Goal: Task Accomplishment & Management: Manage account settings

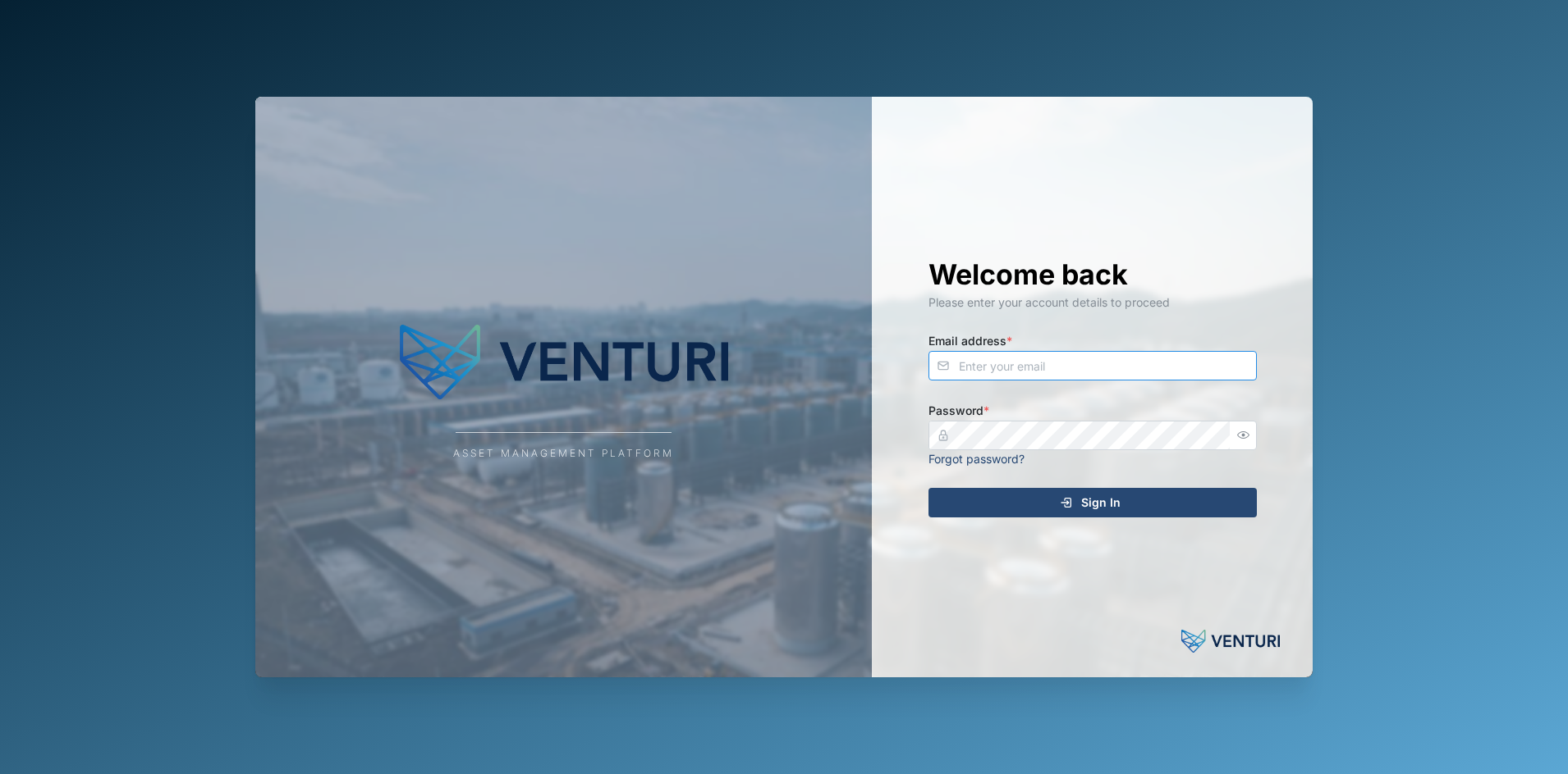
type input "[PERSON_NAME][EMAIL_ADDRESS][DOMAIN_NAME]"
click at [1012, 514] on div "Sign In" at bounding box center [1090, 503] width 302 height 28
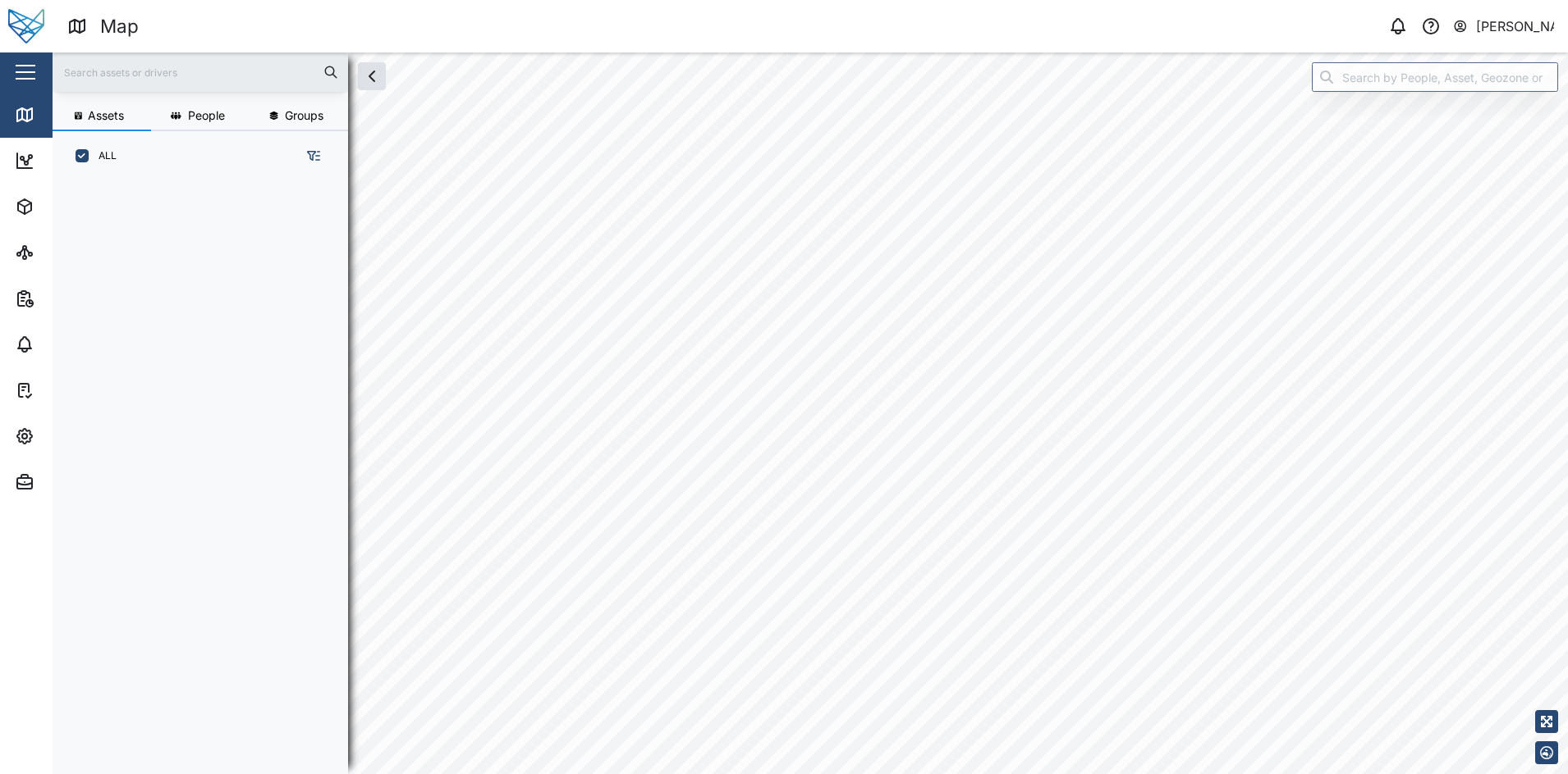
scroll to position [570, 254]
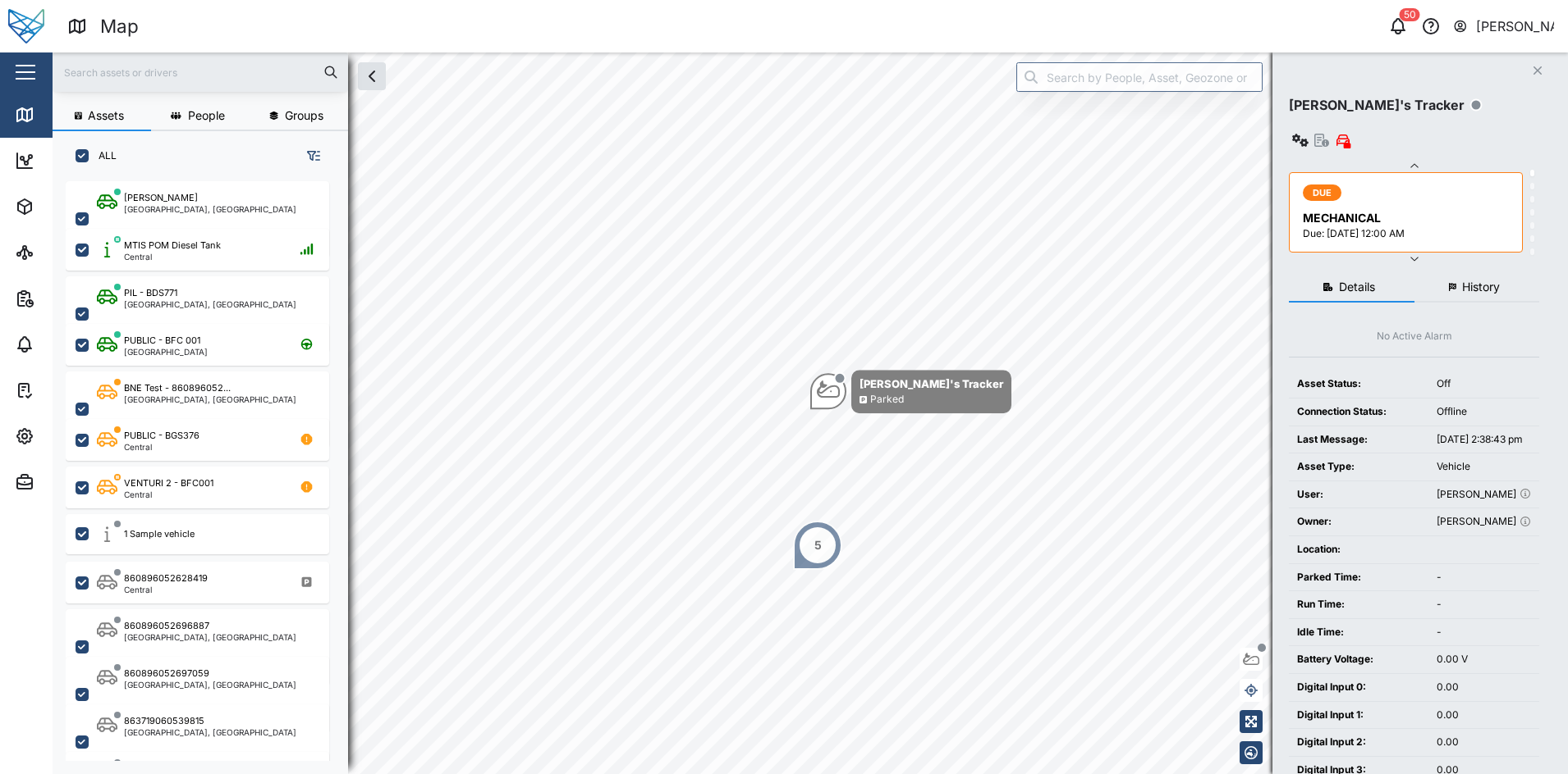
click at [21, 81] on button "button" at bounding box center [25, 73] width 28 height 28
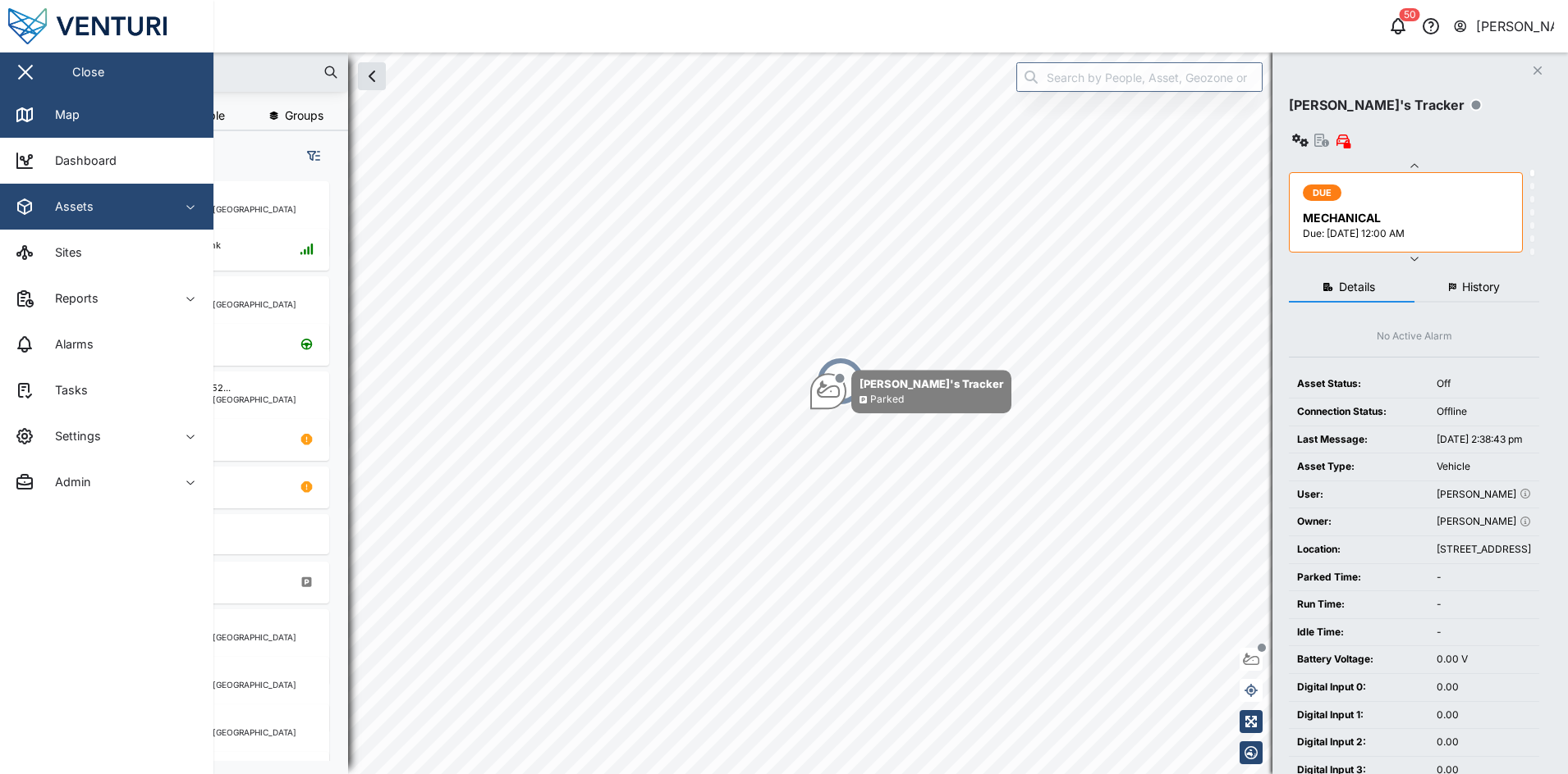
click at [146, 211] on div "Assets" at bounding box center [89, 207] width 150 height 19
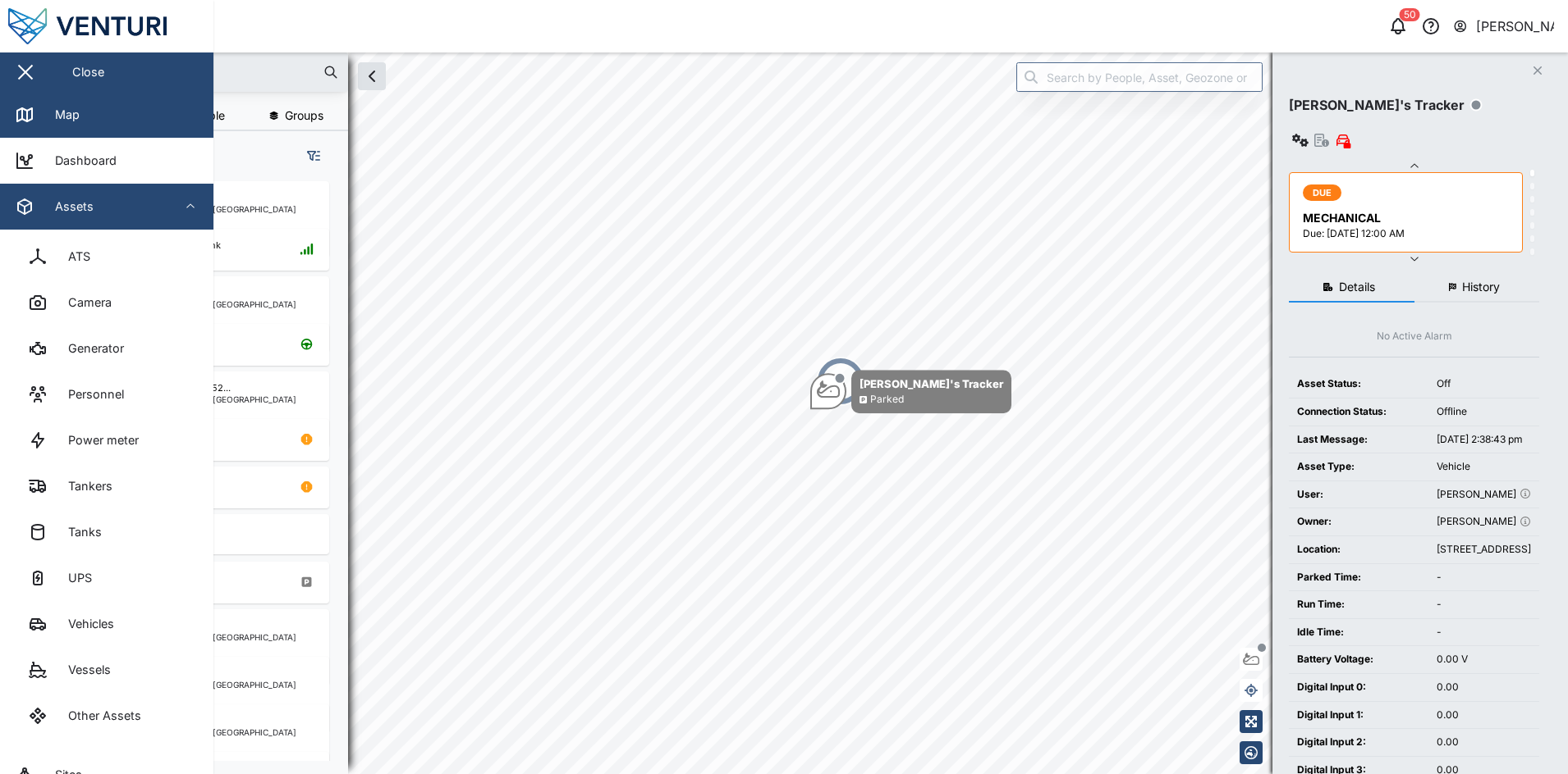
click at [146, 211] on div "Assets" at bounding box center [89, 207] width 150 height 19
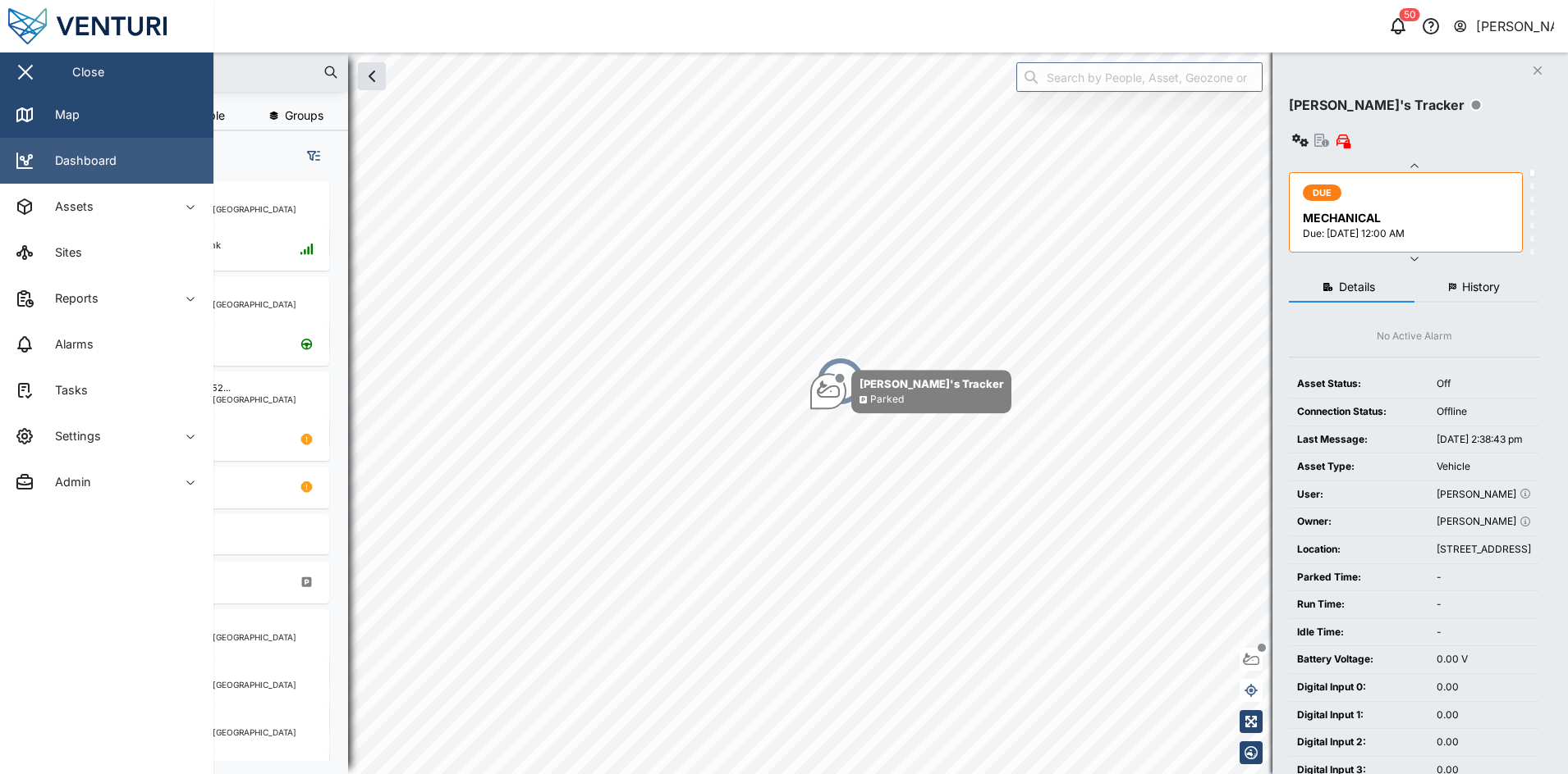
click at [151, 166] on link "Dashboard" at bounding box center [107, 160] width 214 height 46
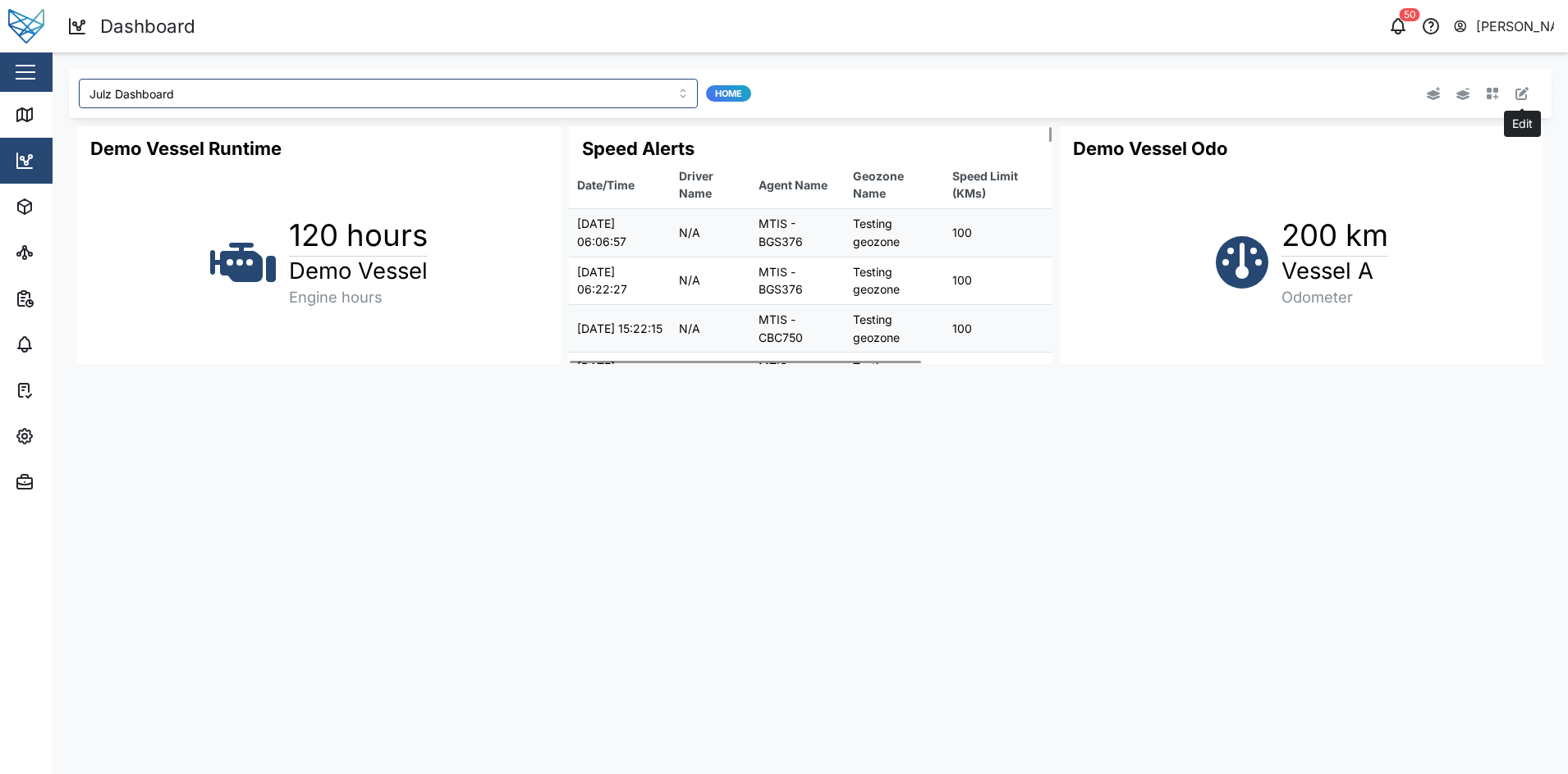
click at [1510, 102] on button "button" at bounding box center [1522, 94] width 23 height 23
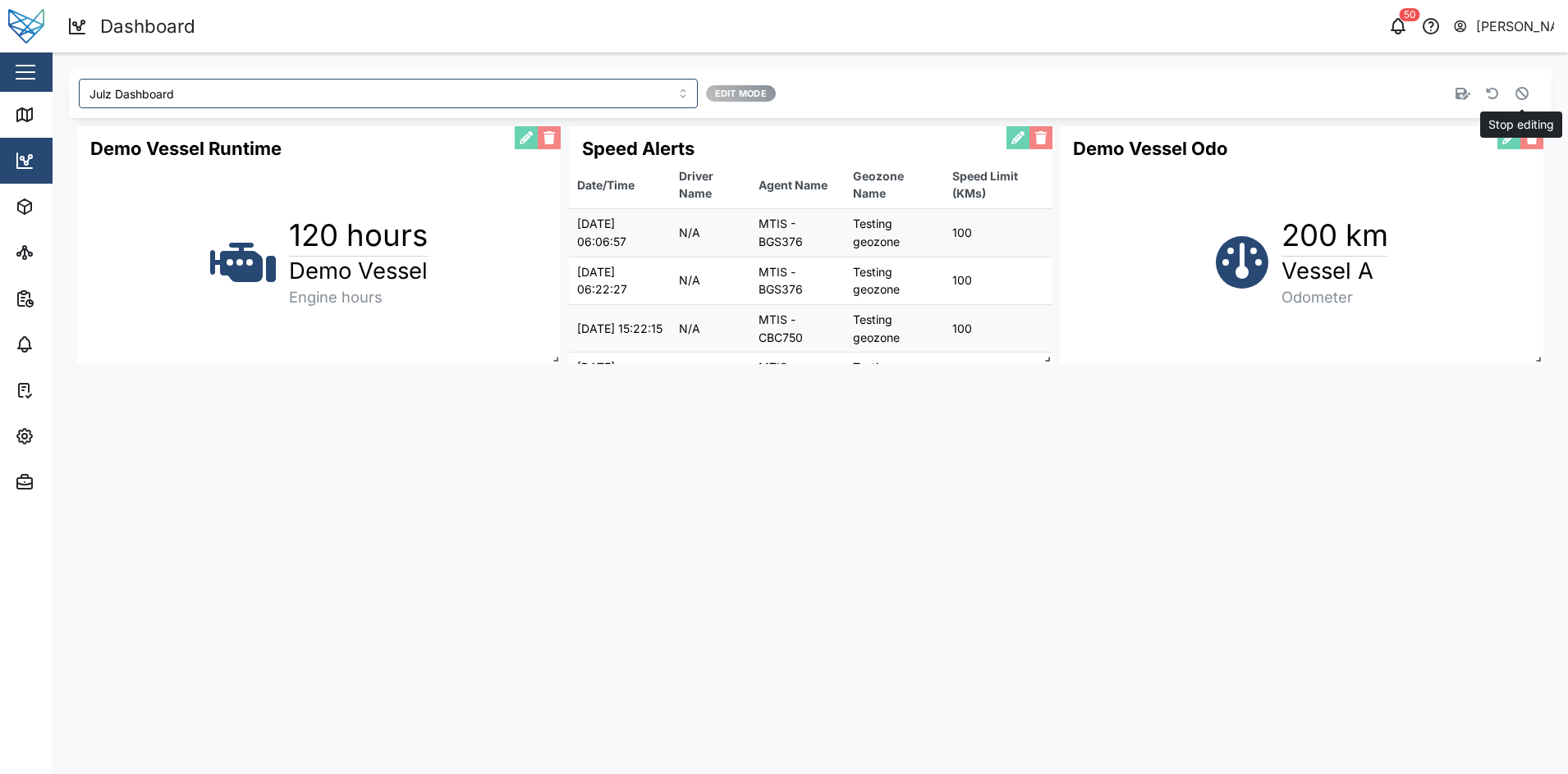
click at [1528, 96] on icon "button" at bounding box center [1522, 93] width 13 height 13
click at [1517, 91] on icon "button" at bounding box center [1522, 93] width 13 height 13
click at [1536, 143] on button "button" at bounding box center [1531, 137] width 23 height 23
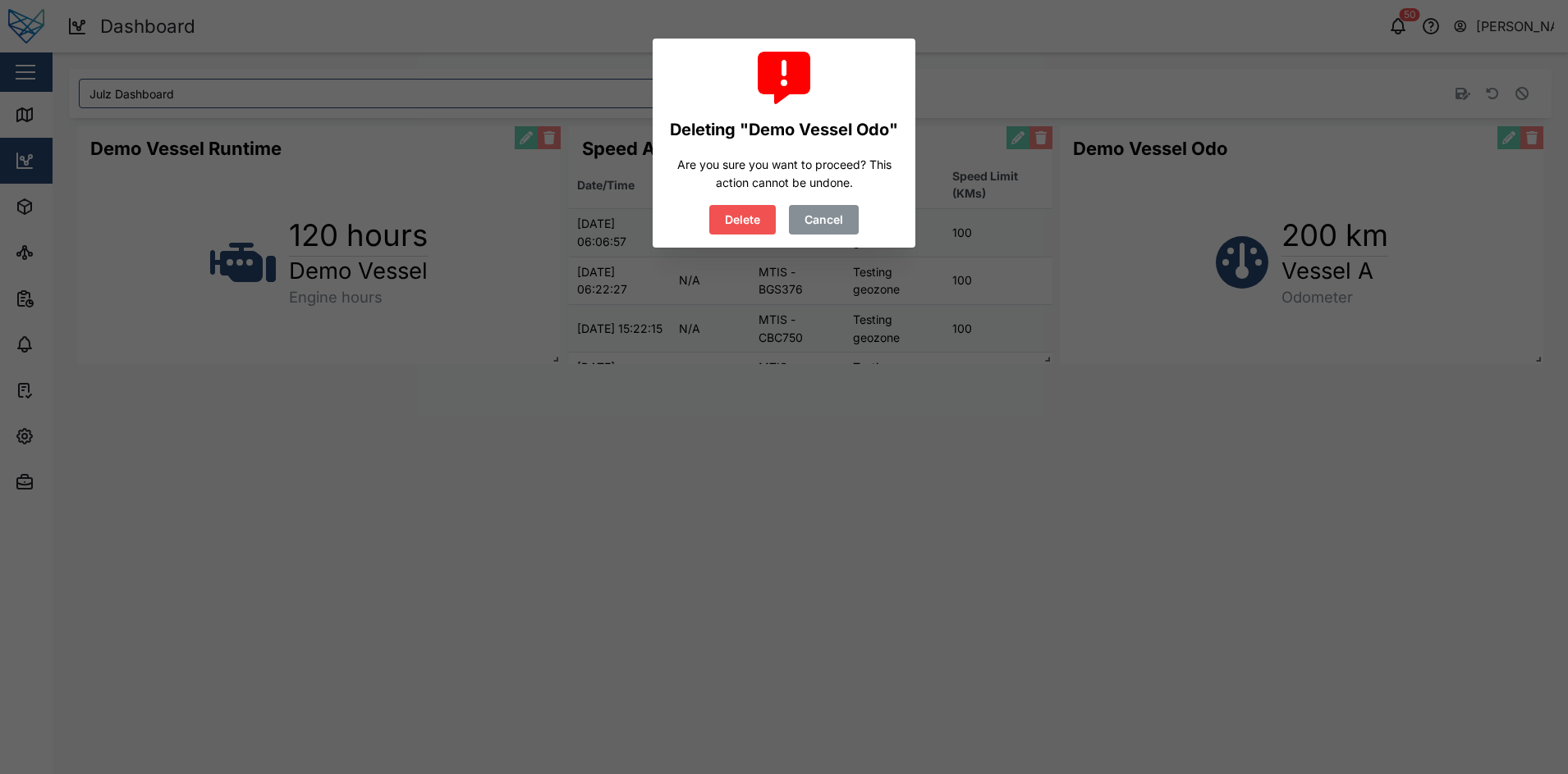
click at [855, 226] on button "Cancel" at bounding box center [823, 220] width 70 height 30
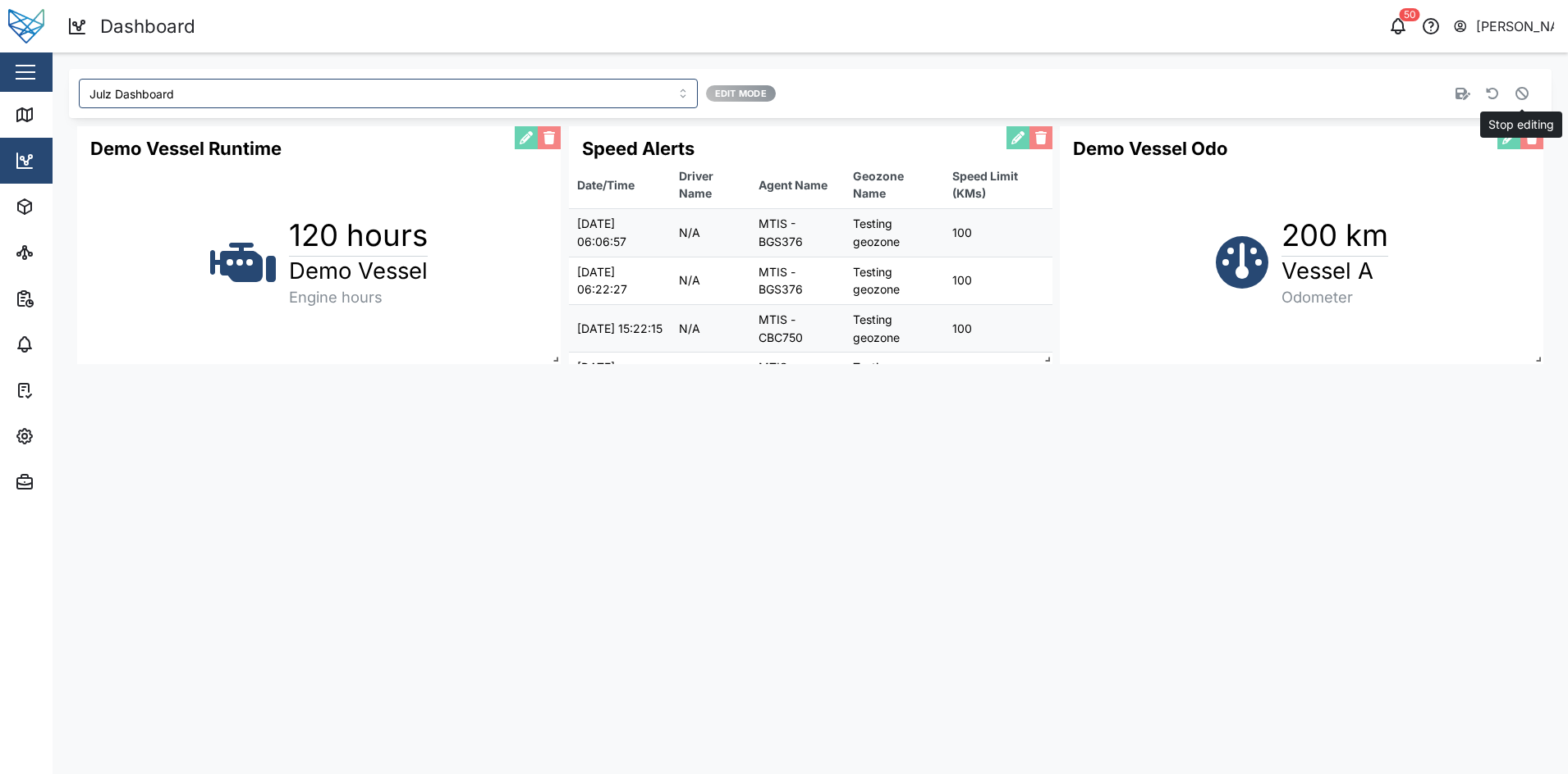
click at [1516, 89] on icon "button" at bounding box center [1522, 93] width 13 height 13
click at [1531, 137] on button "button" at bounding box center [1531, 137] width 23 height 23
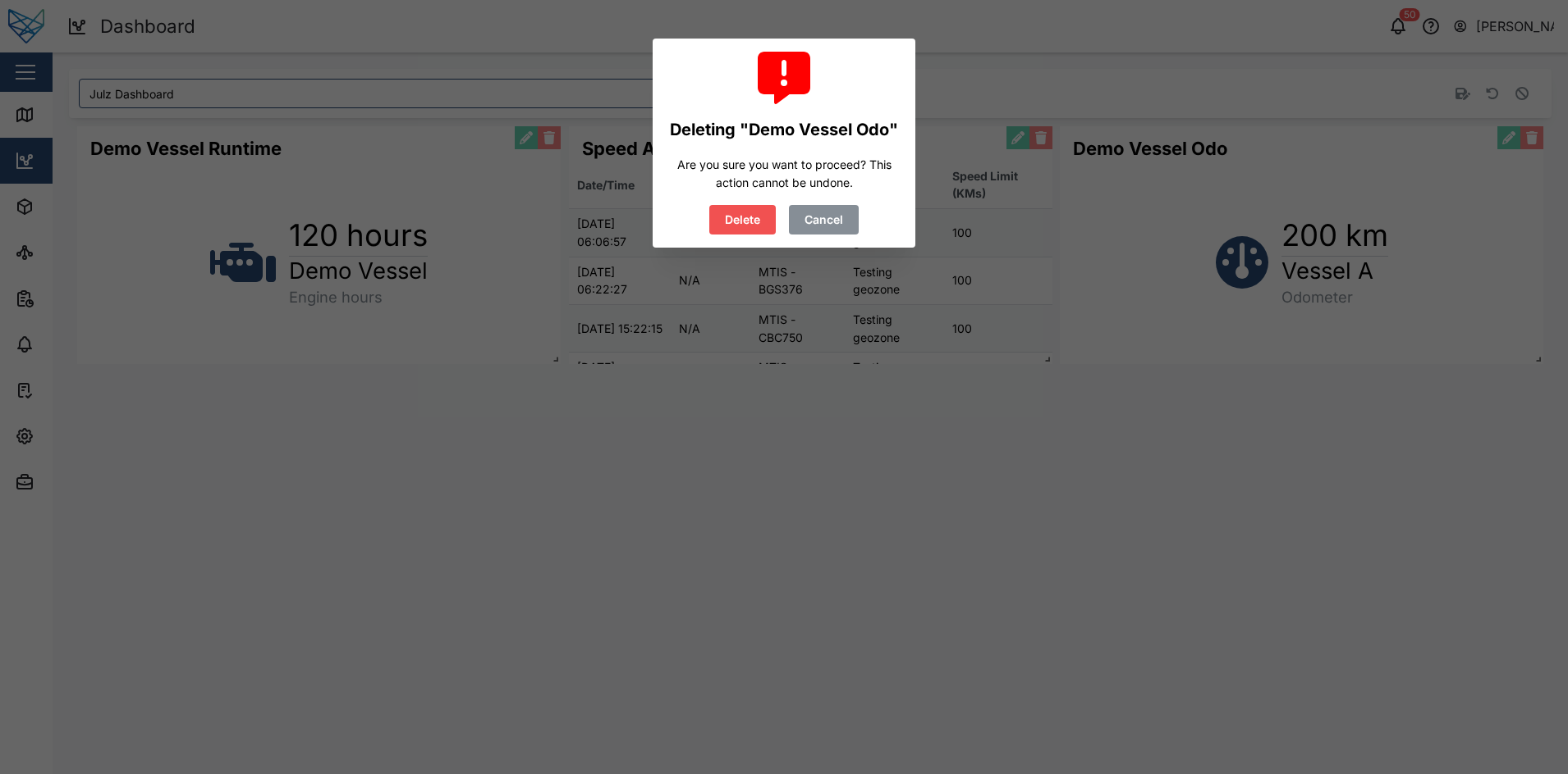
click at [839, 222] on span "Cancel" at bounding box center [823, 220] width 39 height 28
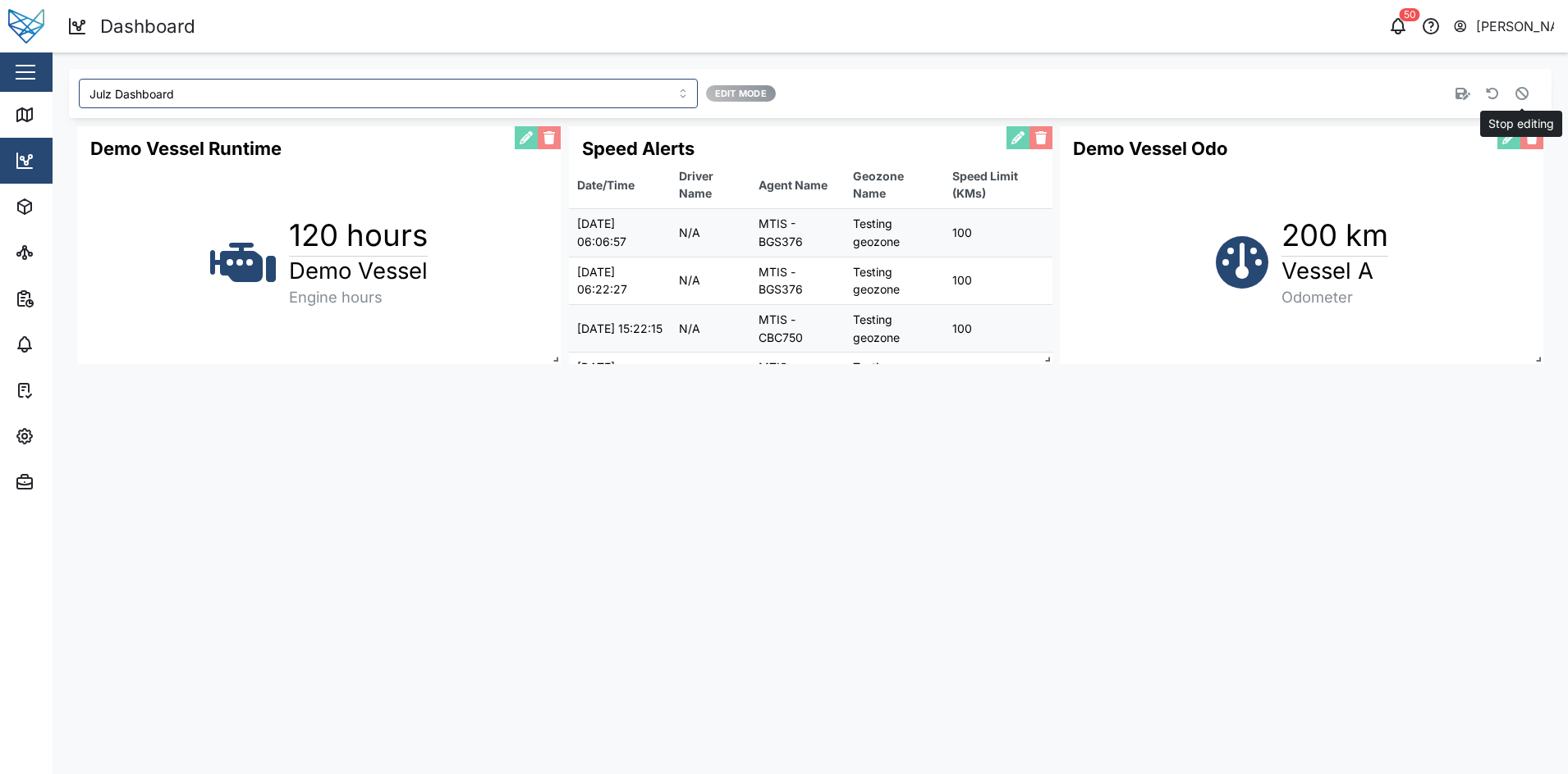
click at [1523, 90] on icon "button" at bounding box center [1522, 93] width 13 height 13
click at [1492, 89] on icon "button" at bounding box center [1492, 93] width 13 height 13
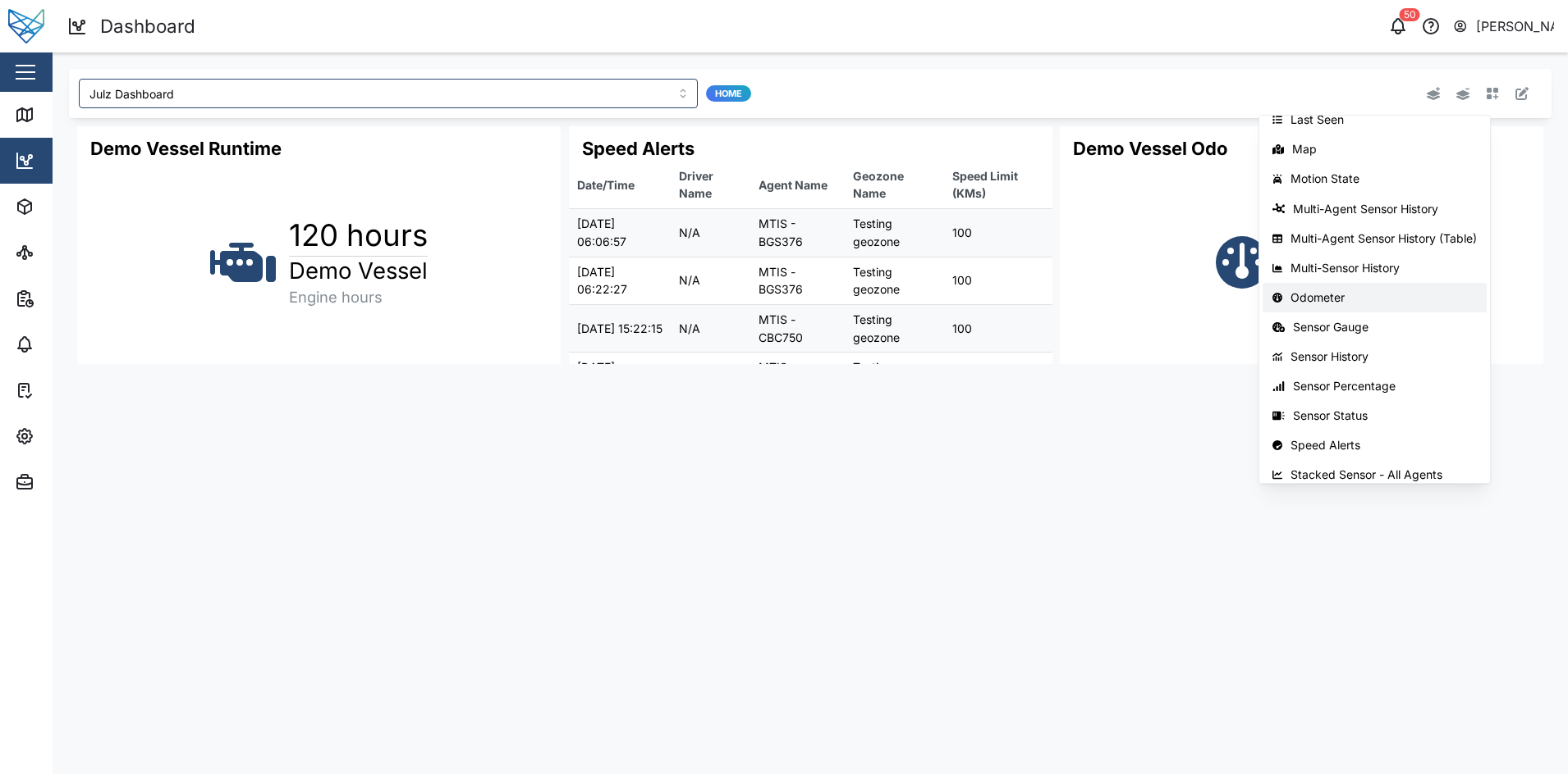
scroll to position [260, 0]
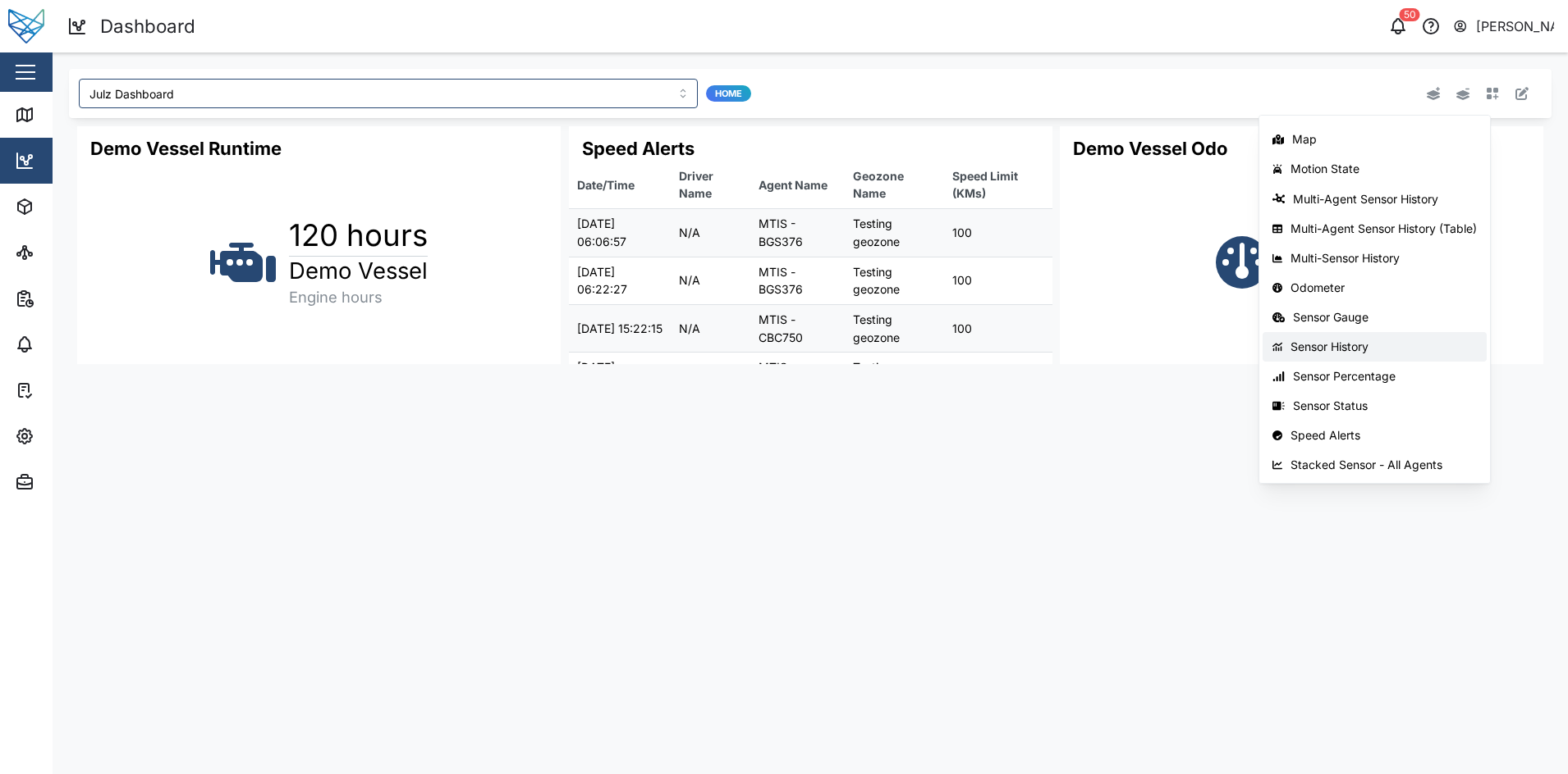
click at [1388, 341] on div "Sensor History" at bounding box center [1383, 347] width 187 height 13
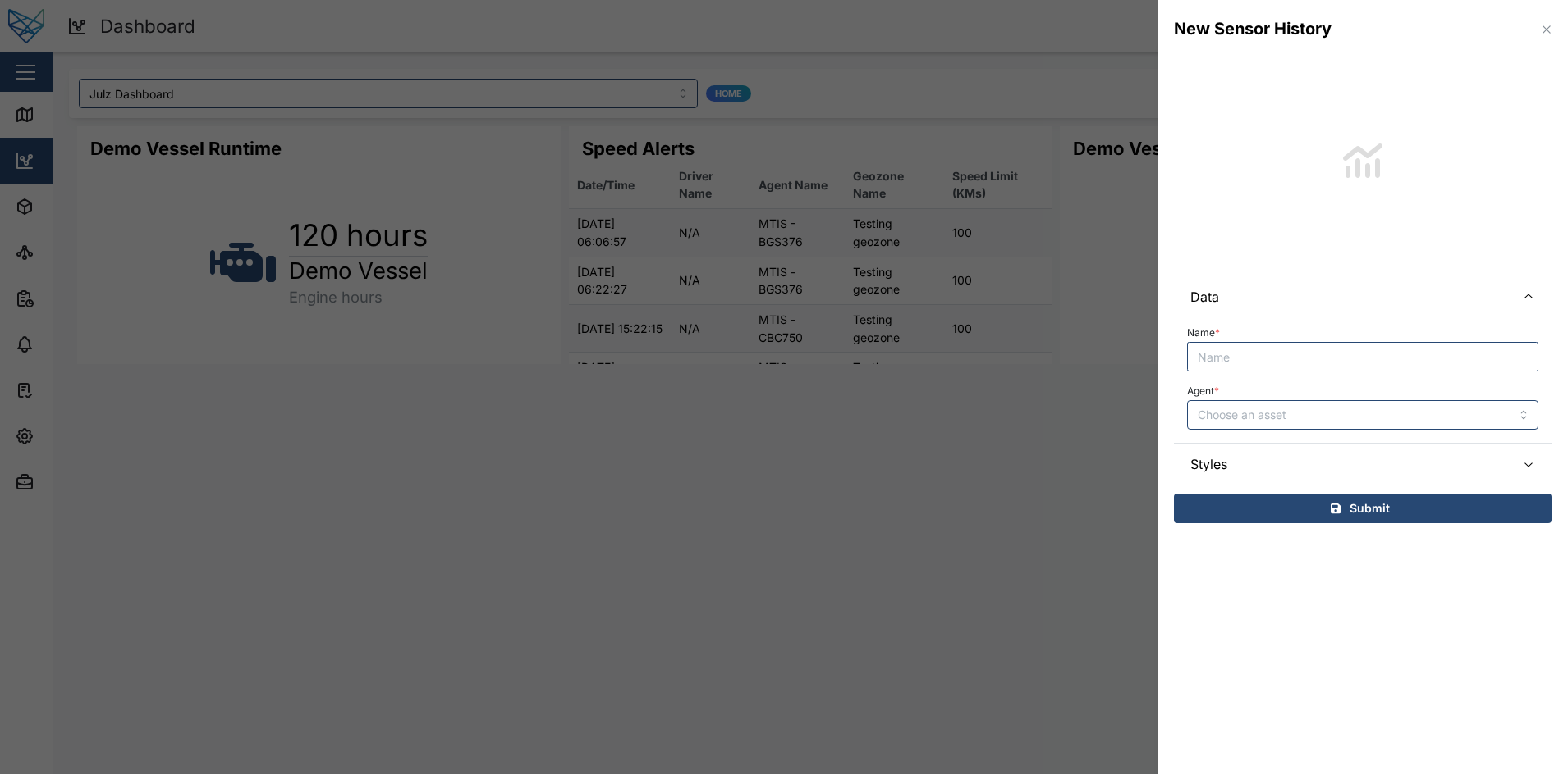
click at [1540, 33] on icon "button" at bounding box center [1546, 29] width 13 height 13
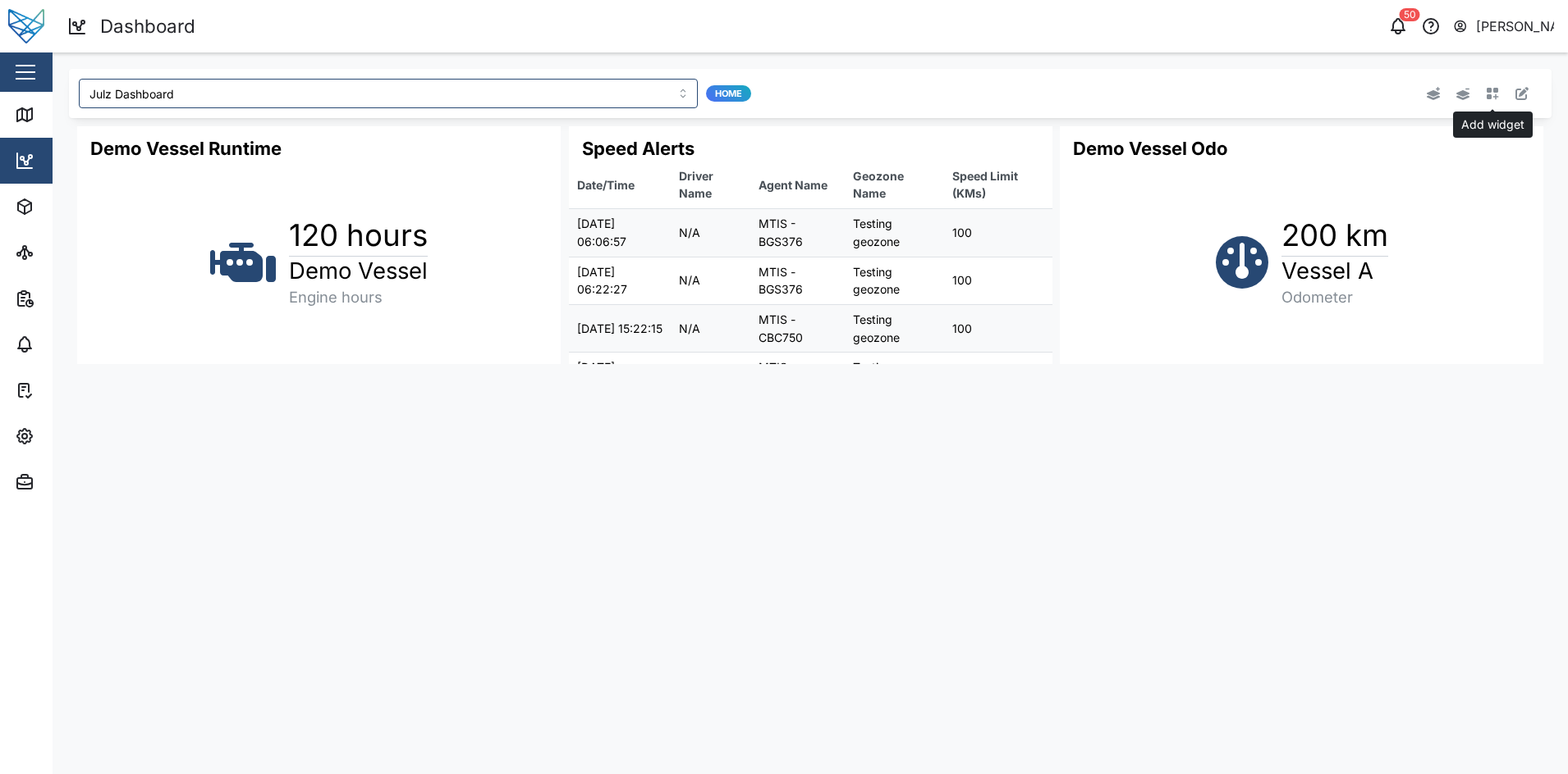
click at [1492, 102] on button "button" at bounding box center [1492, 94] width 23 height 23
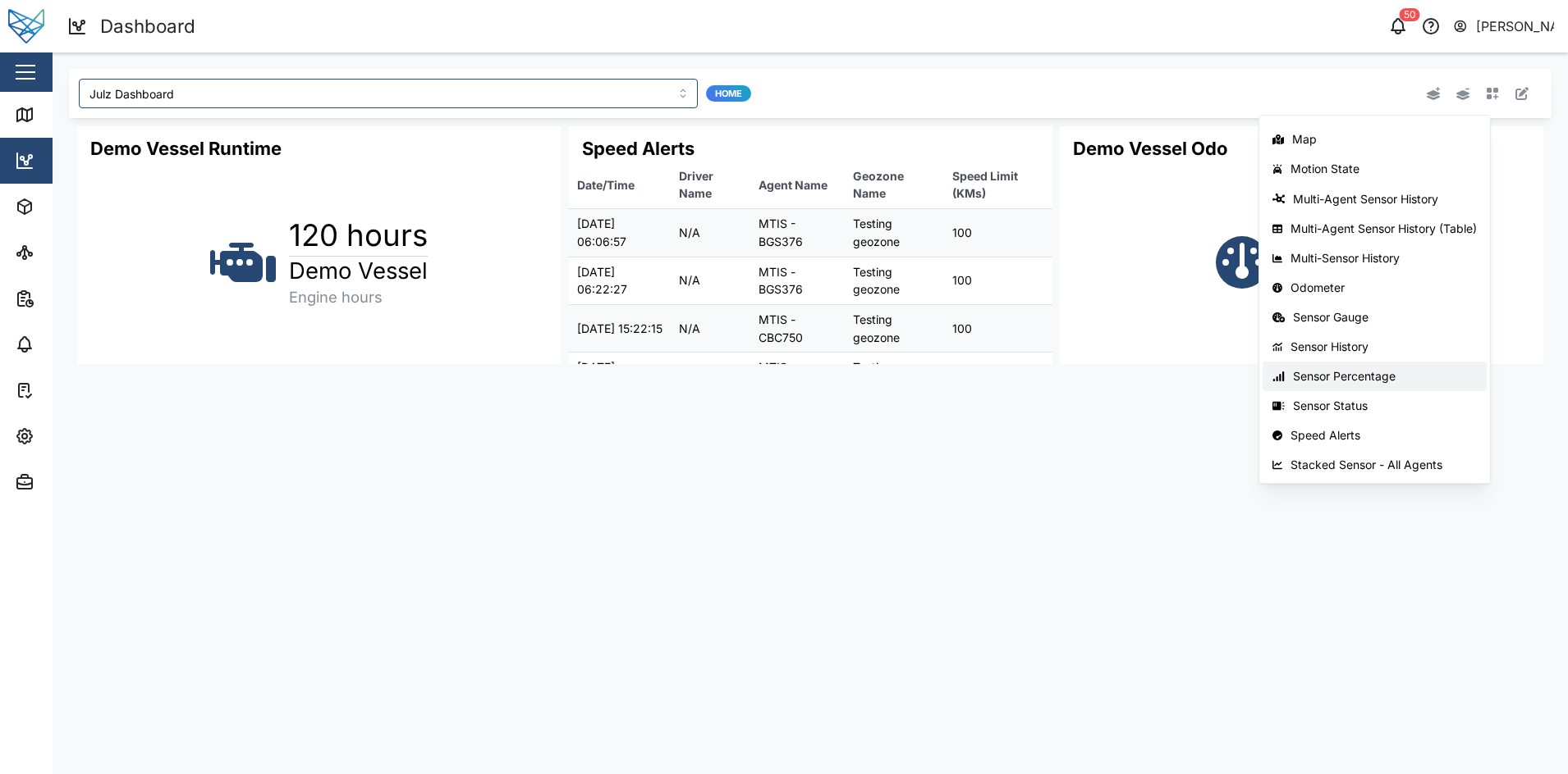
click at [1375, 373] on div "Sensor Percentage" at bounding box center [1385, 376] width 184 height 13
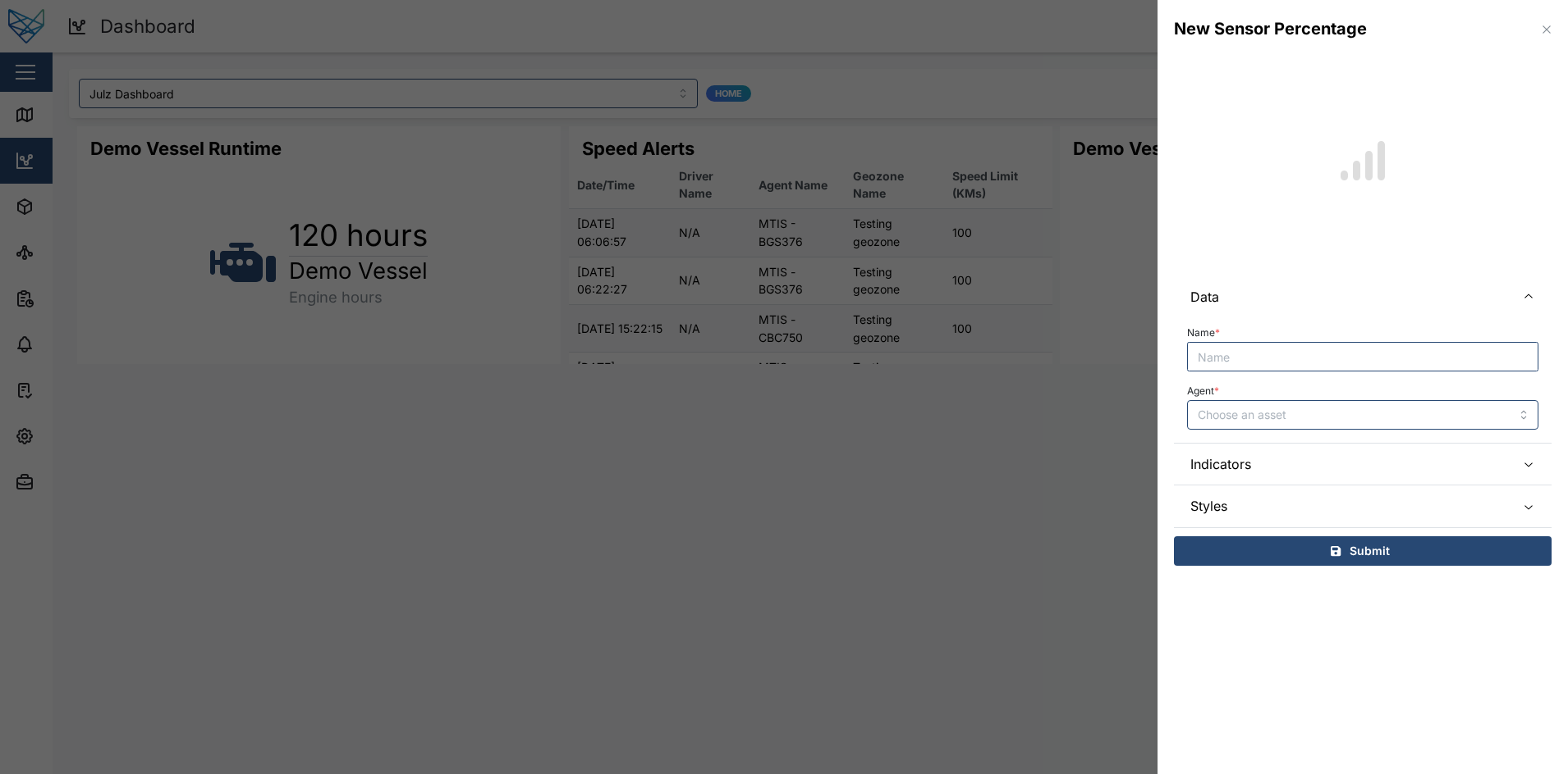
click at [1543, 20] on button "button" at bounding box center [1546, 29] width 18 height 18
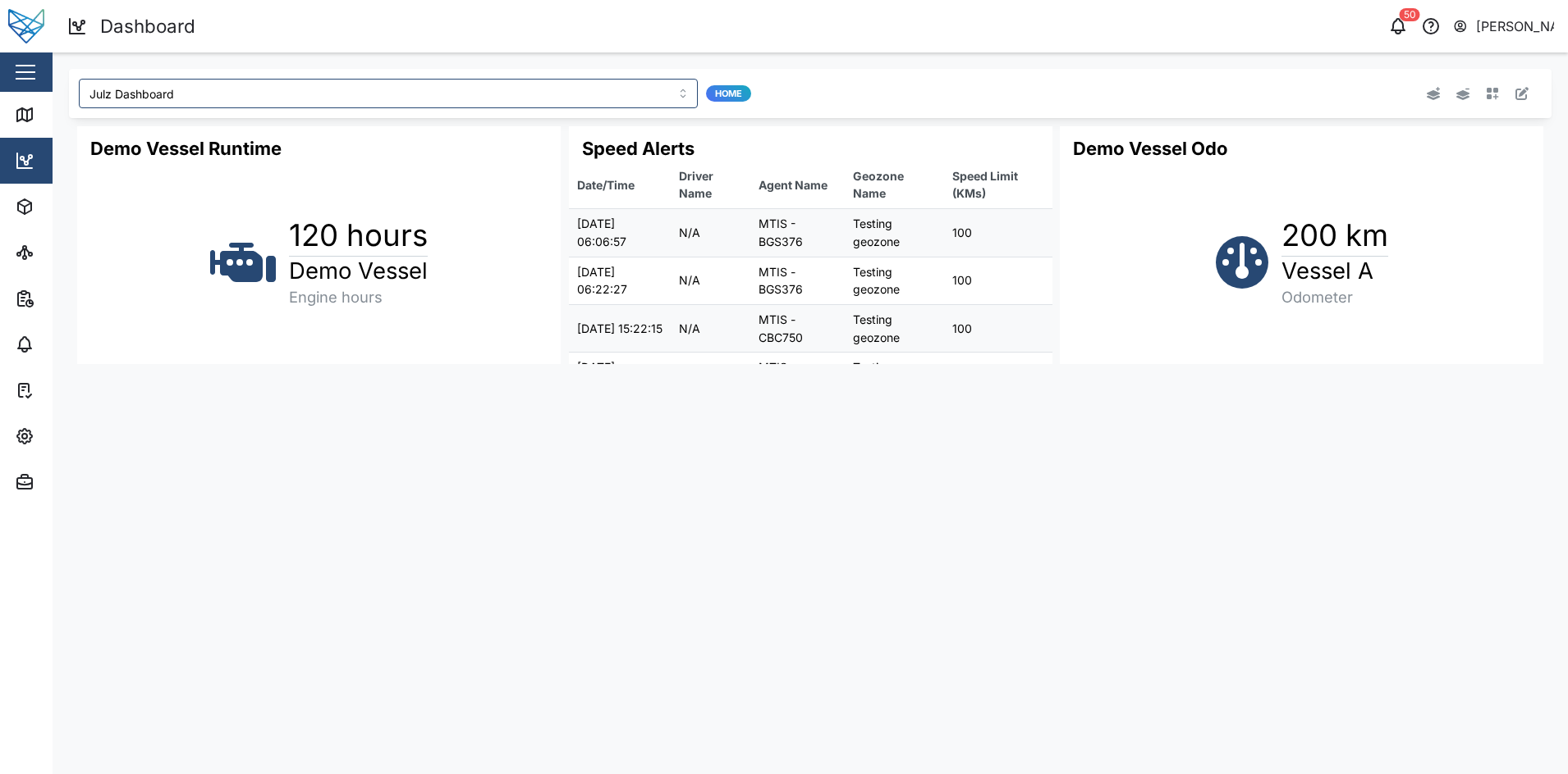
click at [1490, 80] on div "Add widget" at bounding box center [1236, 94] width 593 height 30
click at [1492, 91] on icon "button" at bounding box center [1492, 93] width 13 height 13
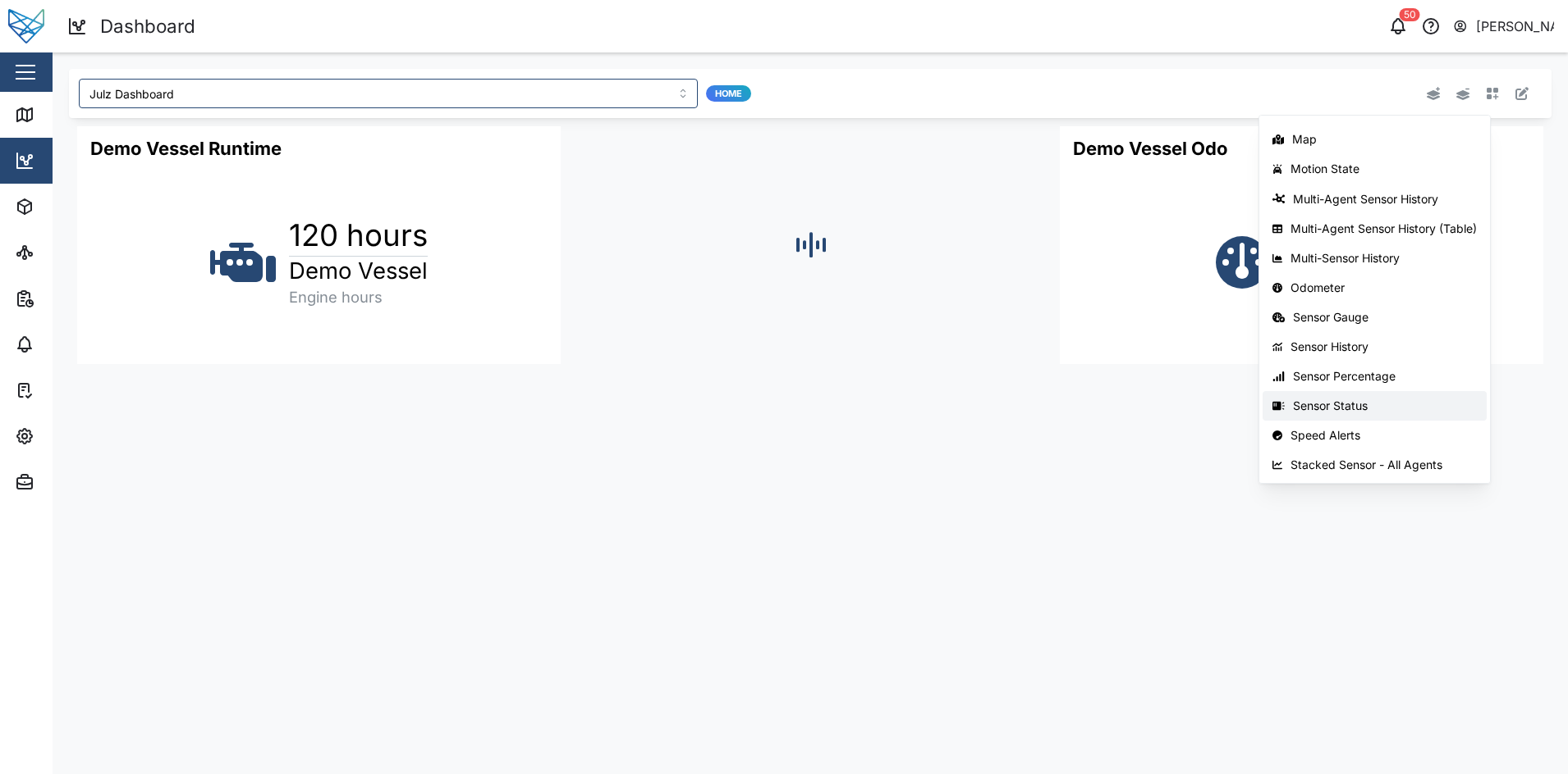
click at [1380, 410] on div "Sensor Status" at bounding box center [1385, 405] width 184 height 13
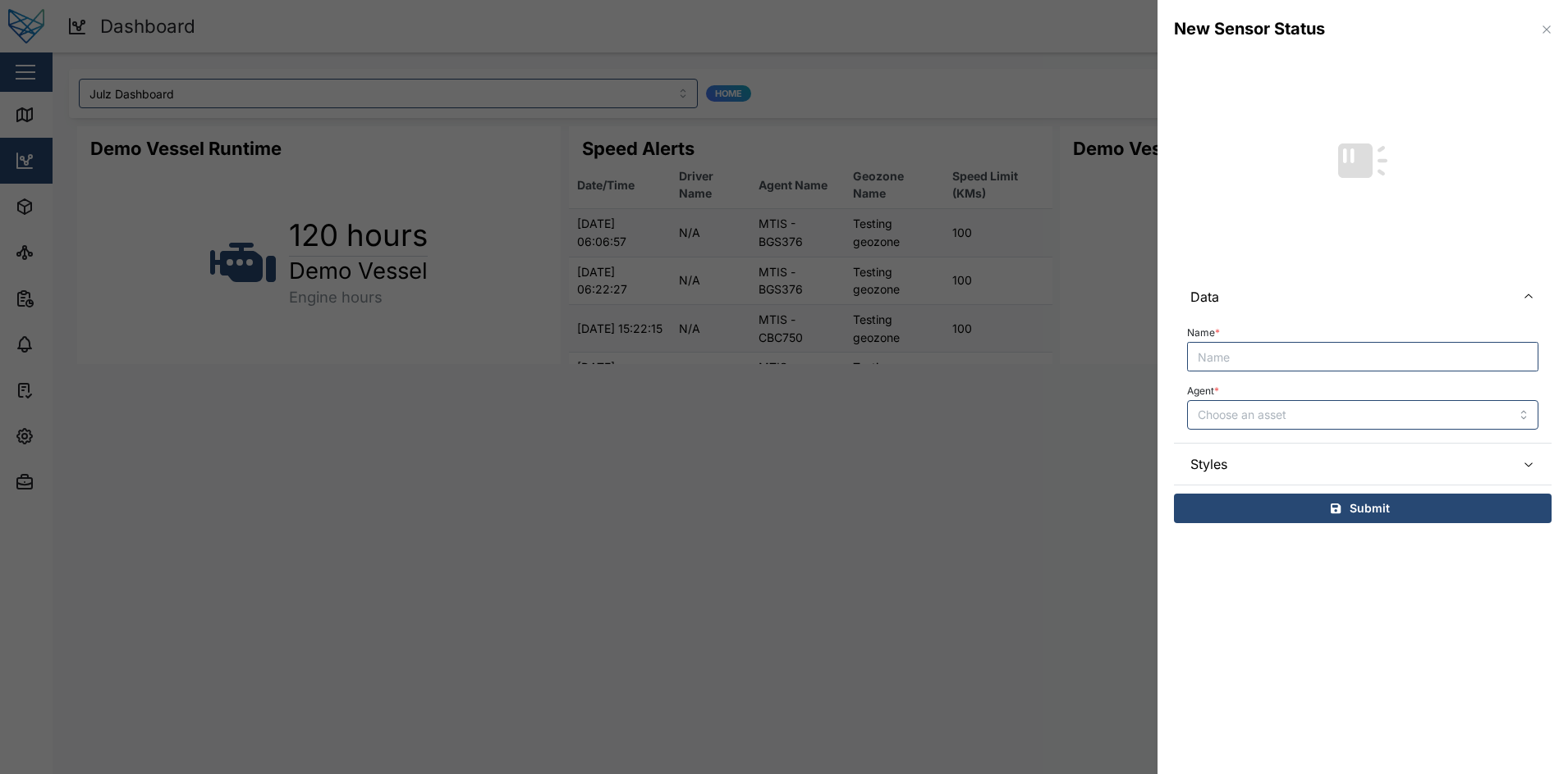
click at [1548, 37] on button "button" at bounding box center [1546, 29] width 18 height 18
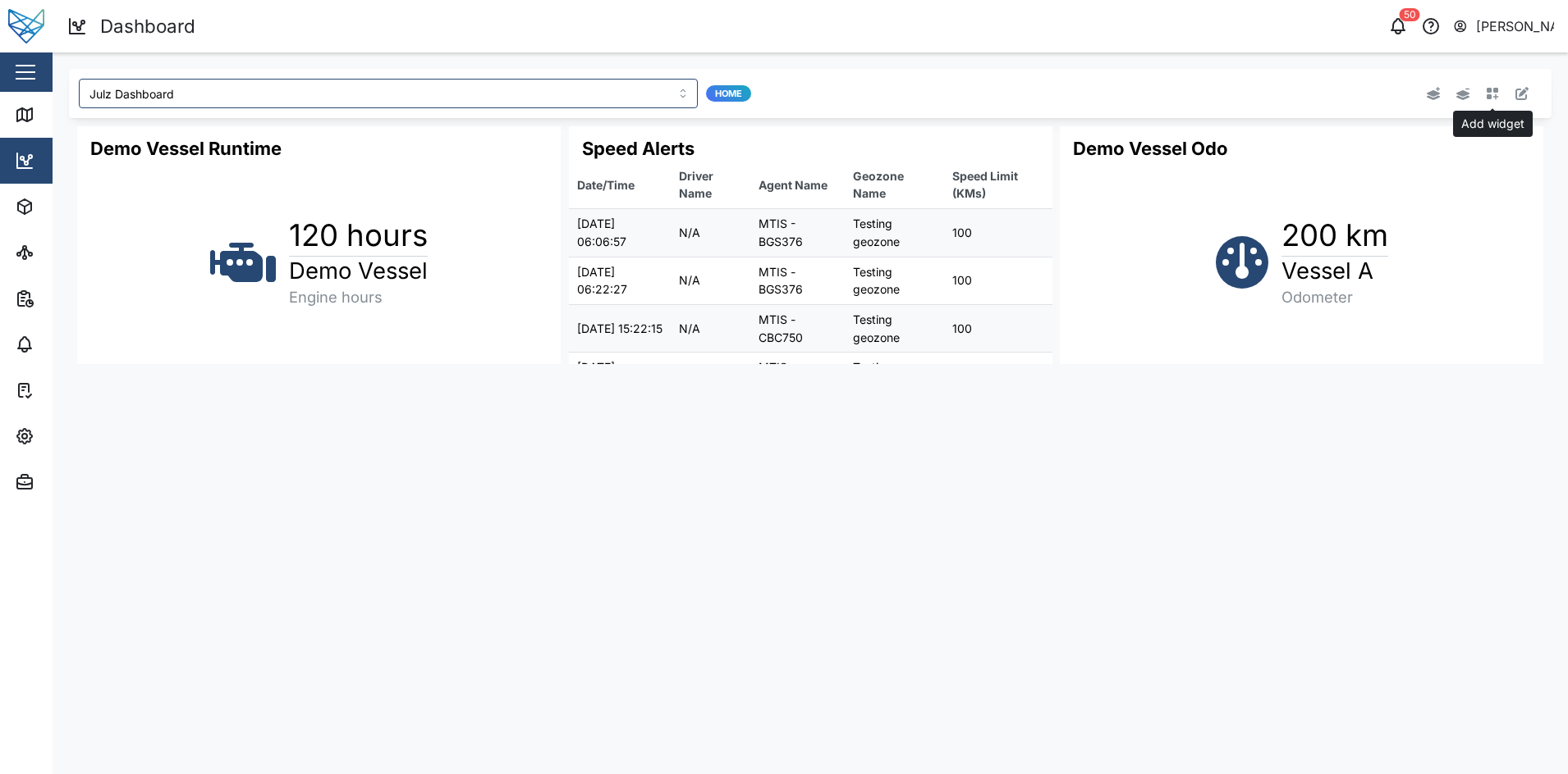
click at [1487, 92] on icon "button" at bounding box center [1493, 94] width 12 height 12
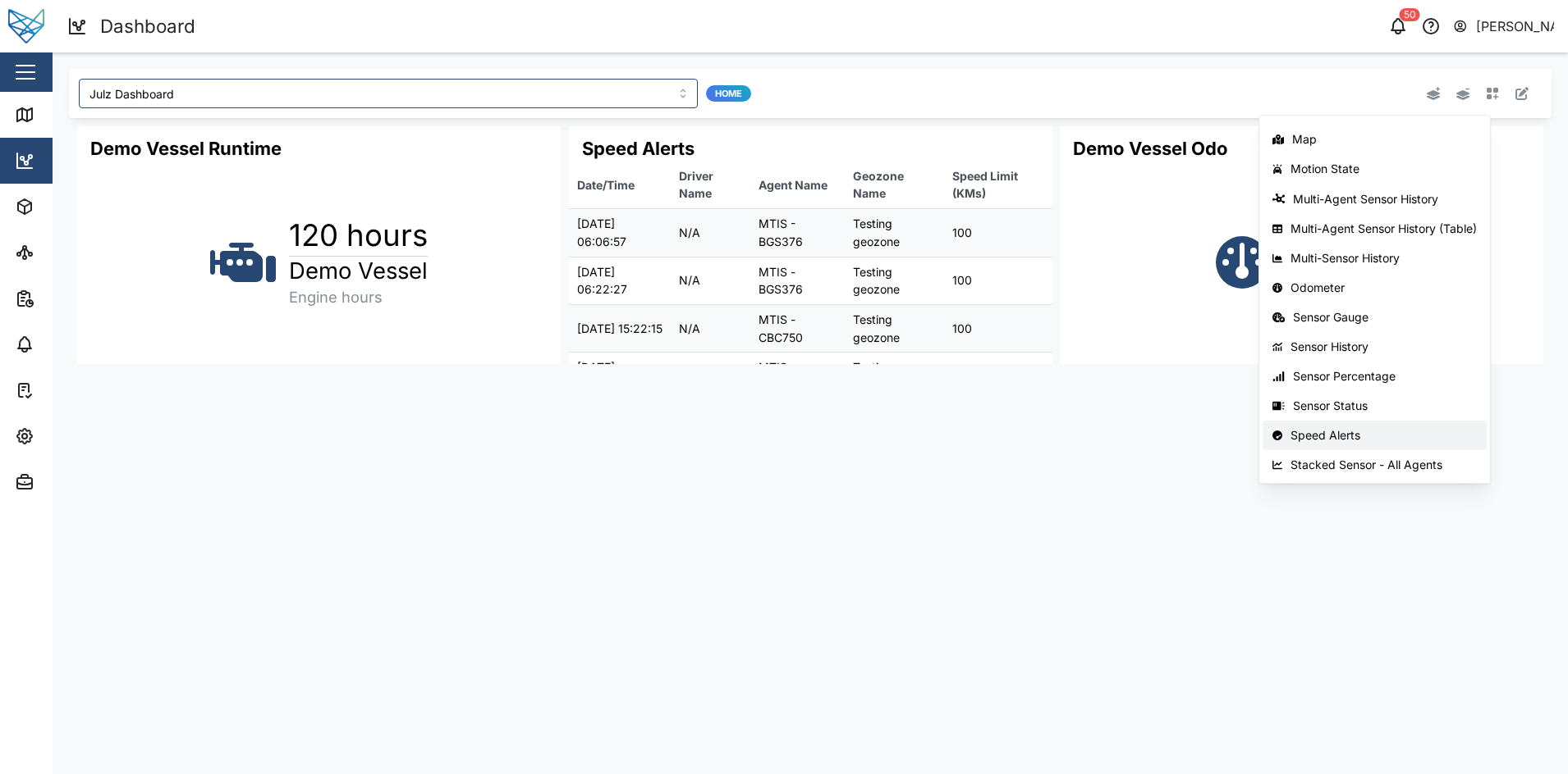
click at [1347, 452] on button "Stacked Sensor - All Agents" at bounding box center [1374, 465] width 224 height 30
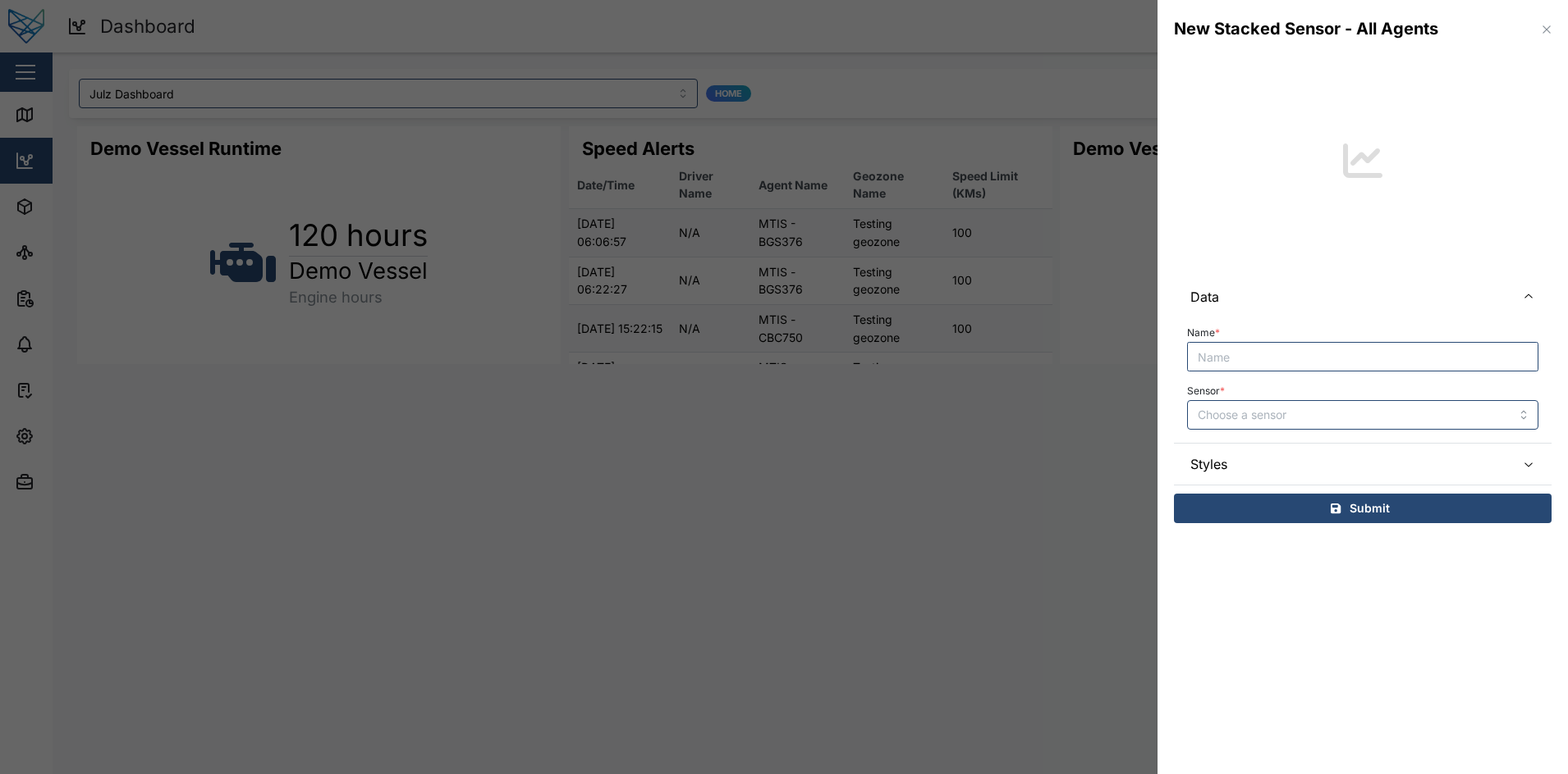
click at [1550, 21] on button "button" at bounding box center [1546, 29] width 18 height 18
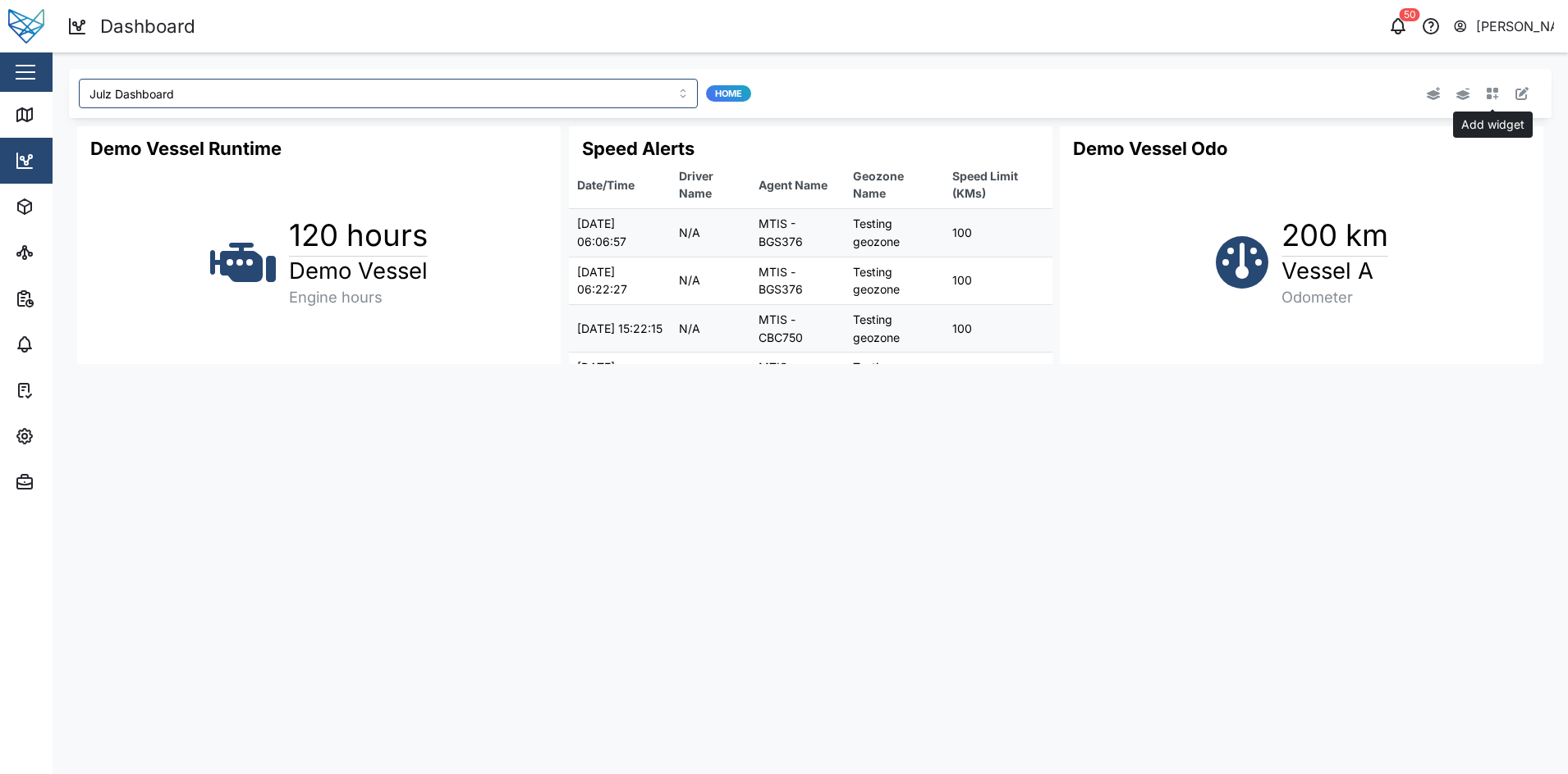
click at [1487, 88] on icon "button" at bounding box center [1492, 93] width 13 height 13
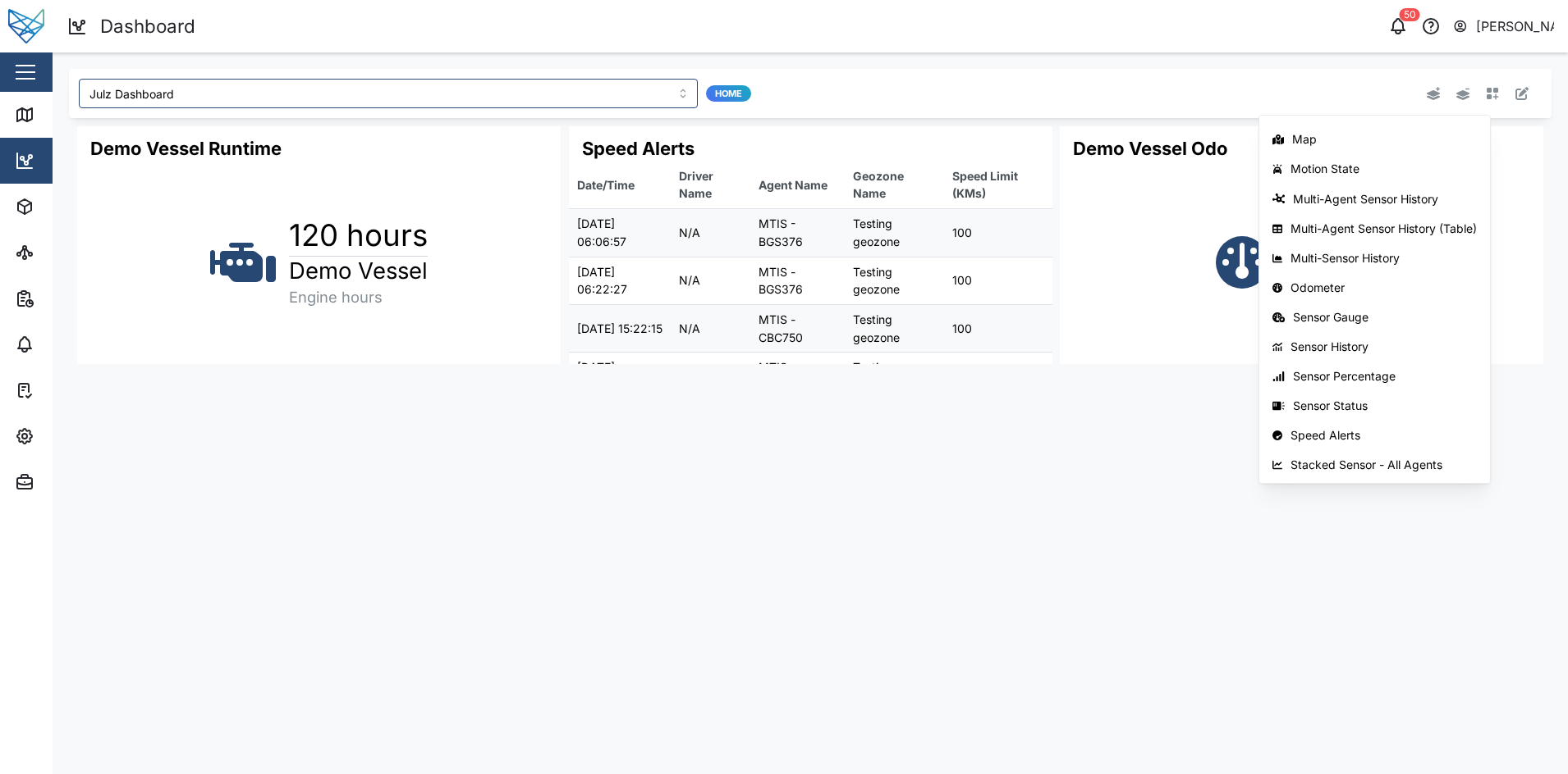
click at [1127, 437] on main "Julz Dashboard Home Agent Quick View Agent Status Alarm List Assets in Geozones…" at bounding box center [810, 413] width 1515 height 722
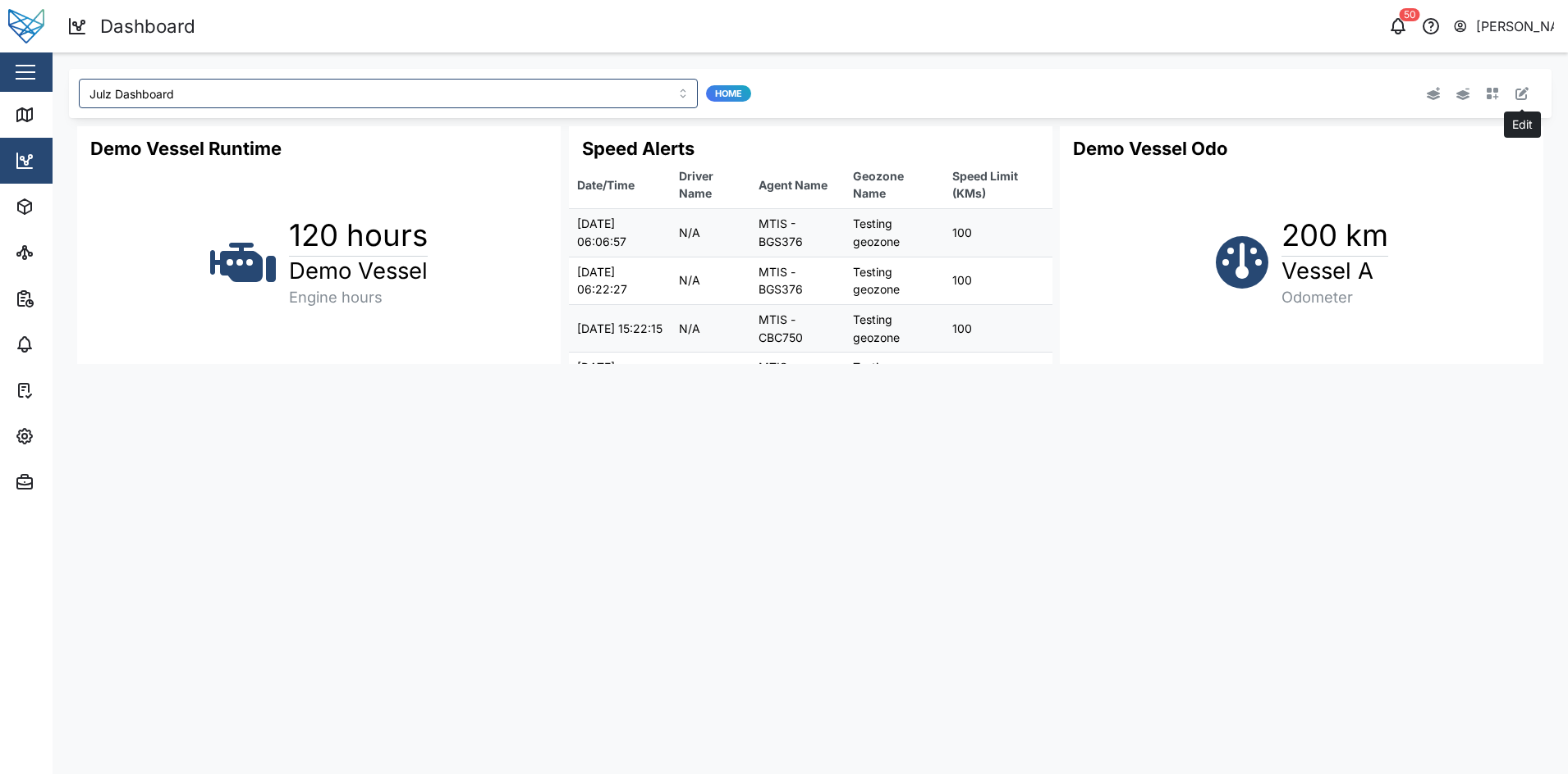
click at [1518, 99] on icon "button" at bounding box center [1522, 93] width 13 height 13
click at [1522, 95] on icon "button" at bounding box center [1522, 93] width 13 height 13
click at [461, 104] on input "Julz Dashboard" at bounding box center [388, 94] width 618 height 30
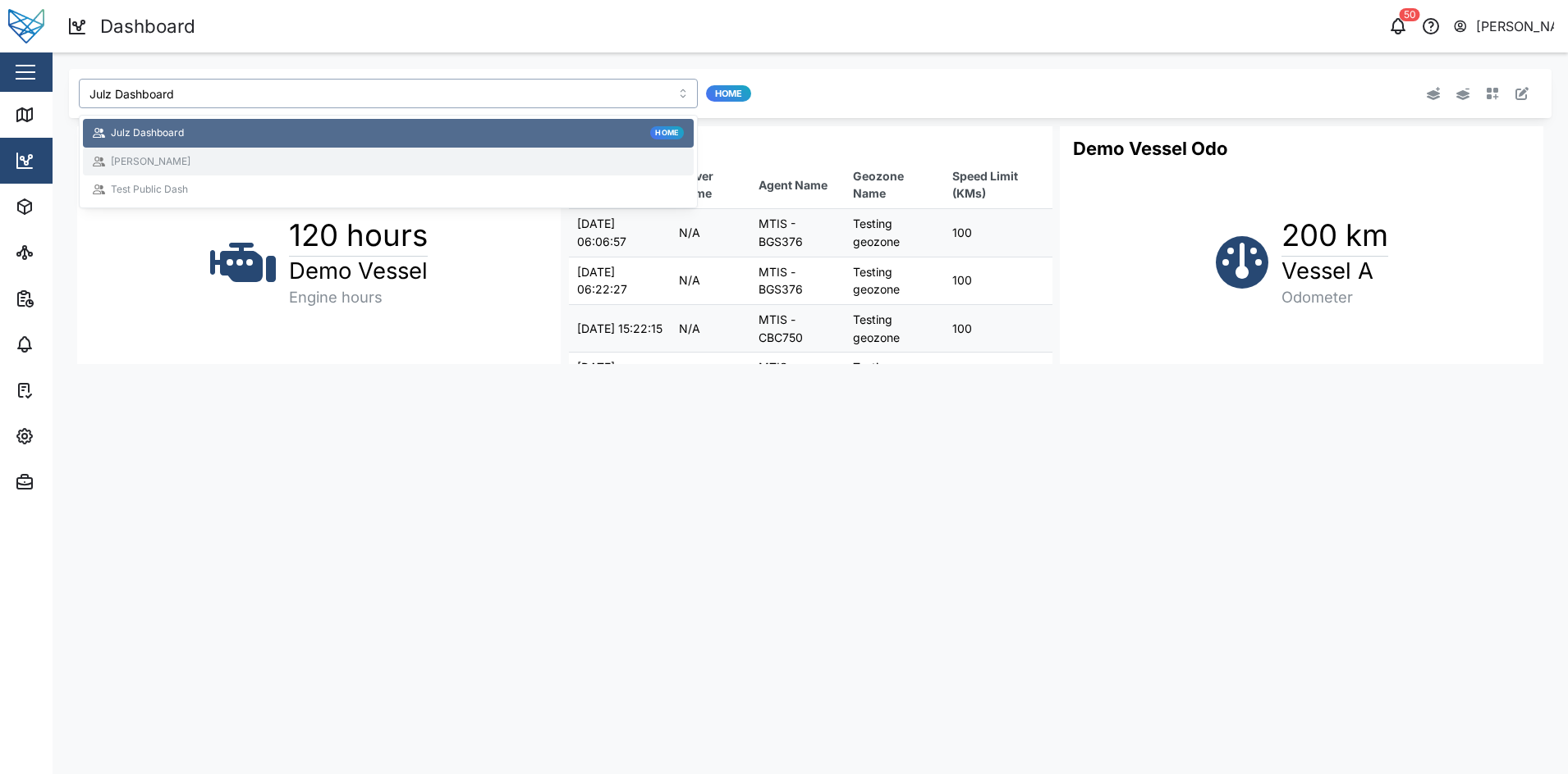
click at [411, 169] on div "Reggie Dash" at bounding box center [388, 162] width 591 height 16
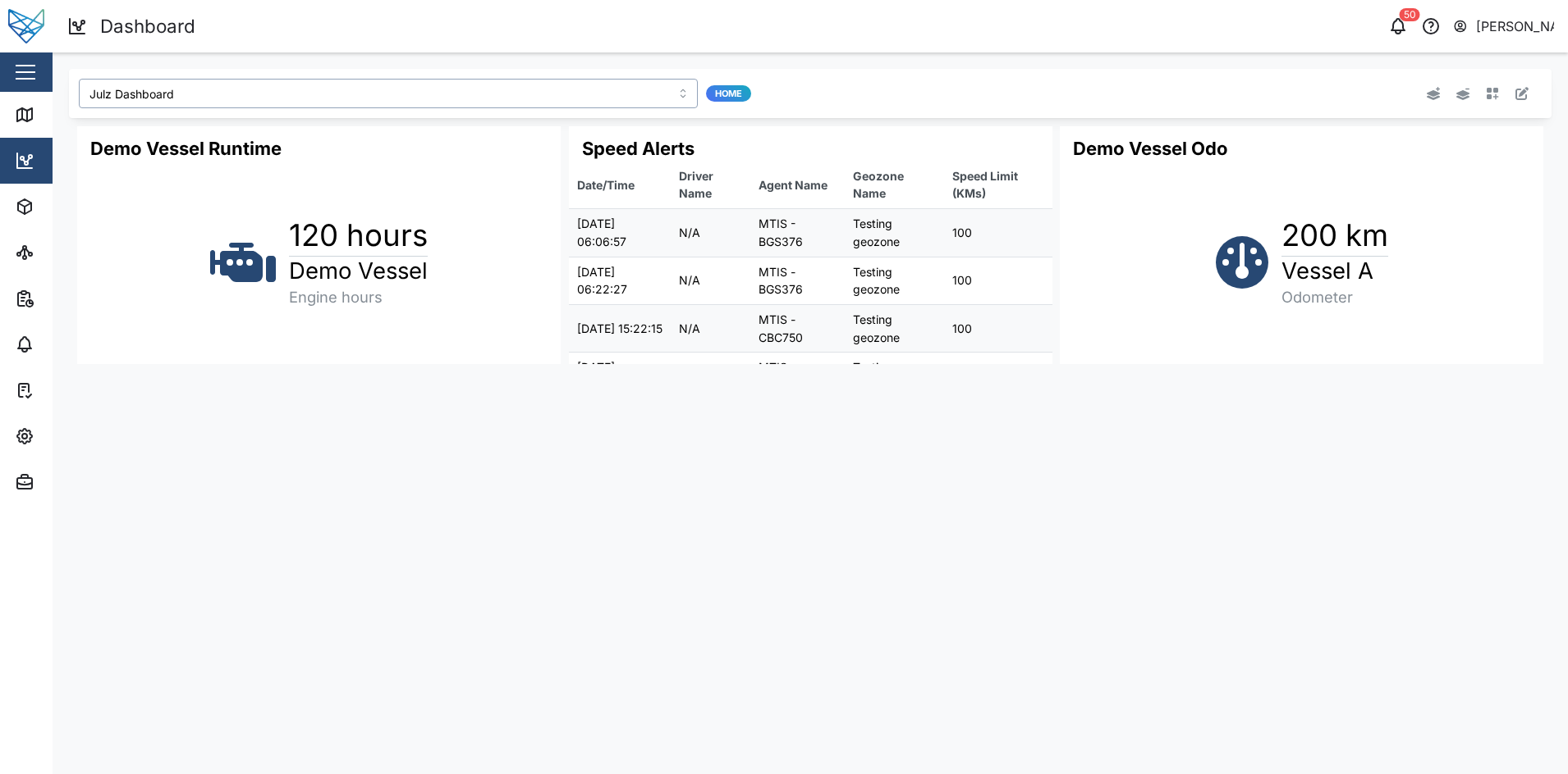
type input "Reggie Dash"
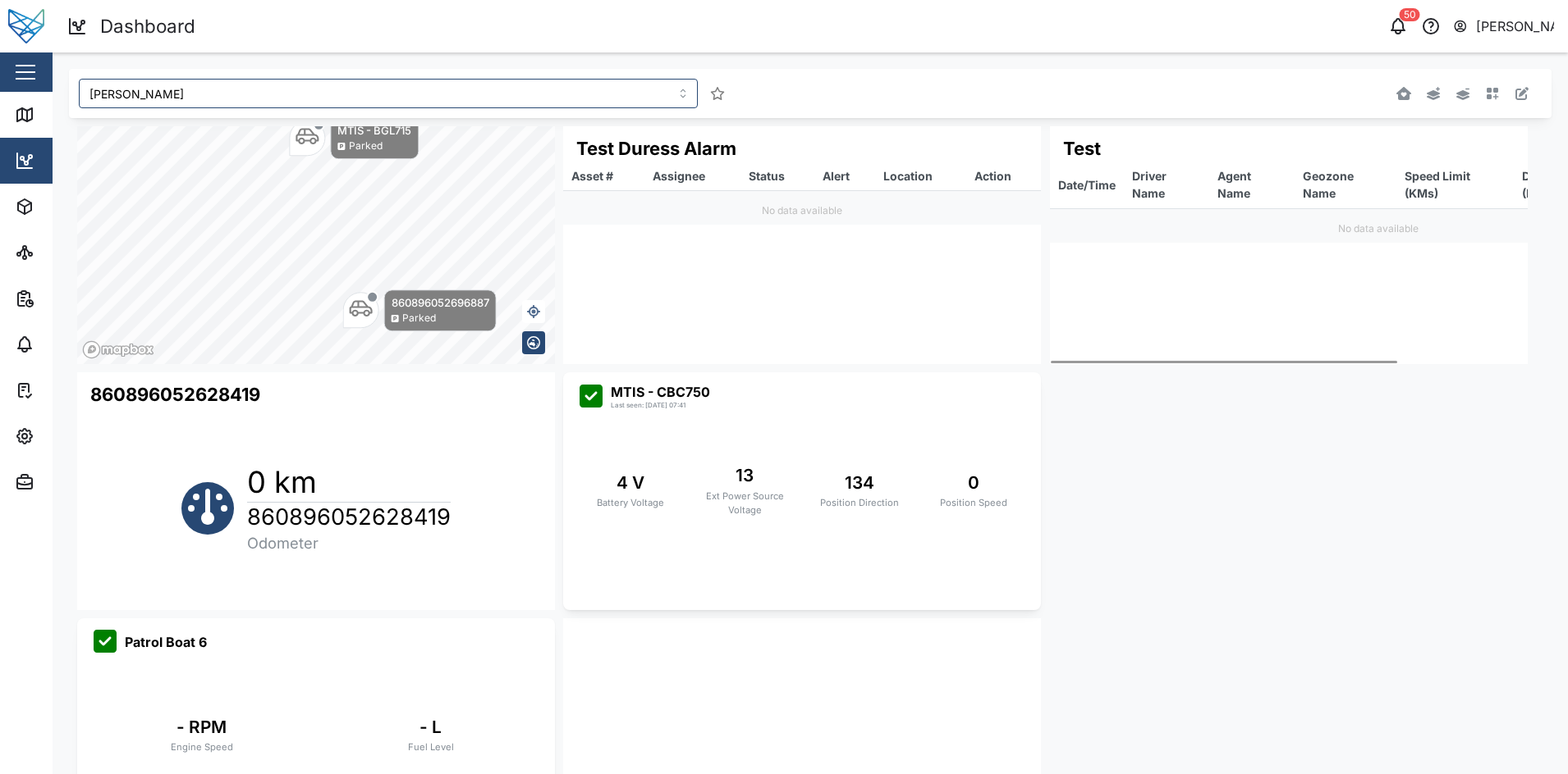
click at [1515, 95] on icon "button" at bounding box center [1522, 93] width 13 height 13
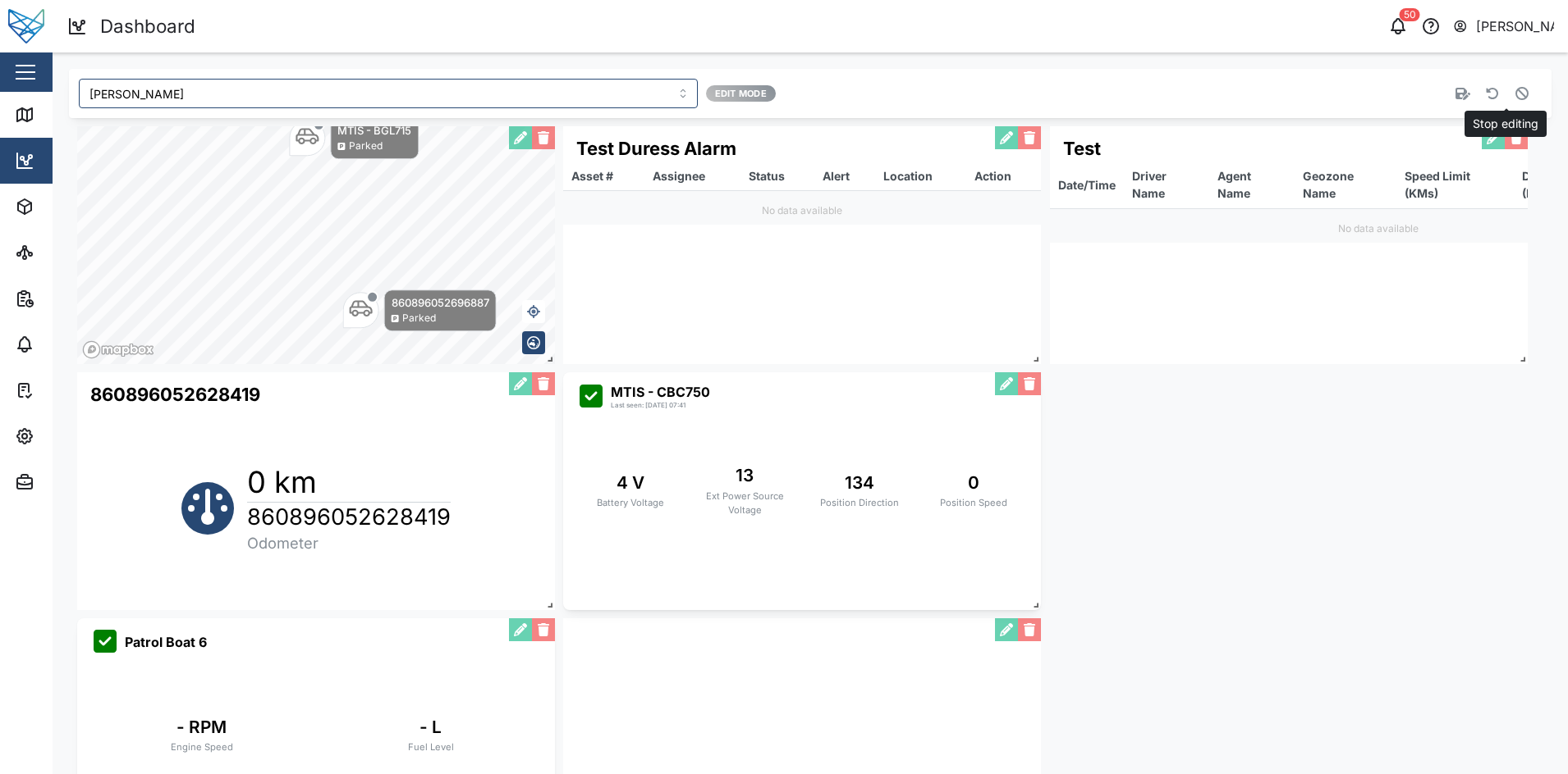
click at [1515, 95] on icon "button" at bounding box center [1522, 93] width 13 height 13
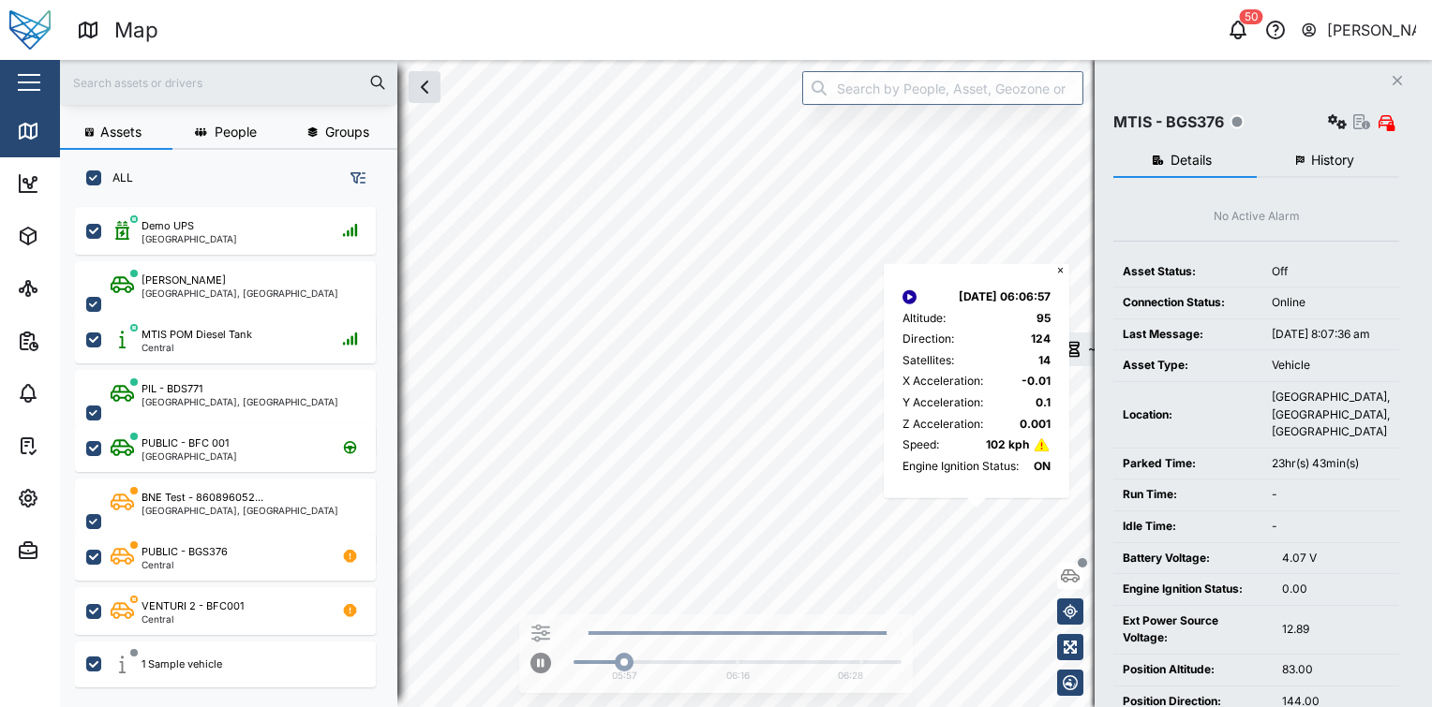
click at [938, 326] on div "Altitude :" at bounding box center [923, 318] width 43 height 18
click at [936, 382] on div "X Acceleration :" at bounding box center [942, 382] width 81 height 18
click at [937, 399] on div "Y Acceleration :" at bounding box center [942, 403] width 81 height 18
click at [929, 432] on div "Z Acceleration :" at bounding box center [942, 424] width 81 height 18
click at [956, 457] on div "11/06/2025 06:06:57 Altitude : 95 Direction : 124 Satellites : 14 X Acceleratio…" at bounding box center [976, 379] width 167 height 211
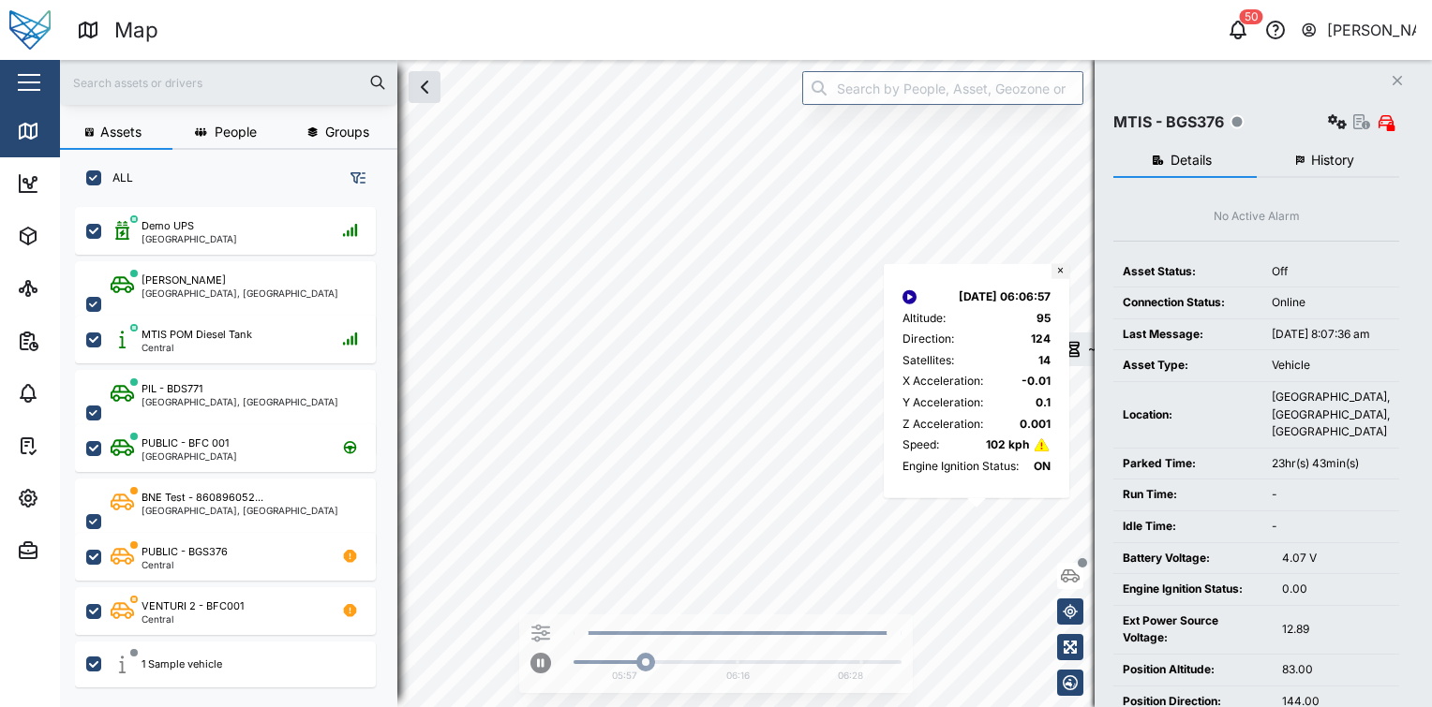
click at [1061, 275] on button "×" at bounding box center [1060, 271] width 18 height 15
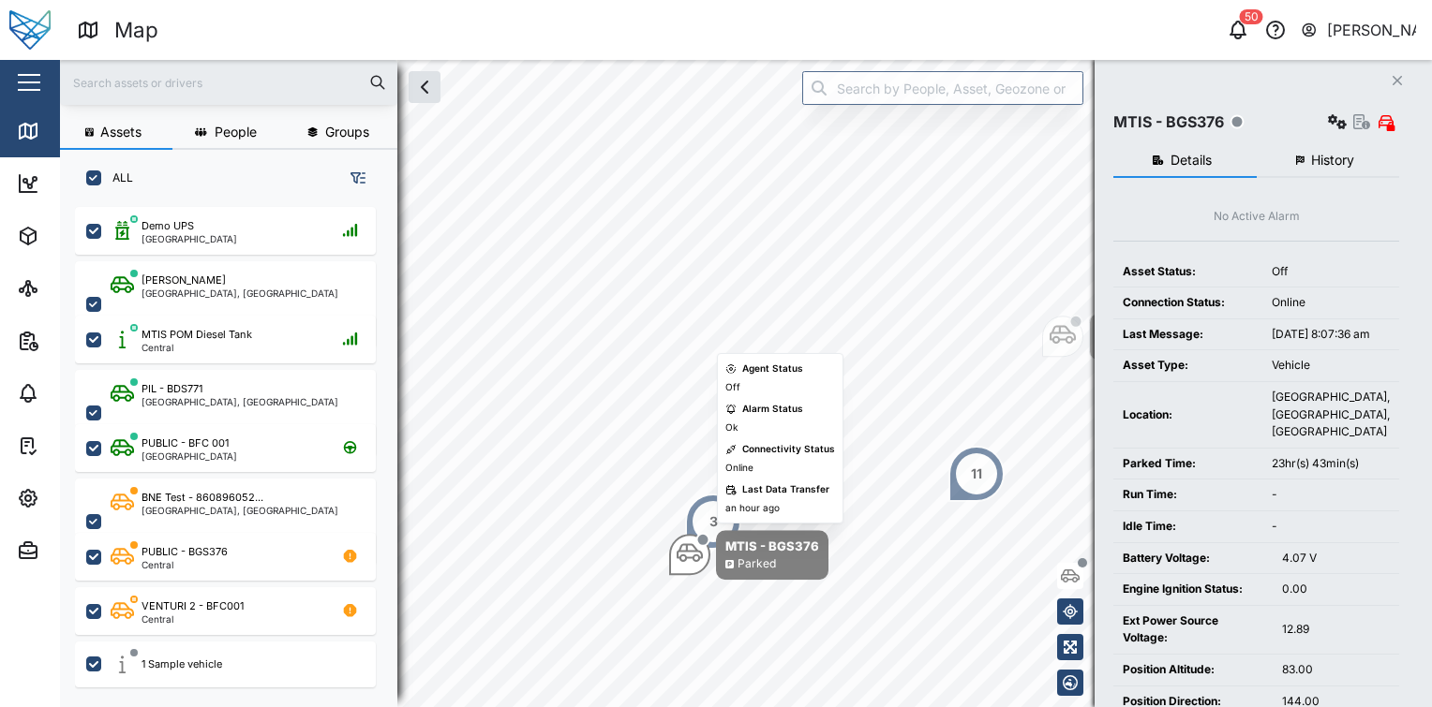
click at [705, 544] on div "Map marker" at bounding box center [703, 540] width 14 height 14
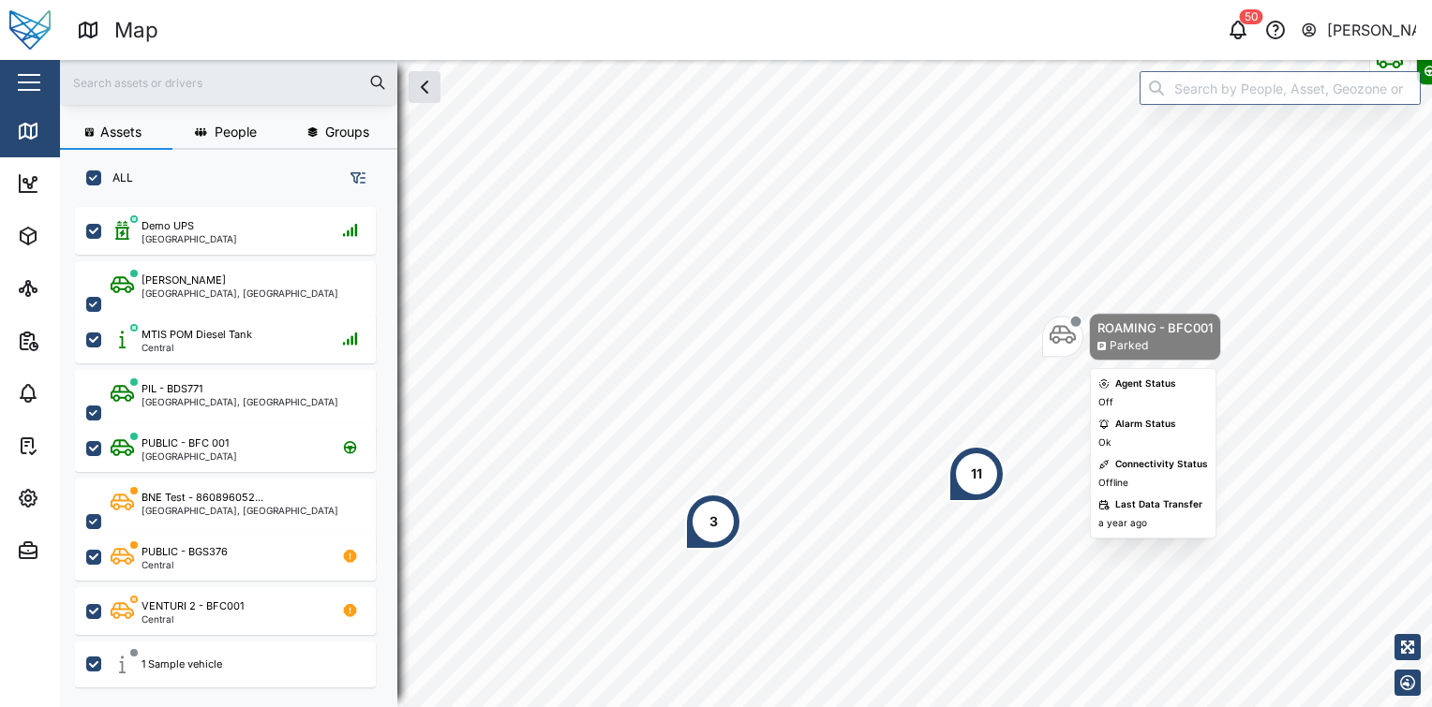
click at [1053, 329] on icon "Map marker" at bounding box center [1062, 335] width 26 height 19
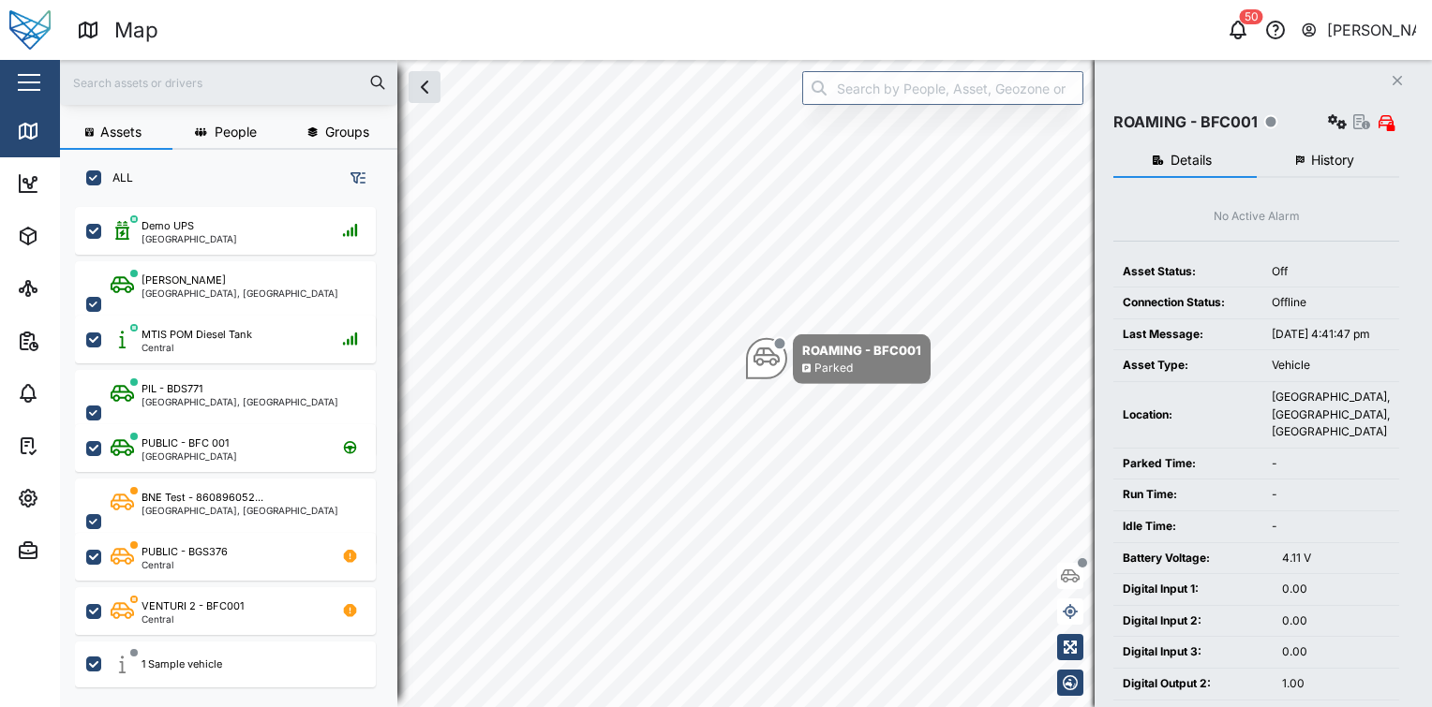
click at [1398, 88] on button "Close" at bounding box center [1397, 80] width 26 height 26
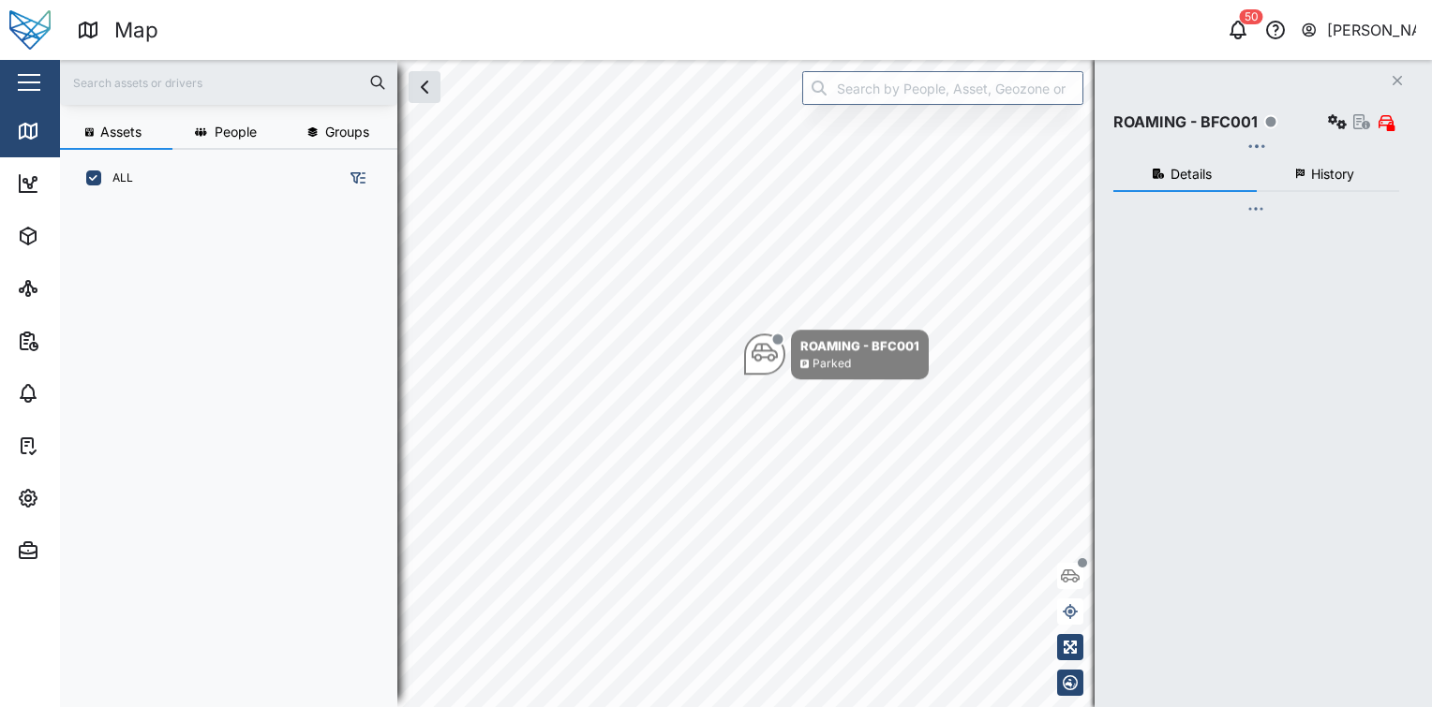
scroll to position [477, 292]
click at [53, 76] on div "Close" at bounding box center [122, 82] width 244 height 45
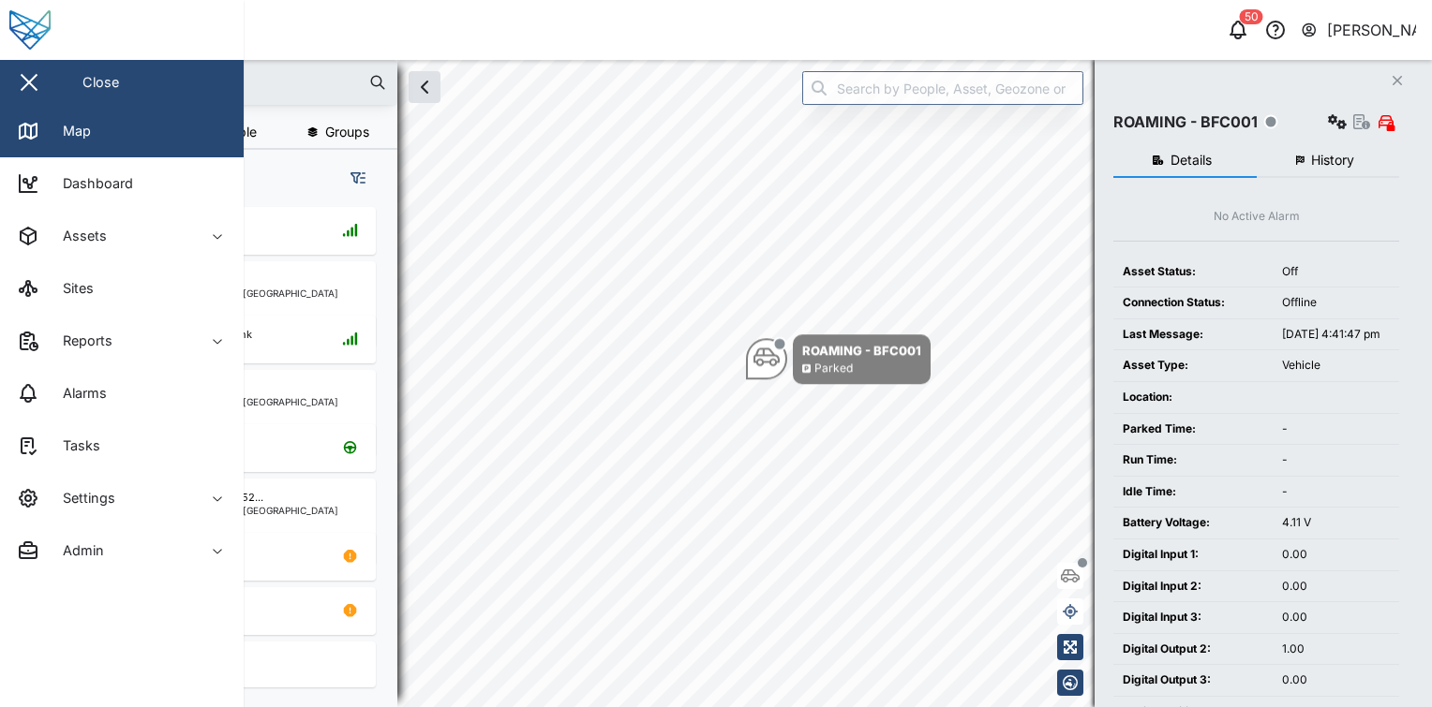
scroll to position [0, 0]
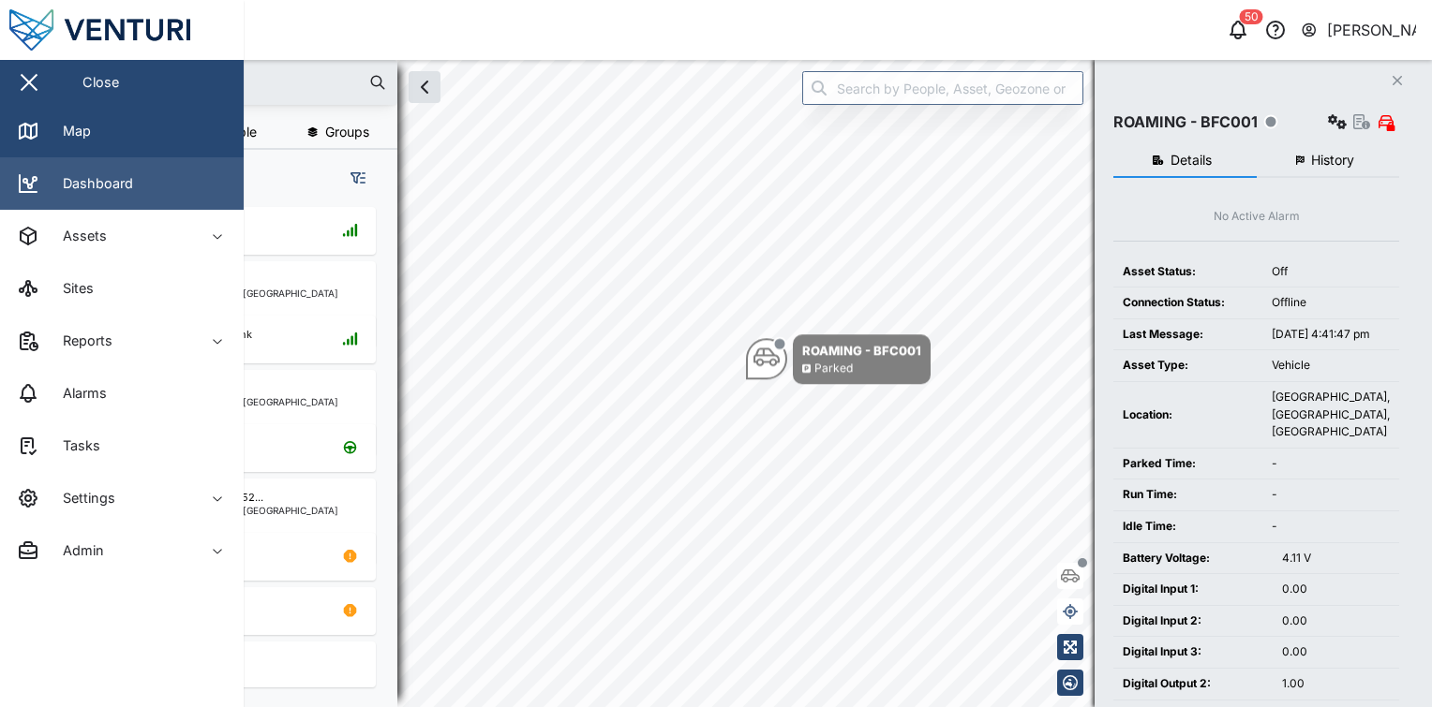
click at [156, 191] on link "Dashboard" at bounding box center [122, 183] width 244 height 52
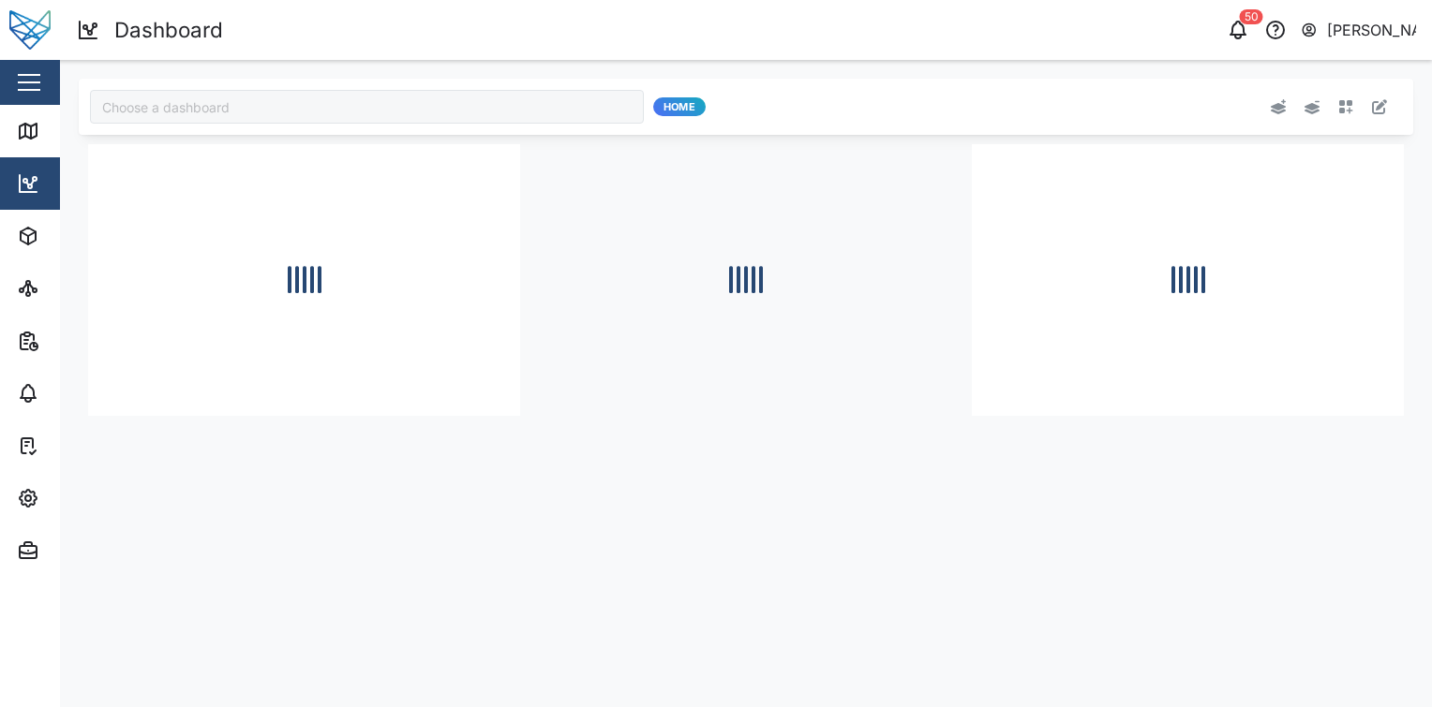
type input "Julz Dashboard"
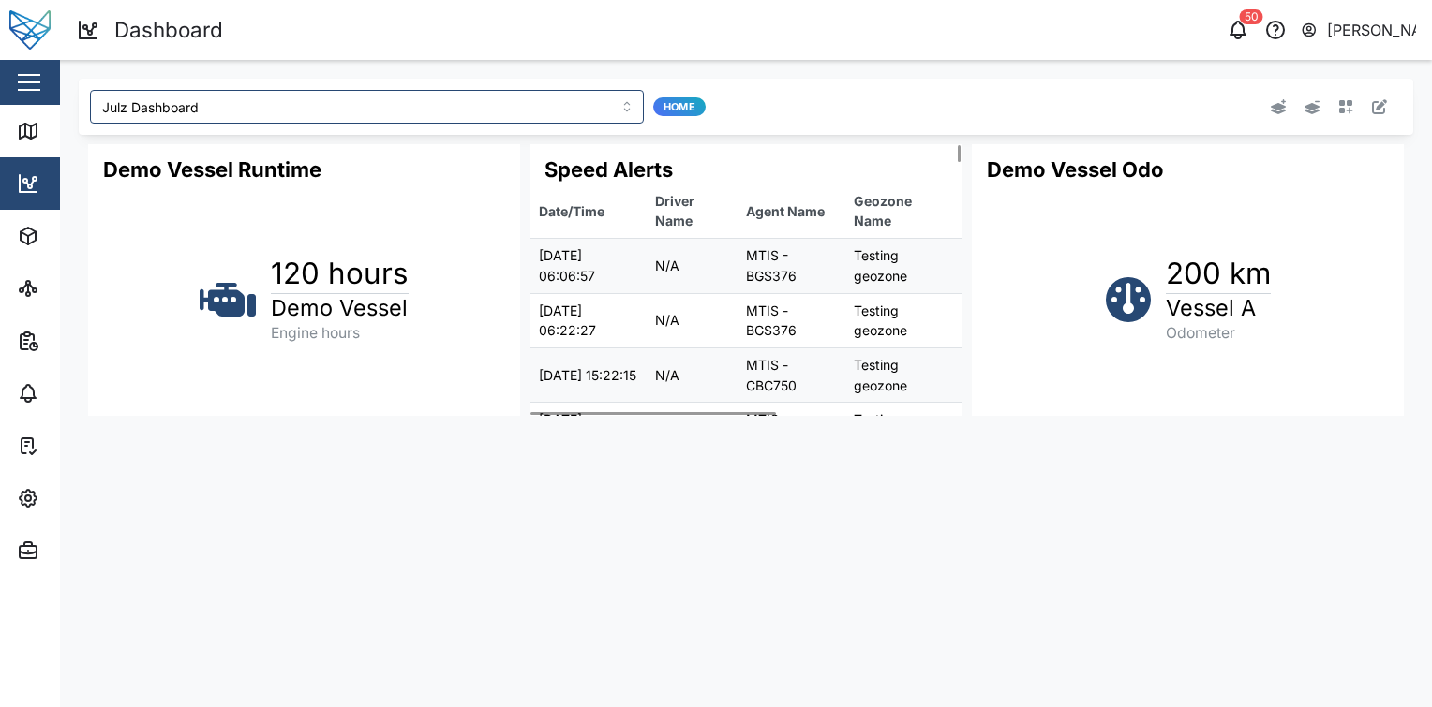
click at [765, 254] on td "MTIS - BGS376" at bounding box center [790, 266] width 108 height 54
click at [777, 334] on td "MTIS - BGS376" at bounding box center [790, 320] width 108 height 54
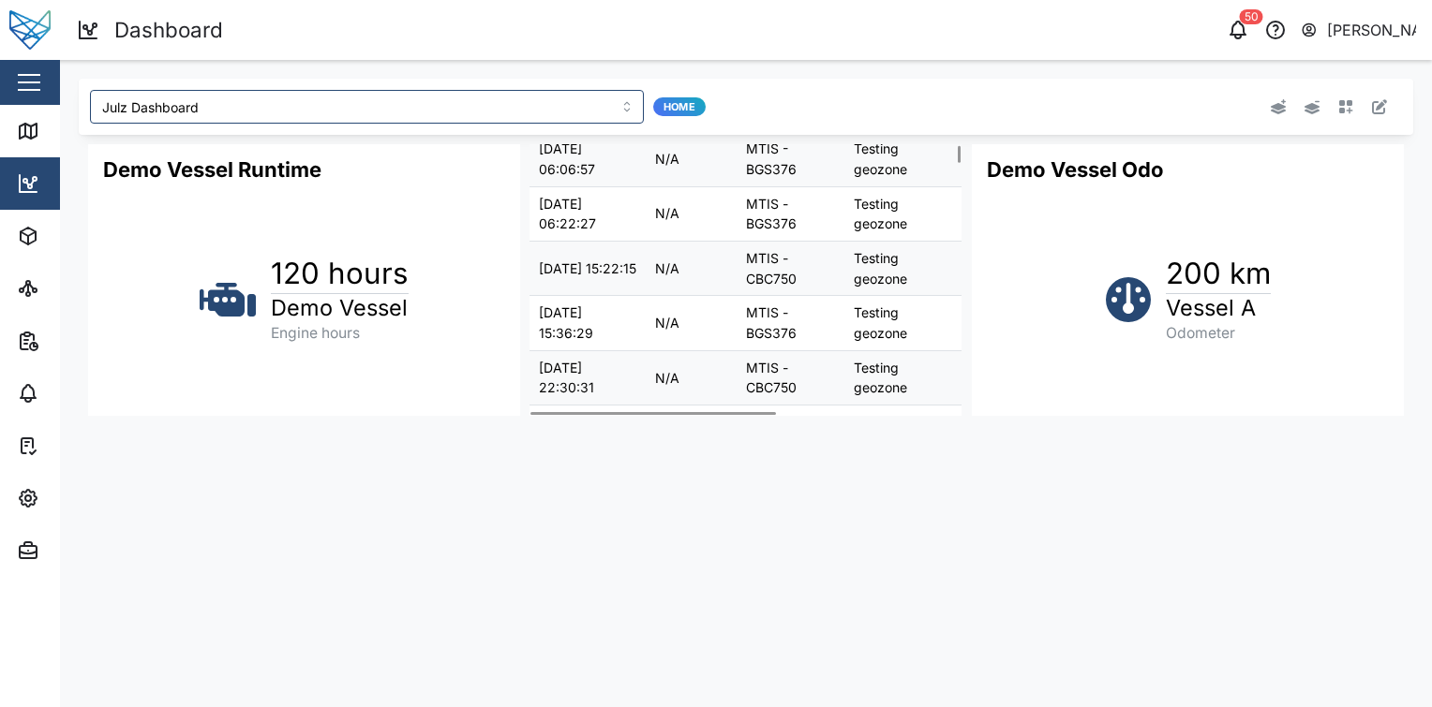
scroll to position [34, 0]
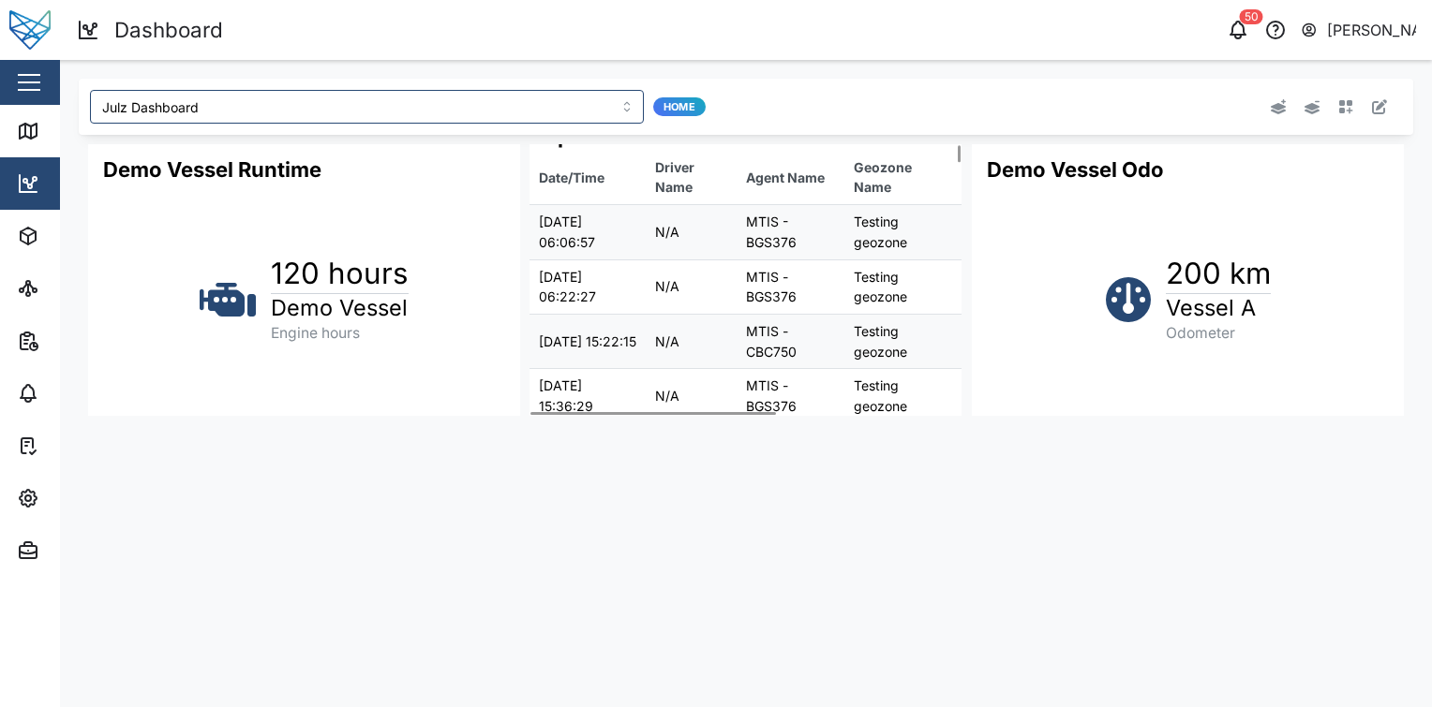
click at [1380, 32] on div "[PERSON_NAME]" at bounding box center [1372, 30] width 90 height 23
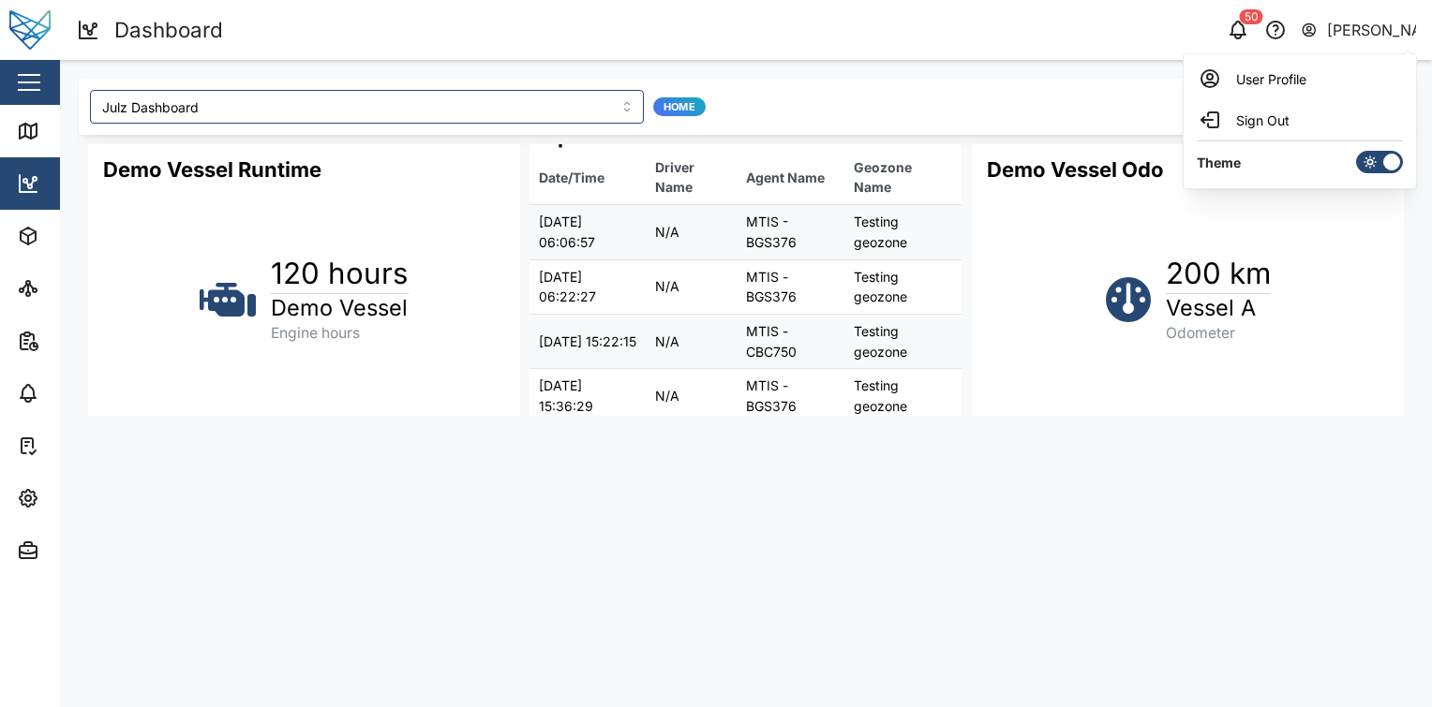
click at [1375, 163] on icon at bounding box center [1369, 162] width 15 height 15
click at [1356, 151] on input "checkbox" at bounding box center [1356, 151] width 0 height 0
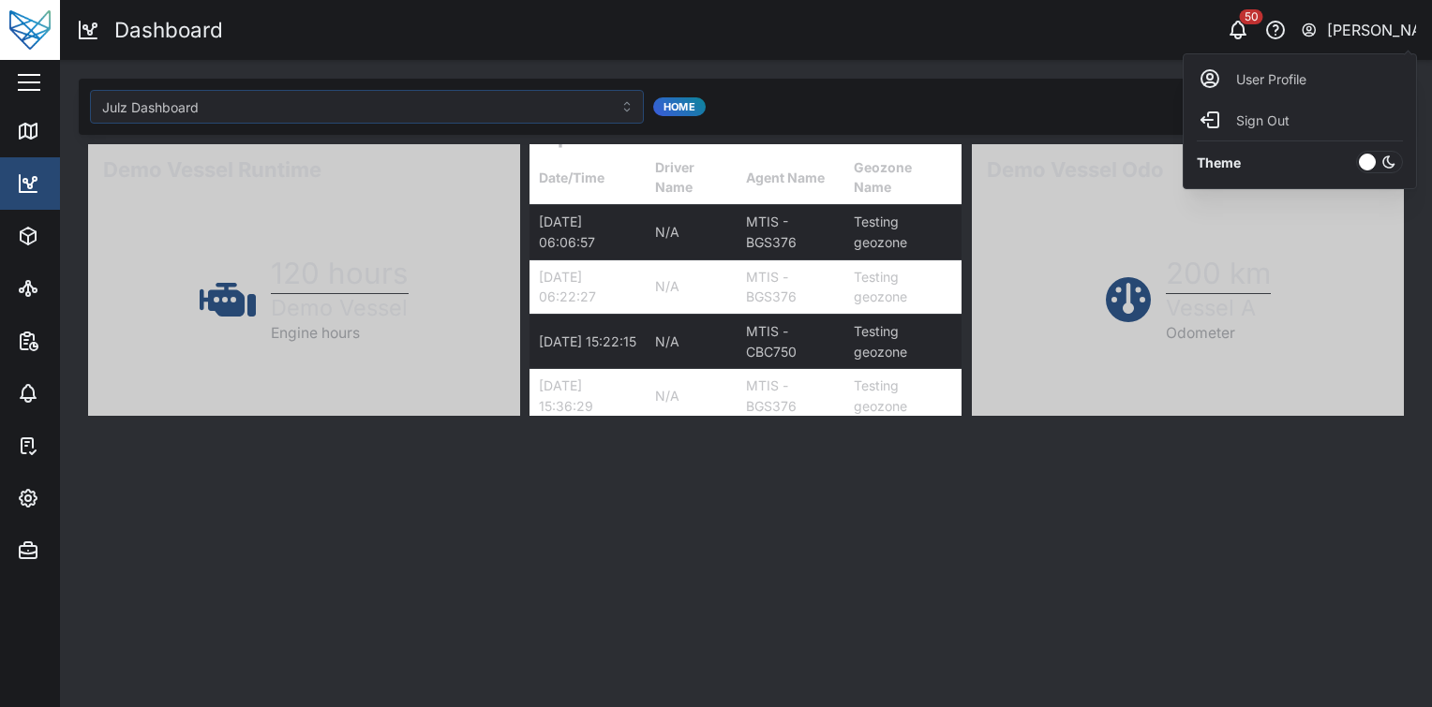
click at [1405, 163] on div "Theme" at bounding box center [1299, 163] width 225 height 44
click at [1396, 163] on div at bounding box center [1388, 162] width 26 height 21
click at [1356, 151] on input "checkbox" at bounding box center [1356, 151] width 0 height 0
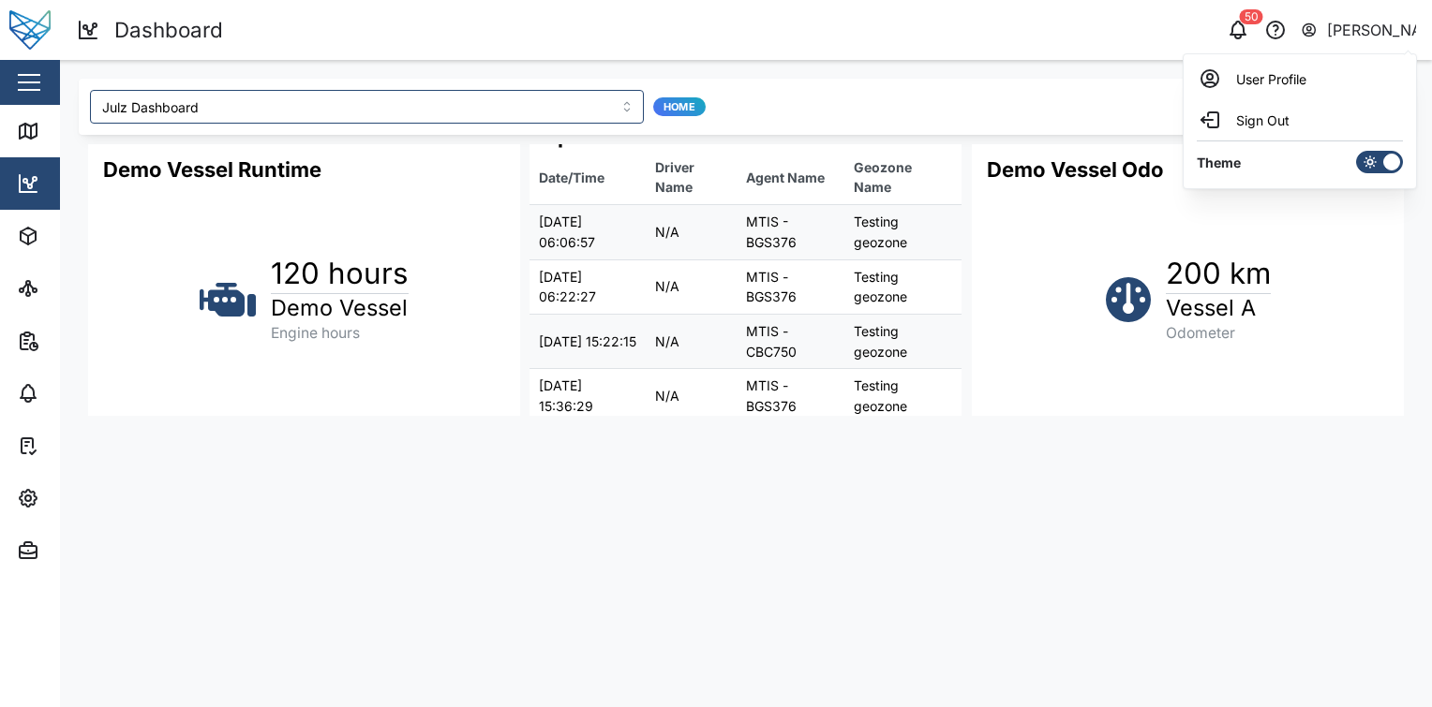
click at [1375, 165] on icon at bounding box center [1369, 162] width 15 height 15
click at [1356, 151] on input "checkbox" at bounding box center [1356, 151] width 0 height 0
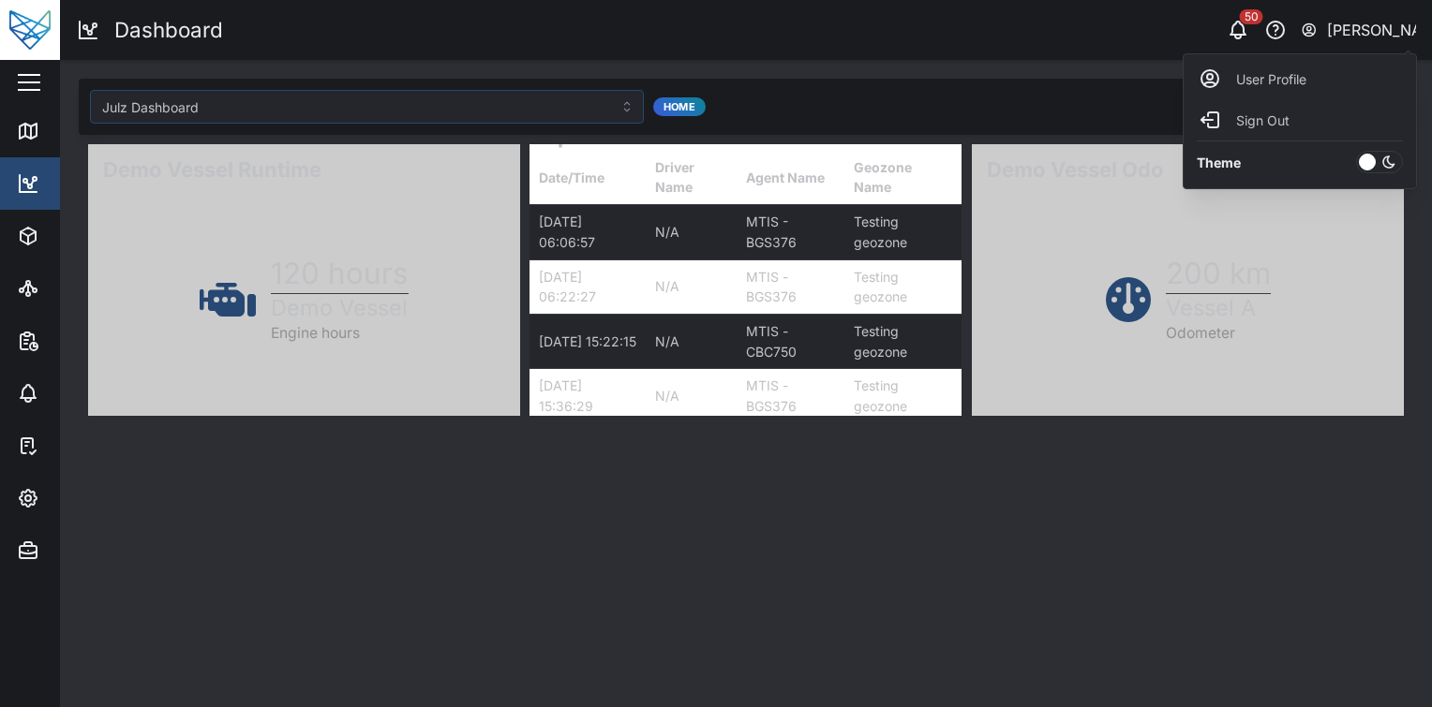
click at [1375, 165] on div at bounding box center [1388, 162] width 26 height 21
click at [1356, 151] on input "checkbox" at bounding box center [1356, 151] width 0 height 0
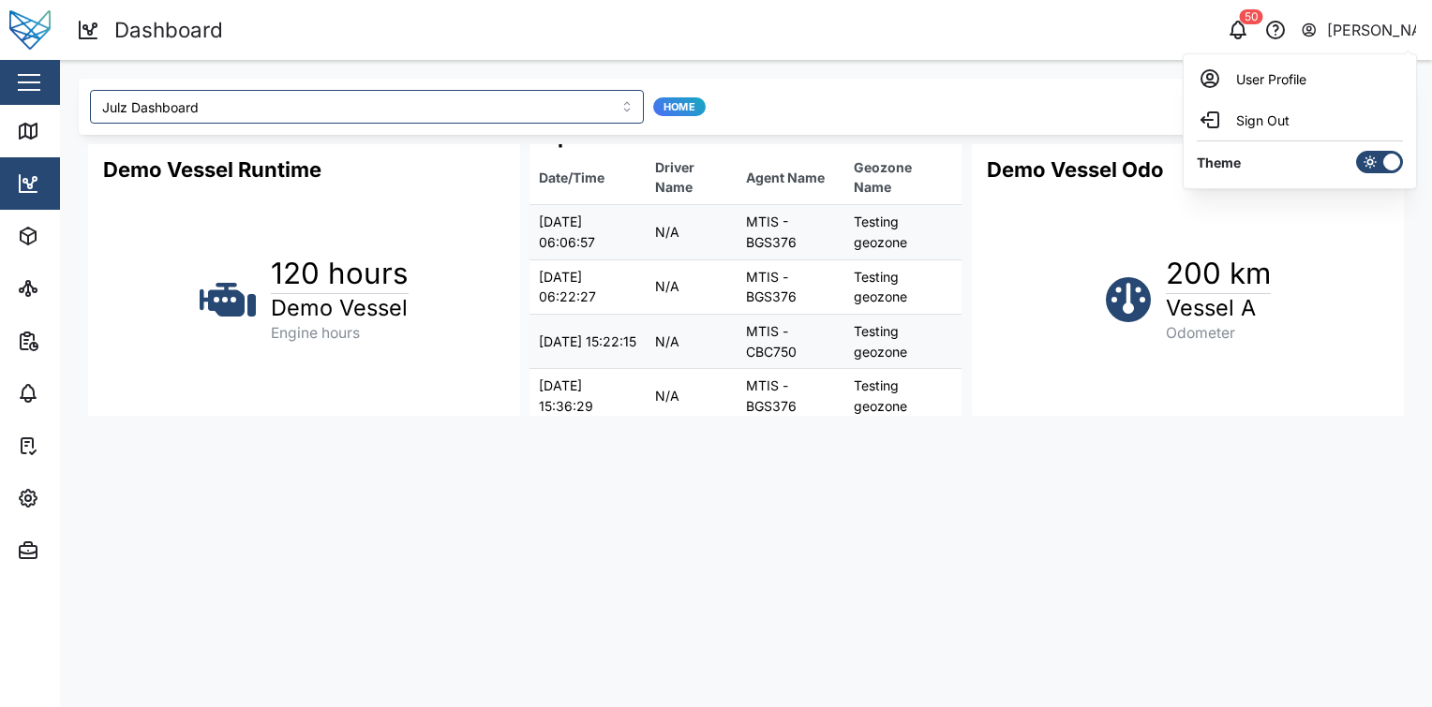
click at [1121, 460] on main "Julz Dashboard Home Demo Vessel Runtime 120 hours Demo Vessel Engine hours Spee…" at bounding box center [746, 383] width 1372 height 647
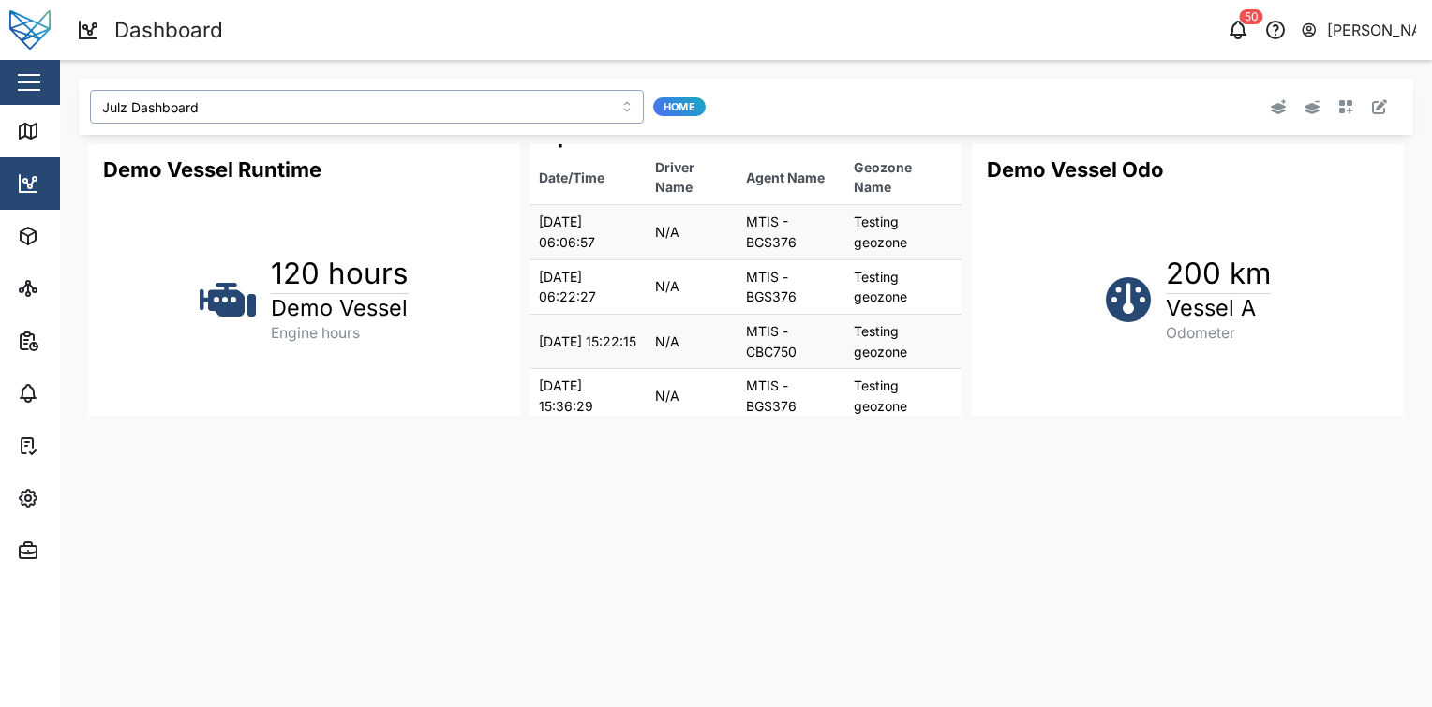
click at [210, 105] on input "Julz Dashboard" at bounding box center [367, 107] width 554 height 34
click at [336, 140] on div "Julz Dashboard Home Reggie Dash Test Public Dash" at bounding box center [339, 188] width 498 height 96
click at [1330, 20] on div "Julius Pamplona" at bounding box center [1372, 30] width 90 height 23
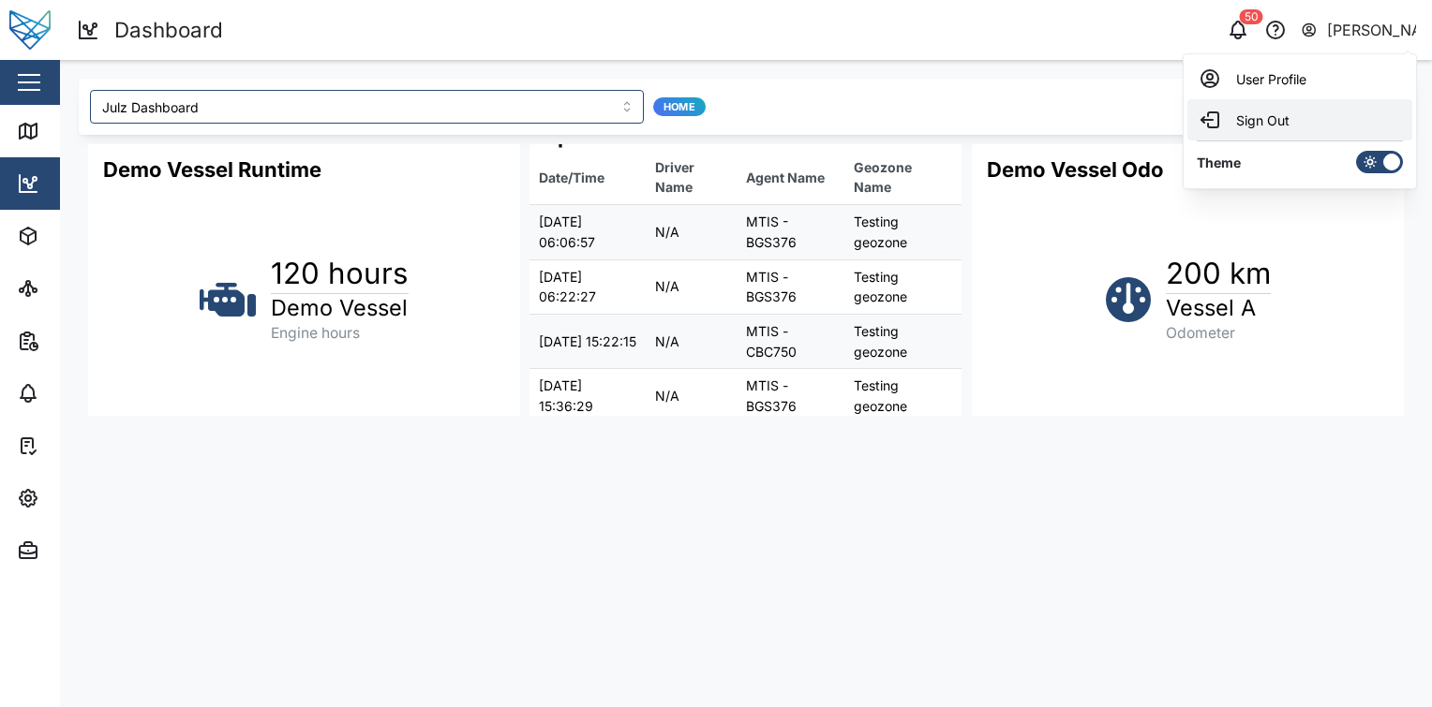
click at [1318, 120] on div "Sign Out" at bounding box center [1299, 120] width 202 height 22
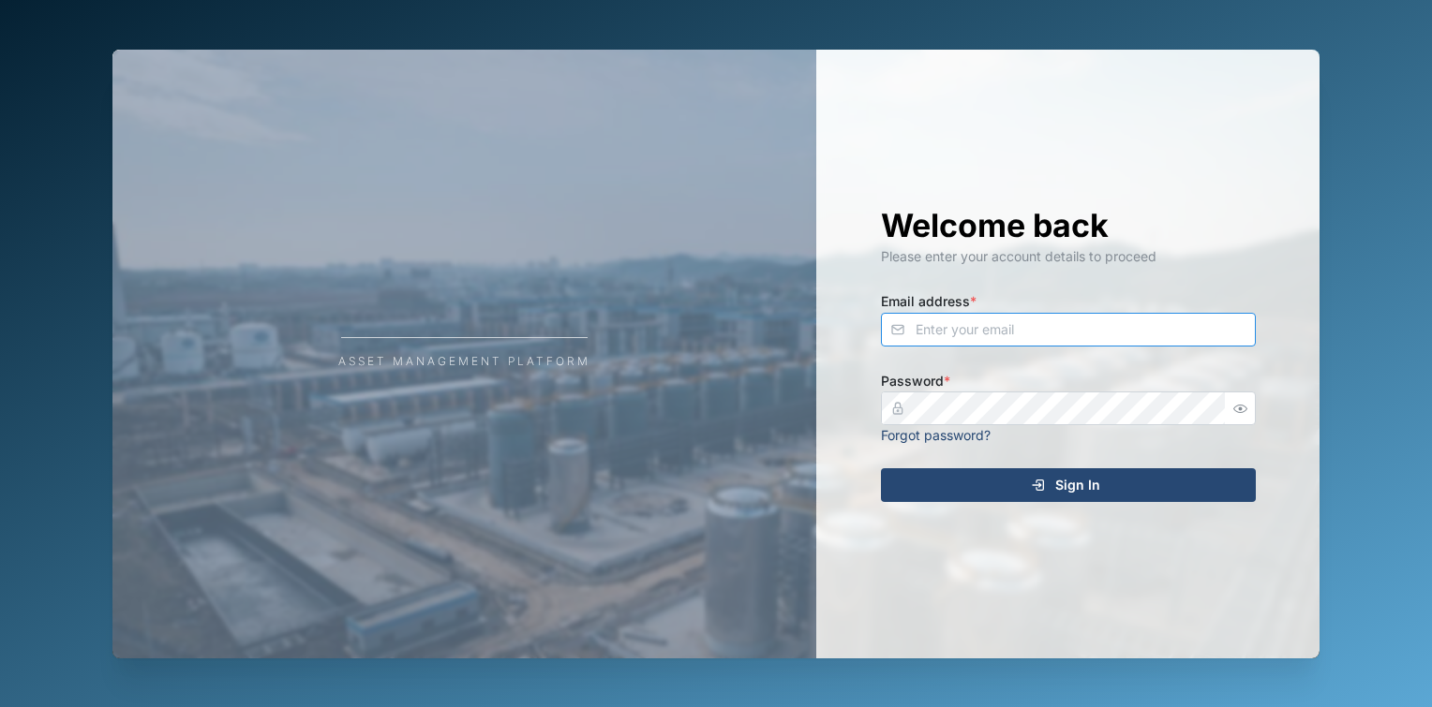
type input "julius.pamplona@venturi.io"
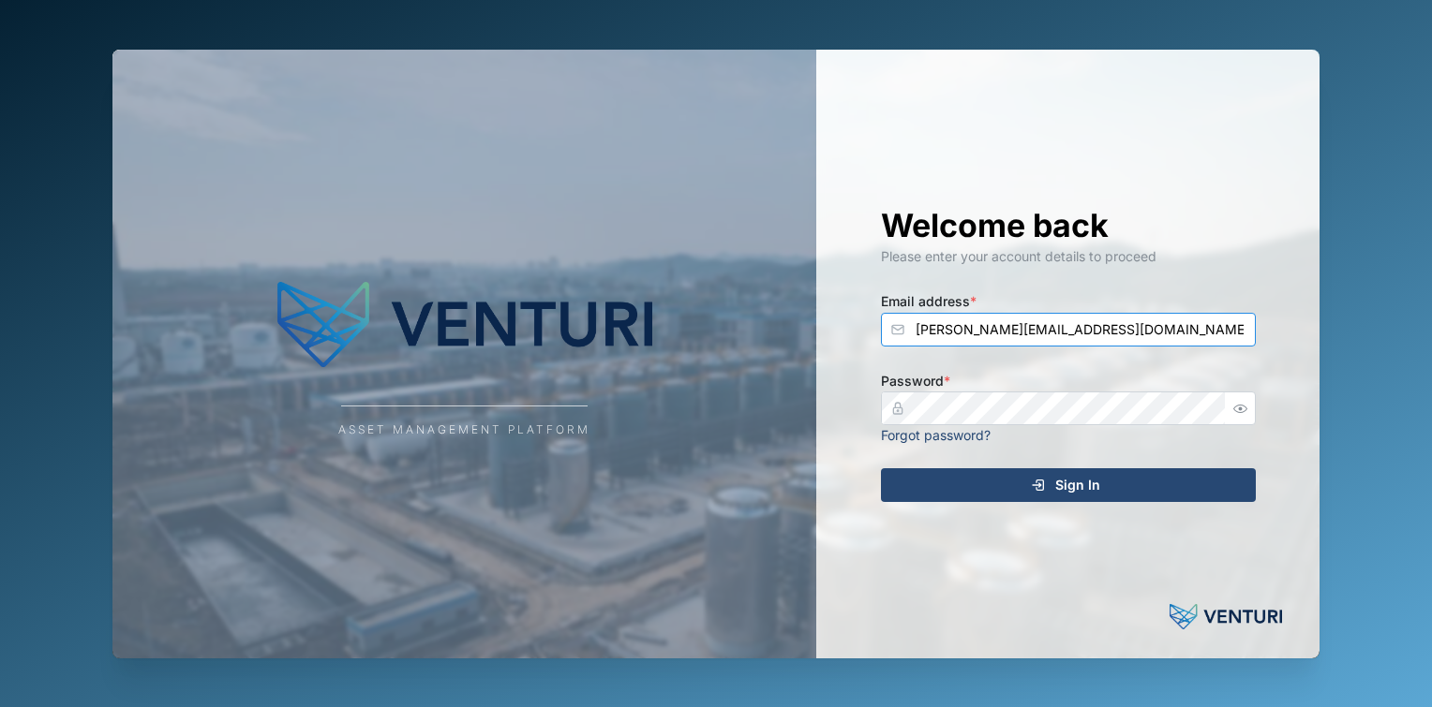
click at [1125, 321] on input "julius.pamplona@venturi.io" at bounding box center [1068, 330] width 375 height 34
type input "fe-test-admin@venturi.io"
click at [1109, 490] on div "Sign In" at bounding box center [1065, 485] width 345 height 32
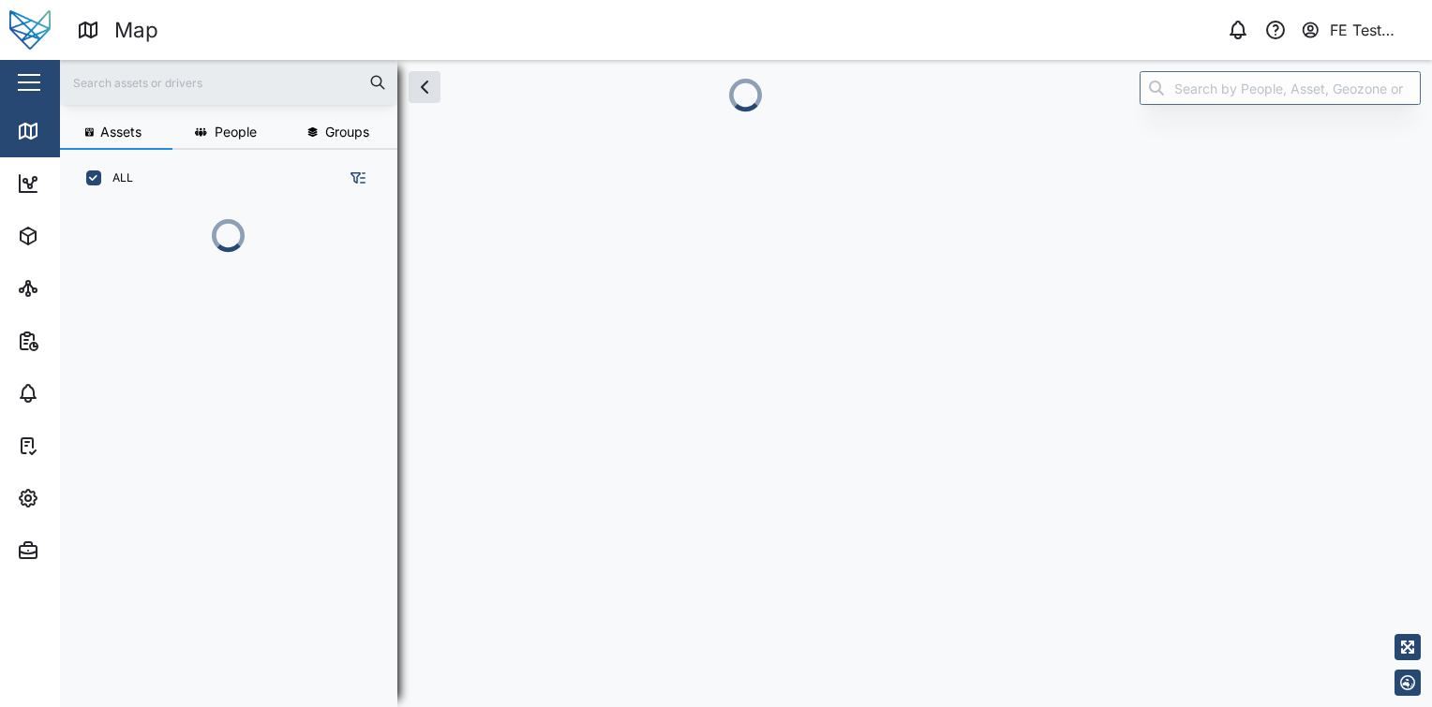
scroll to position [397, 292]
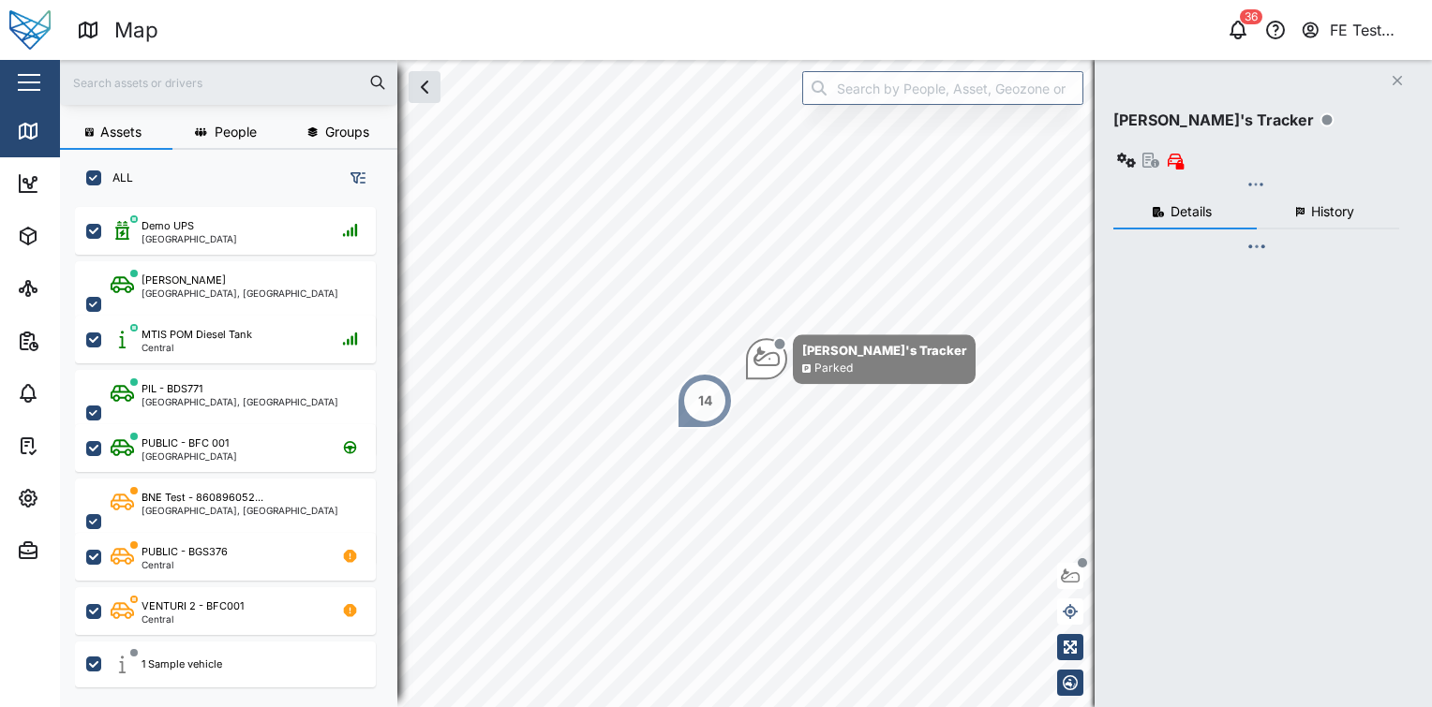
click at [37, 79] on button "button" at bounding box center [29, 83] width 32 height 32
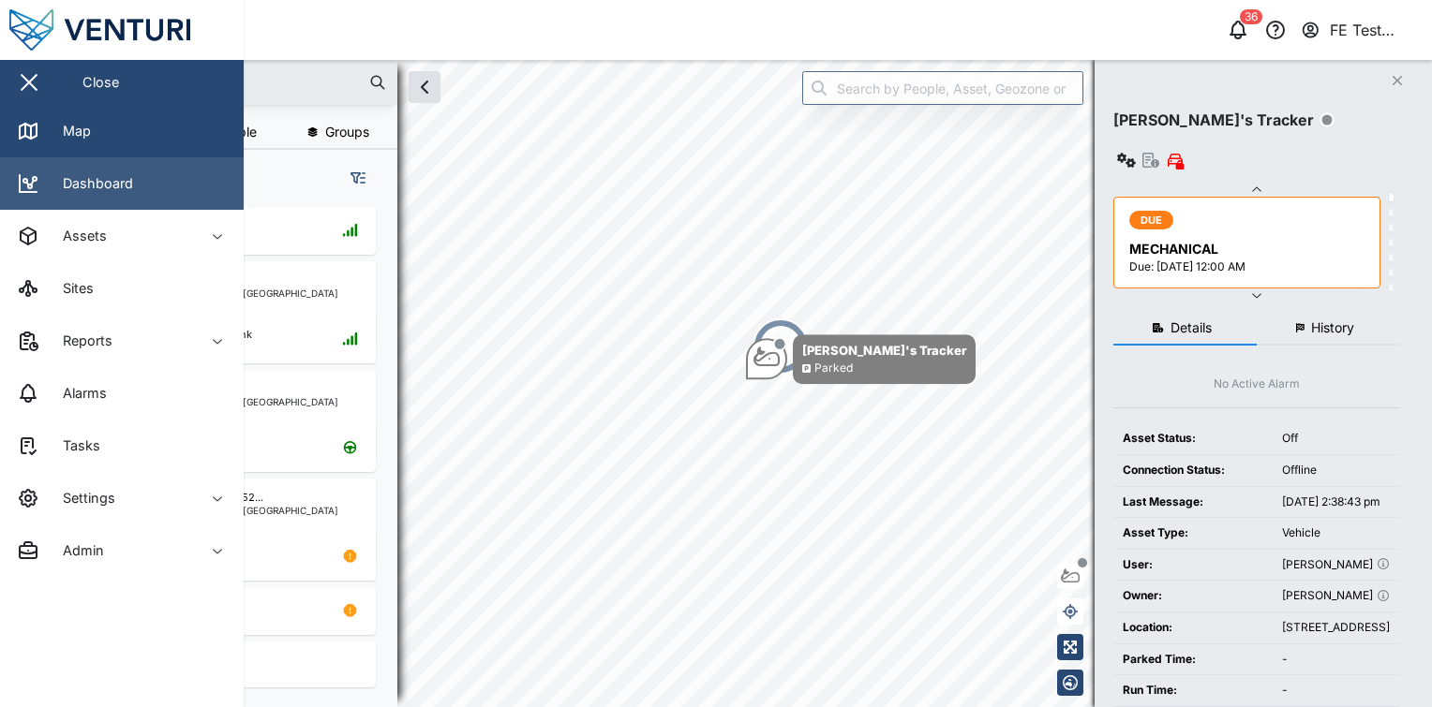
click at [85, 183] on div "Dashboard" at bounding box center [91, 183] width 84 height 21
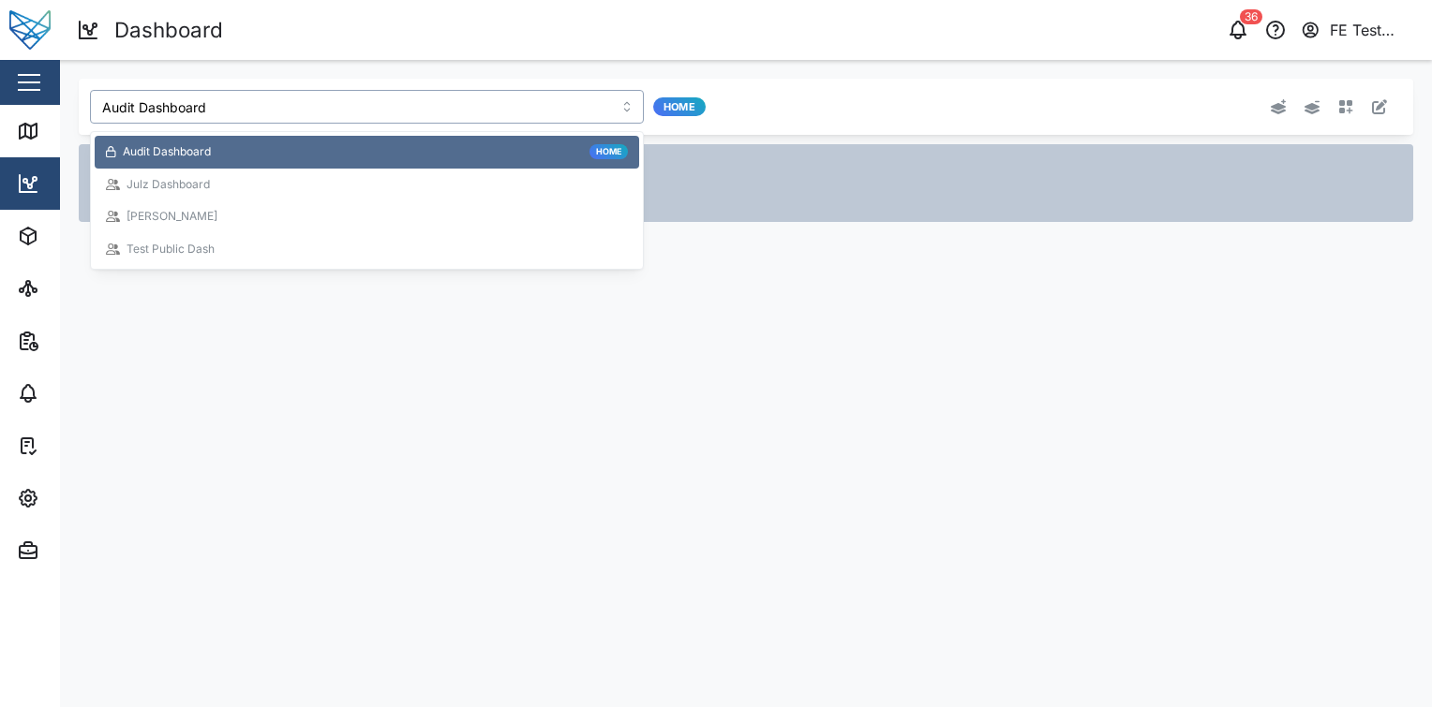
click at [349, 118] on input "Audit Dashboard" at bounding box center [367, 107] width 554 height 34
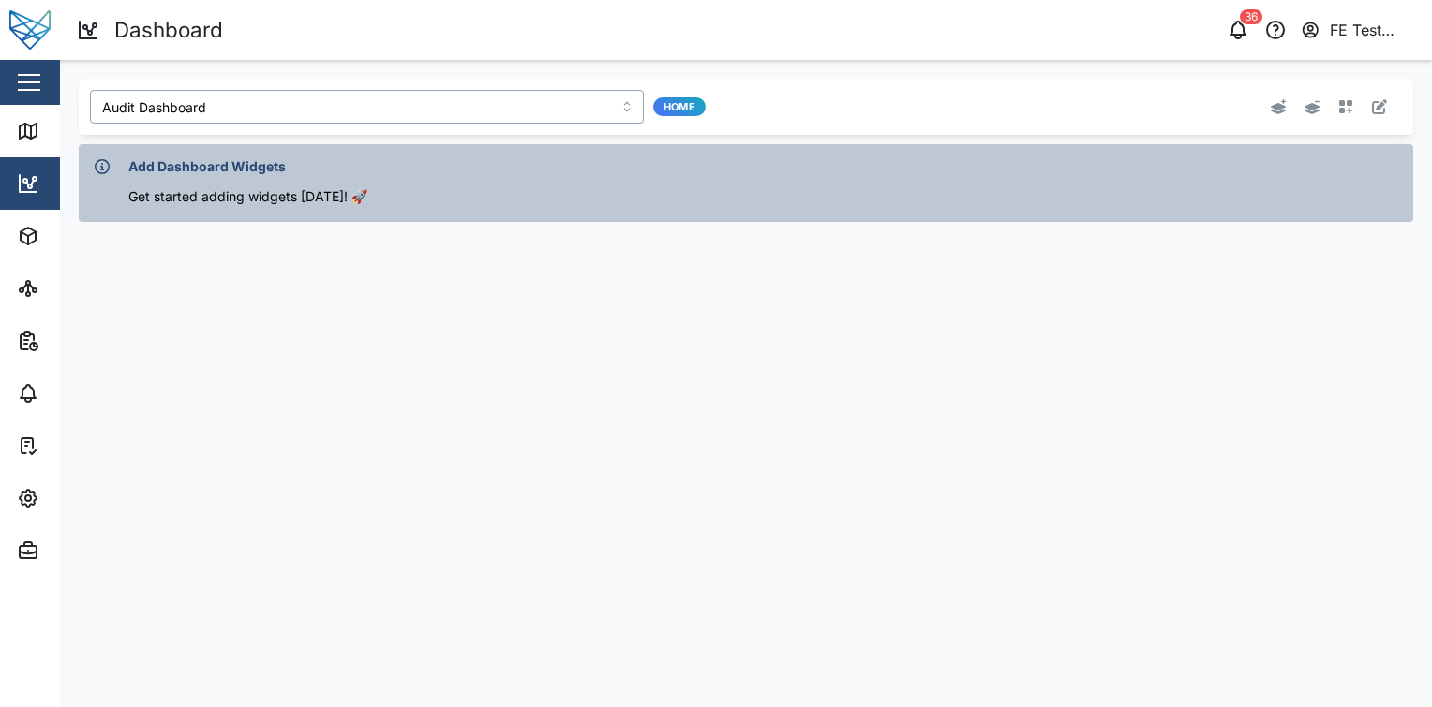
click at [386, 144] on div "Audit Dashboard Home" at bounding box center [340, 158] width 490 height 29
click at [344, 99] on input "Audit Dashboard" at bounding box center [367, 107] width 554 height 34
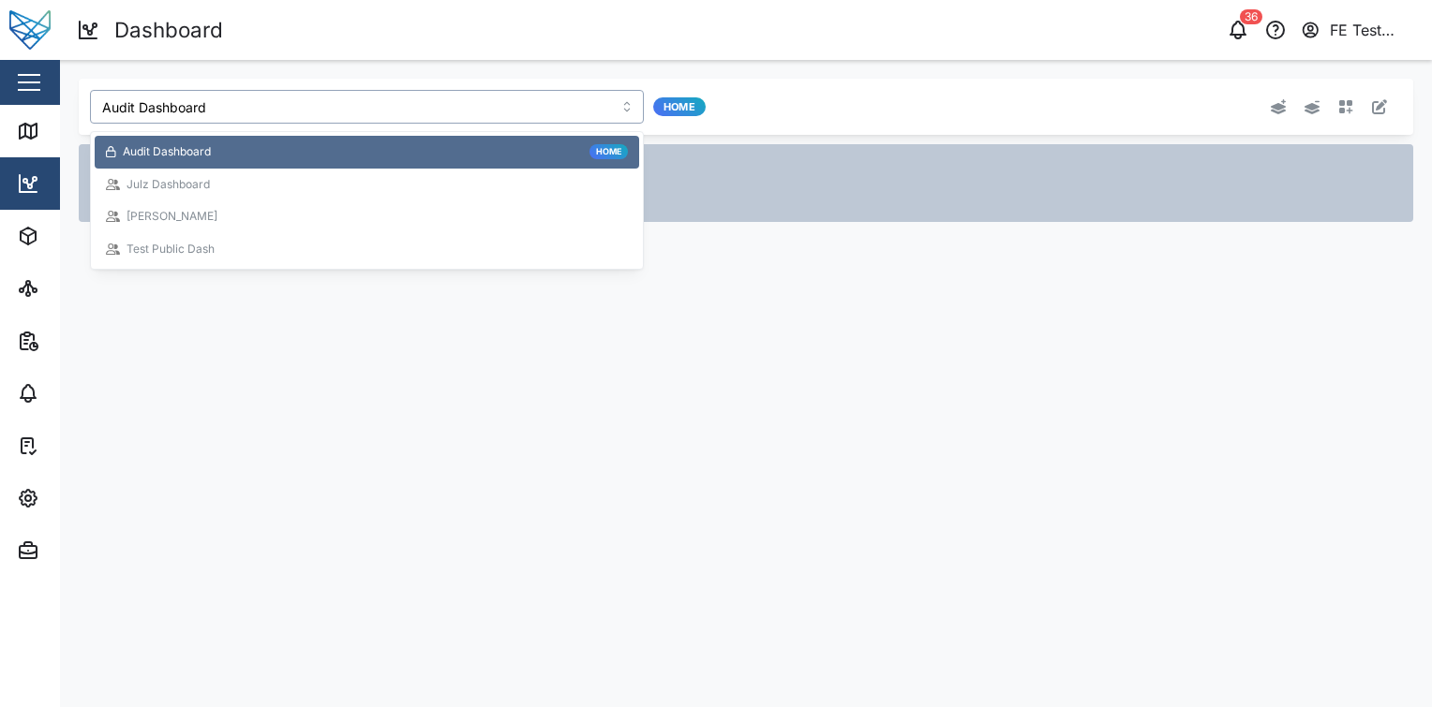
click at [307, 176] on div "Julz Dashboard" at bounding box center [367, 185] width 522 height 18
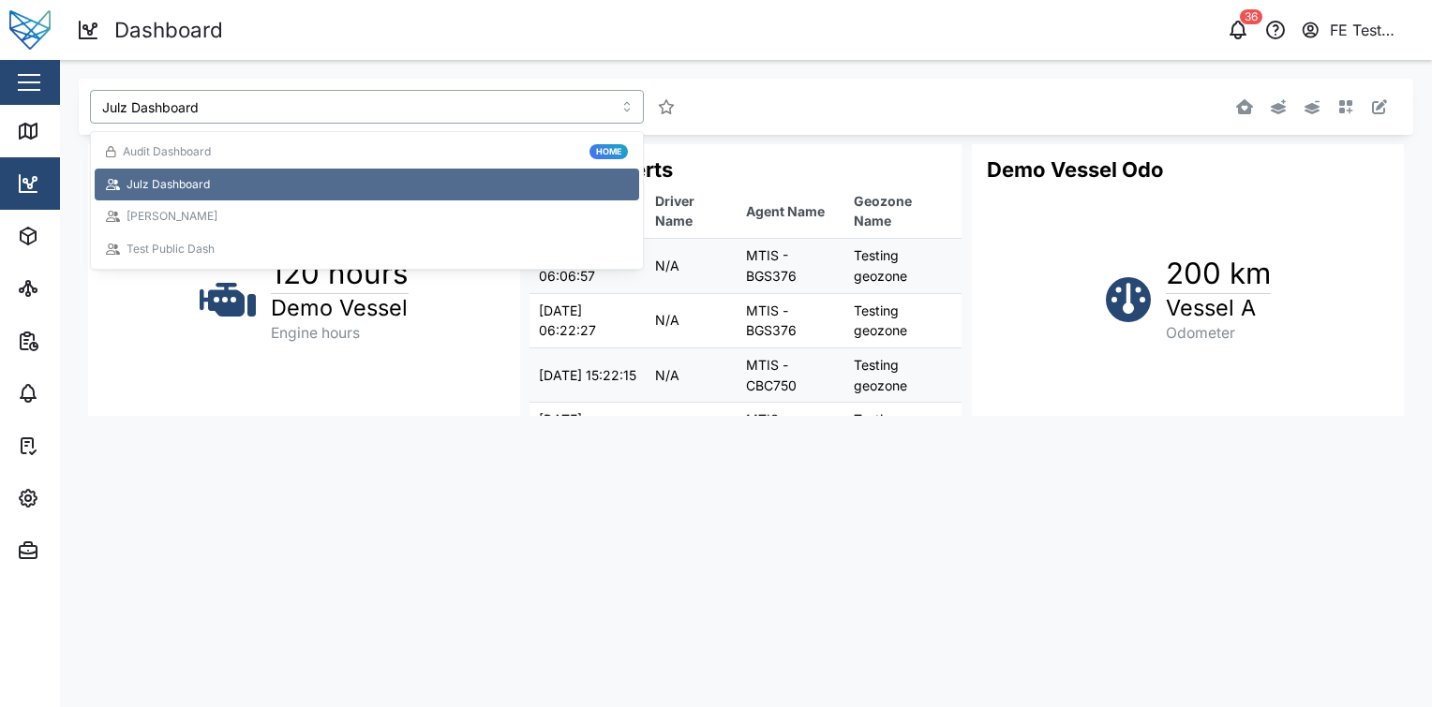
click at [500, 111] on input "Julz Dashboard" at bounding box center [367, 107] width 554 height 34
click at [345, 208] on div "Reggie Dash" at bounding box center [367, 217] width 522 height 18
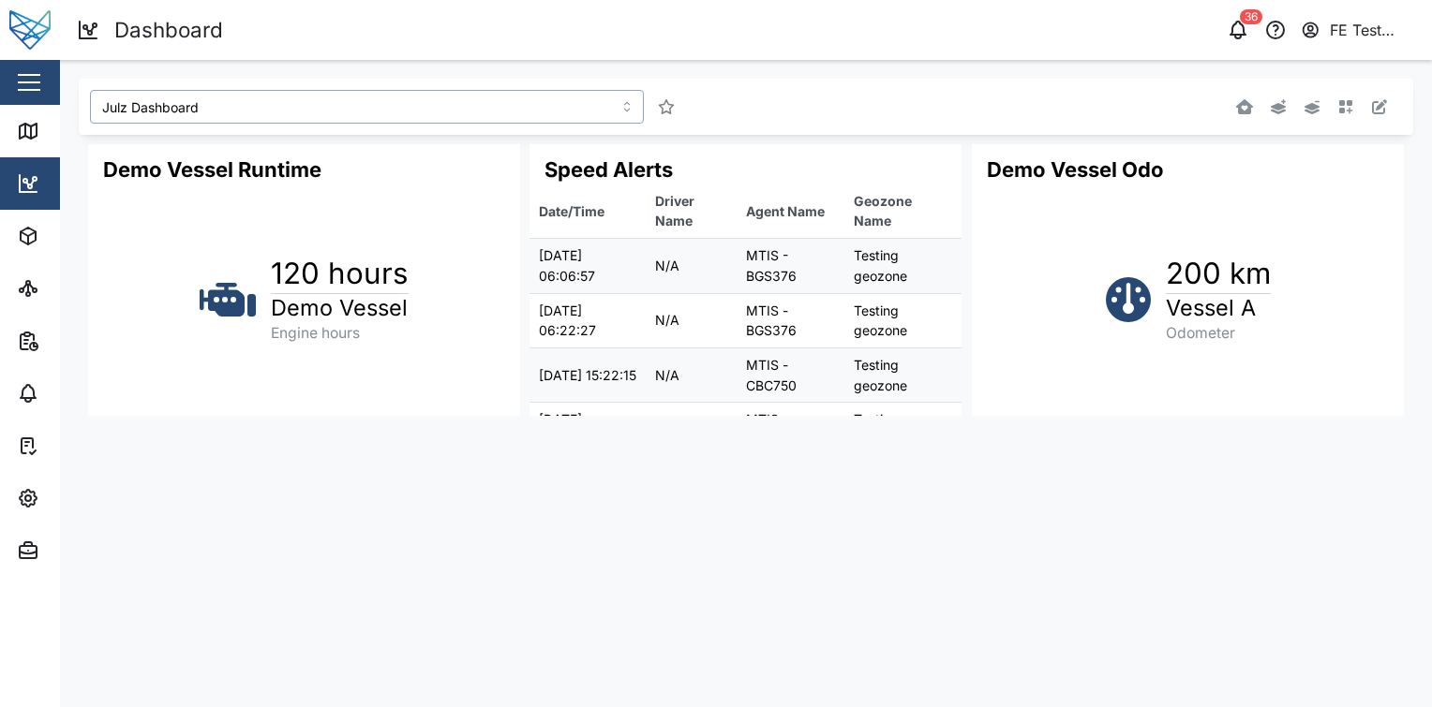
type input "Reggie Dash"
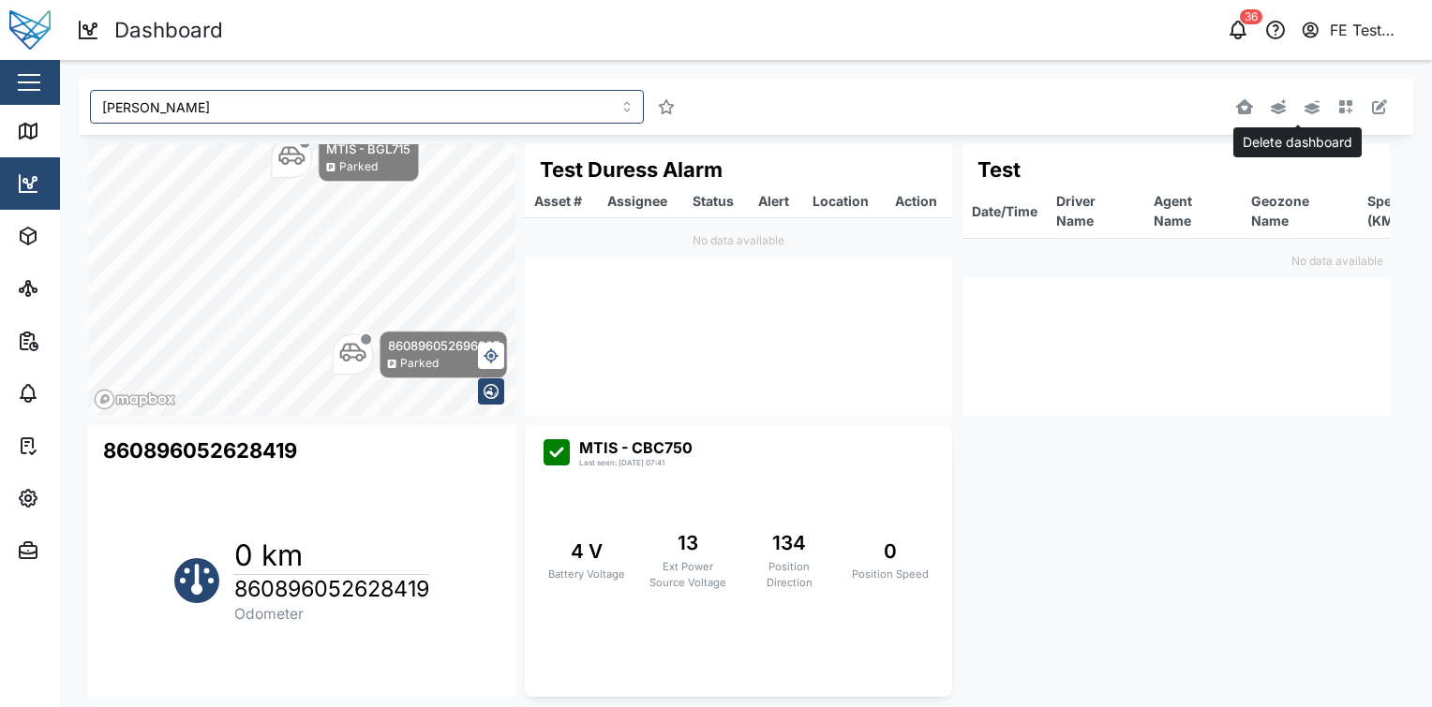
click at [1304, 111] on icon "button" at bounding box center [1311, 107] width 15 height 13
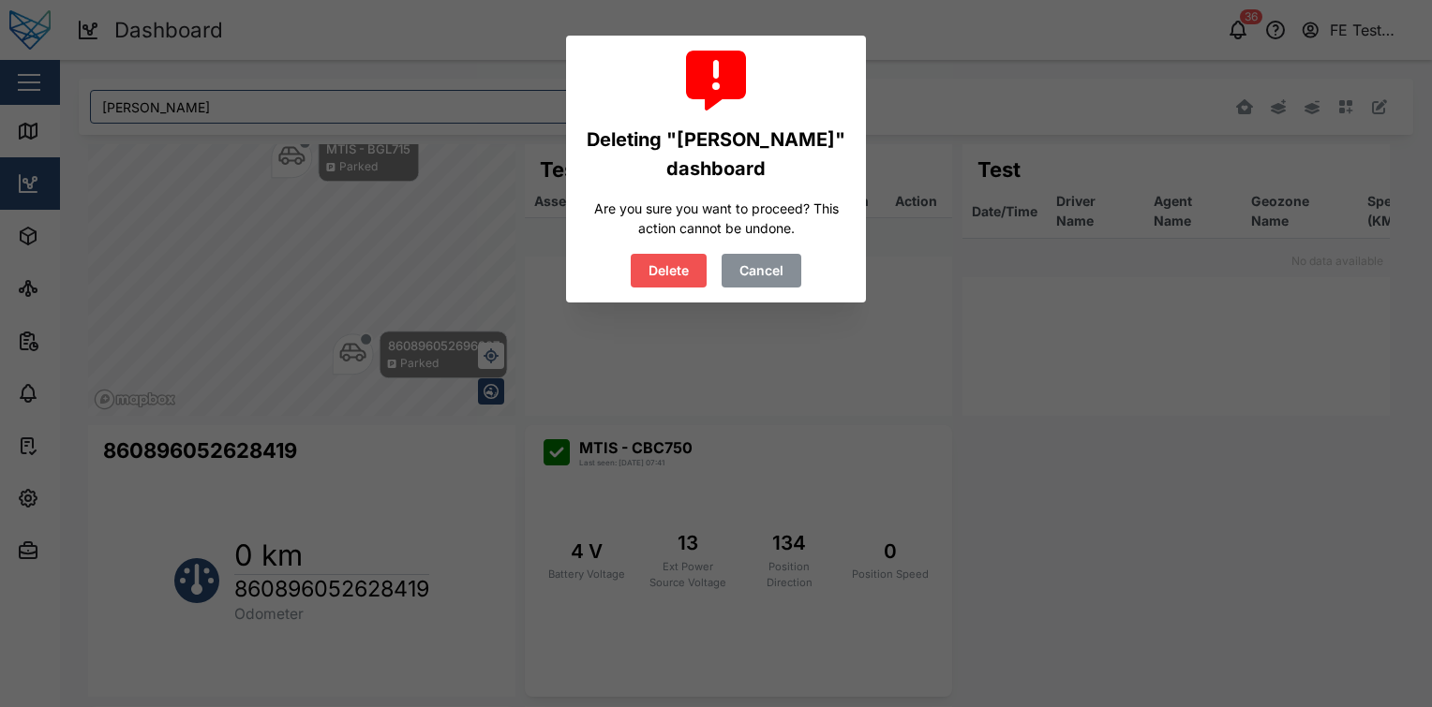
click at [693, 266] on button "Delete" at bounding box center [669, 271] width 76 height 34
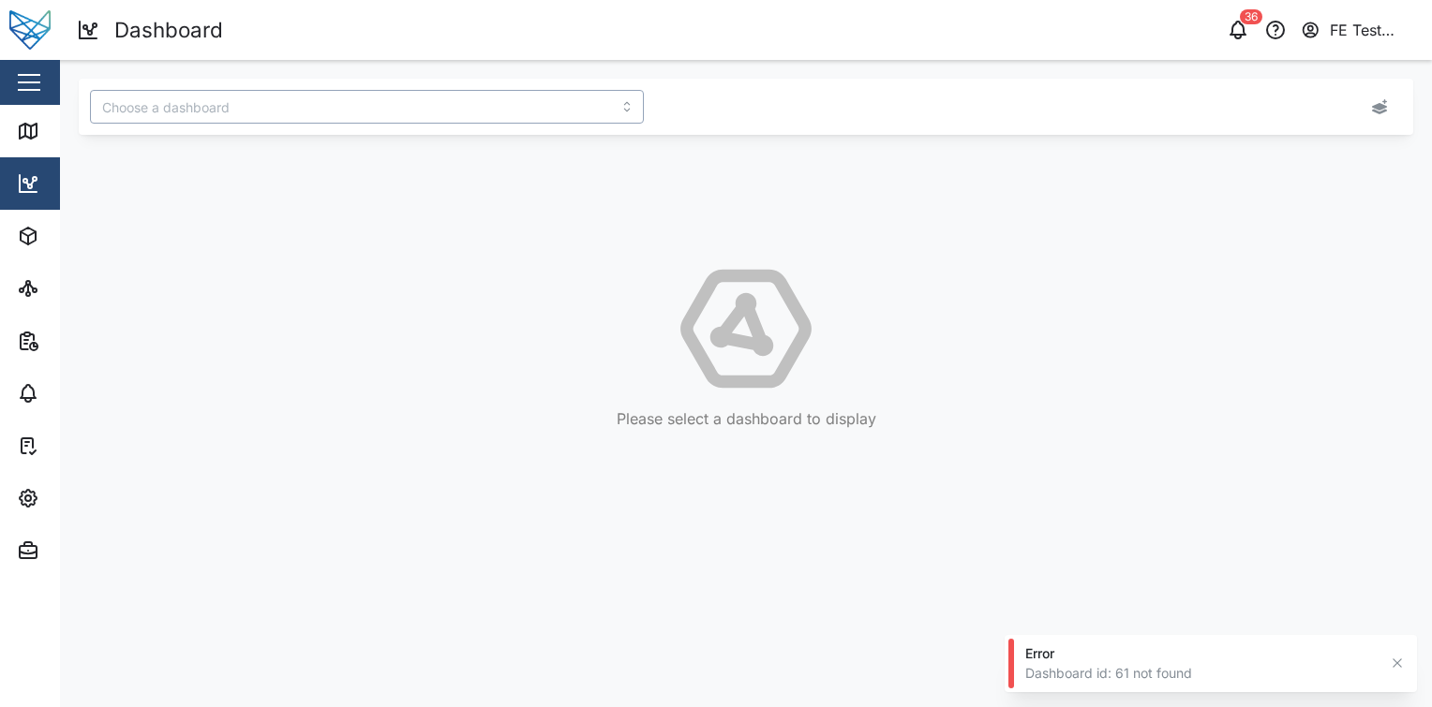
click at [398, 102] on input "search" at bounding box center [367, 107] width 554 height 34
click at [338, 206] on div "Test Public Dash" at bounding box center [367, 217] width 544 height 33
type input "Test Public Dash"
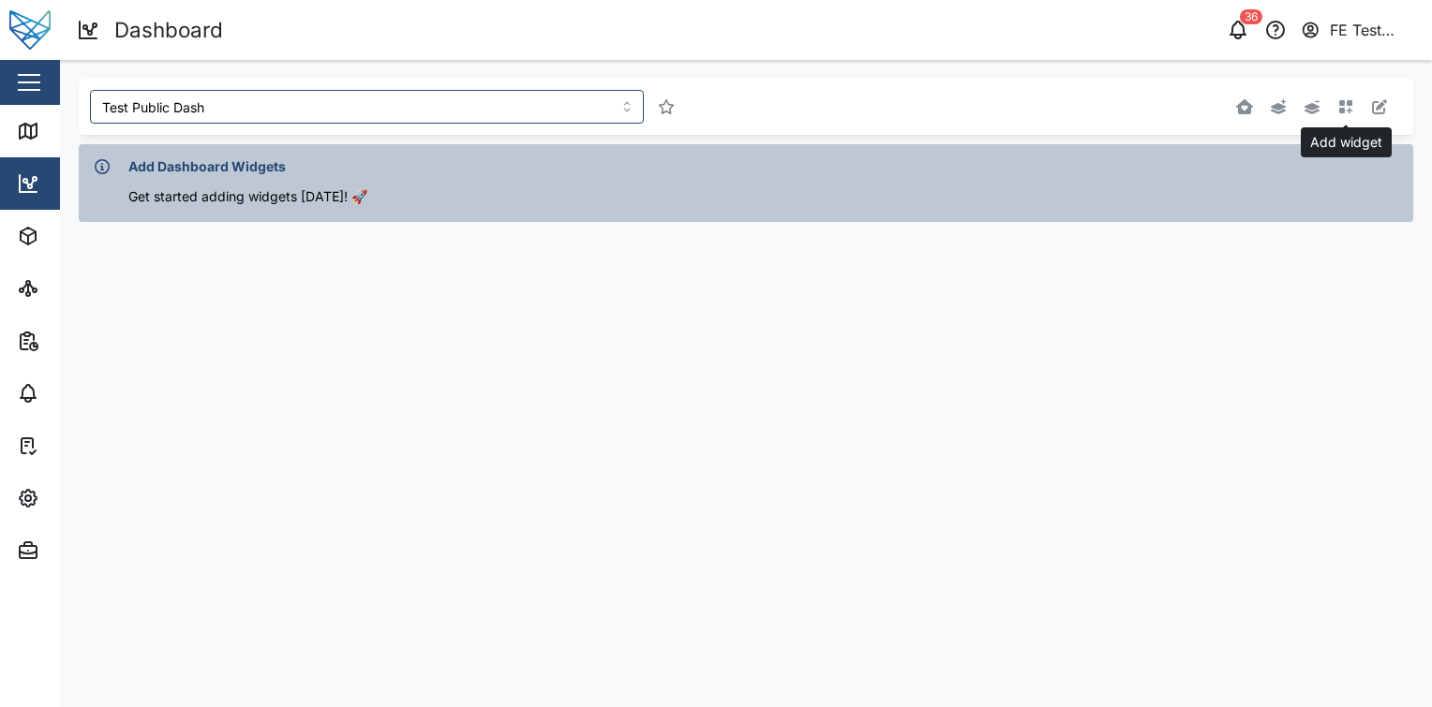
click at [1341, 109] on icon "button" at bounding box center [1346, 107] width 14 height 14
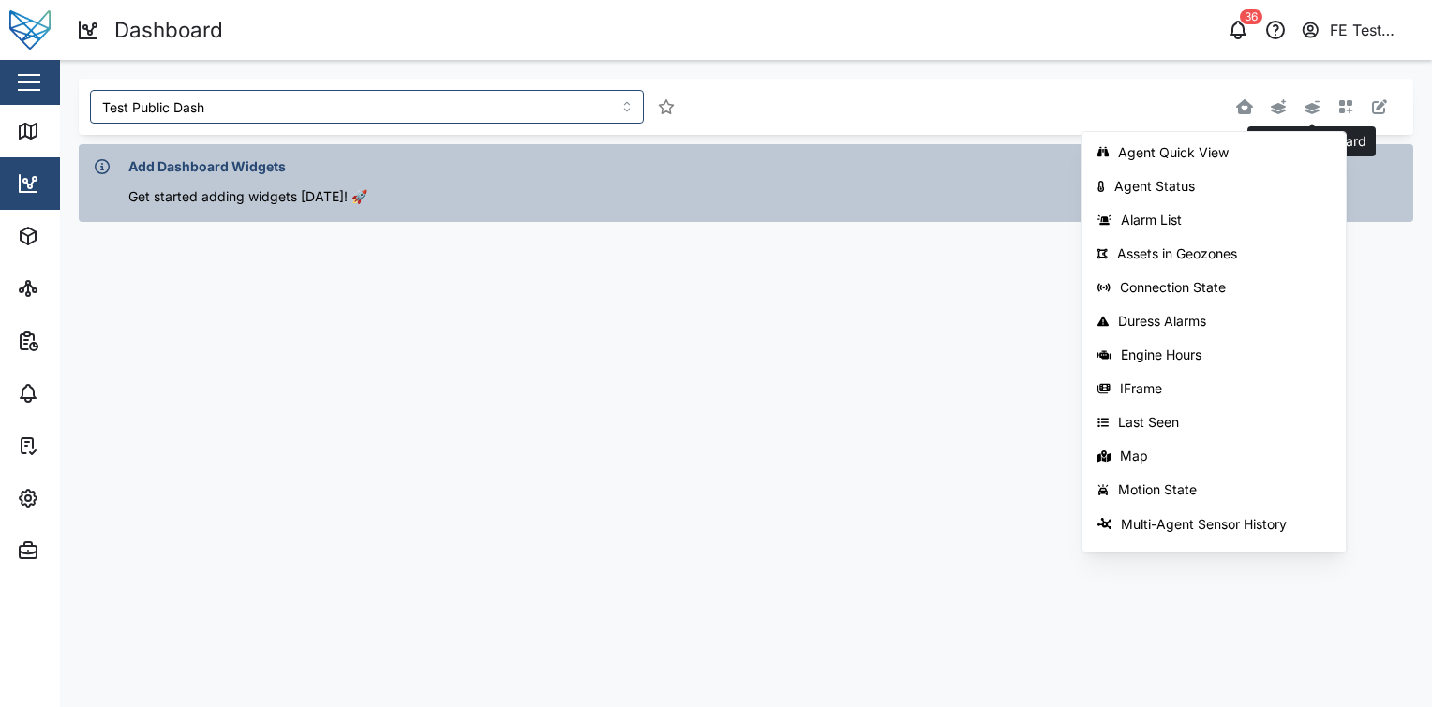
click at [1310, 109] on icon "button" at bounding box center [1311, 107] width 15 height 13
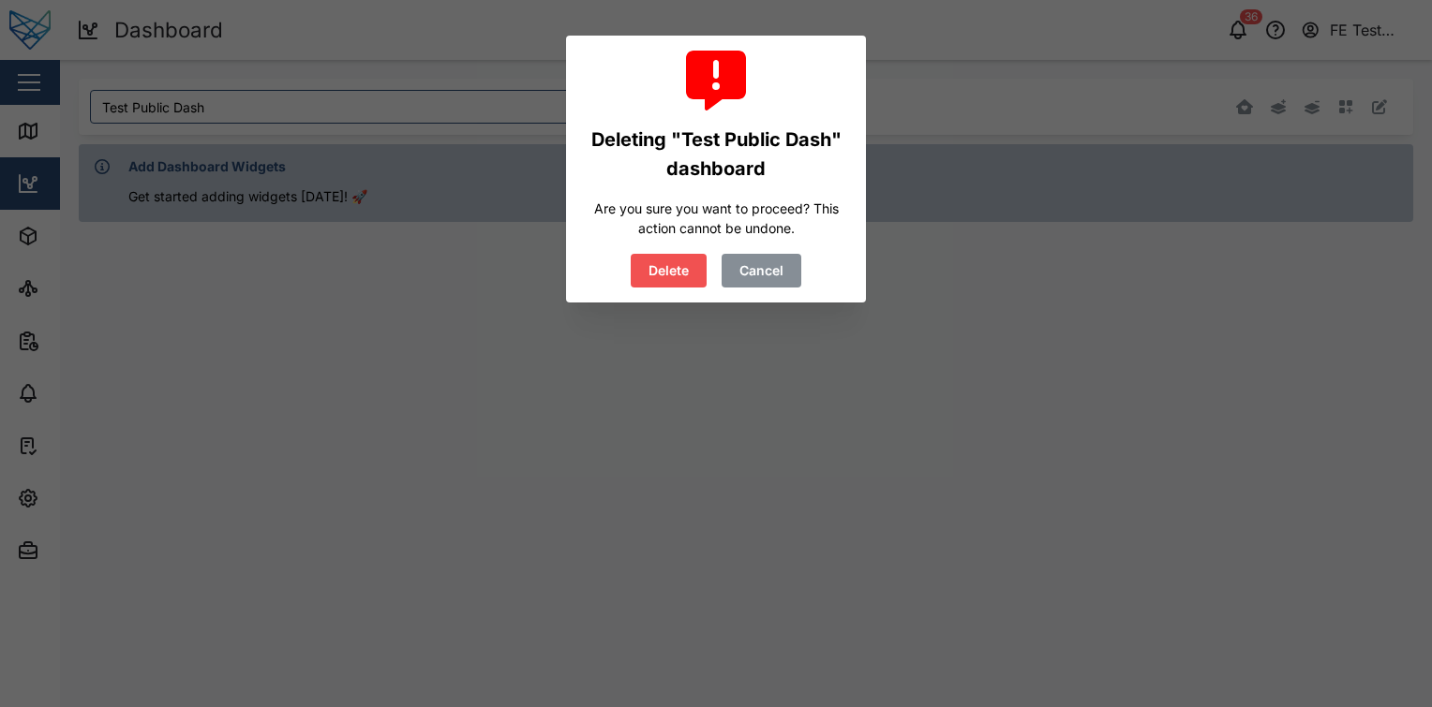
click at [691, 280] on button "Delete" at bounding box center [669, 271] width 76 height 34
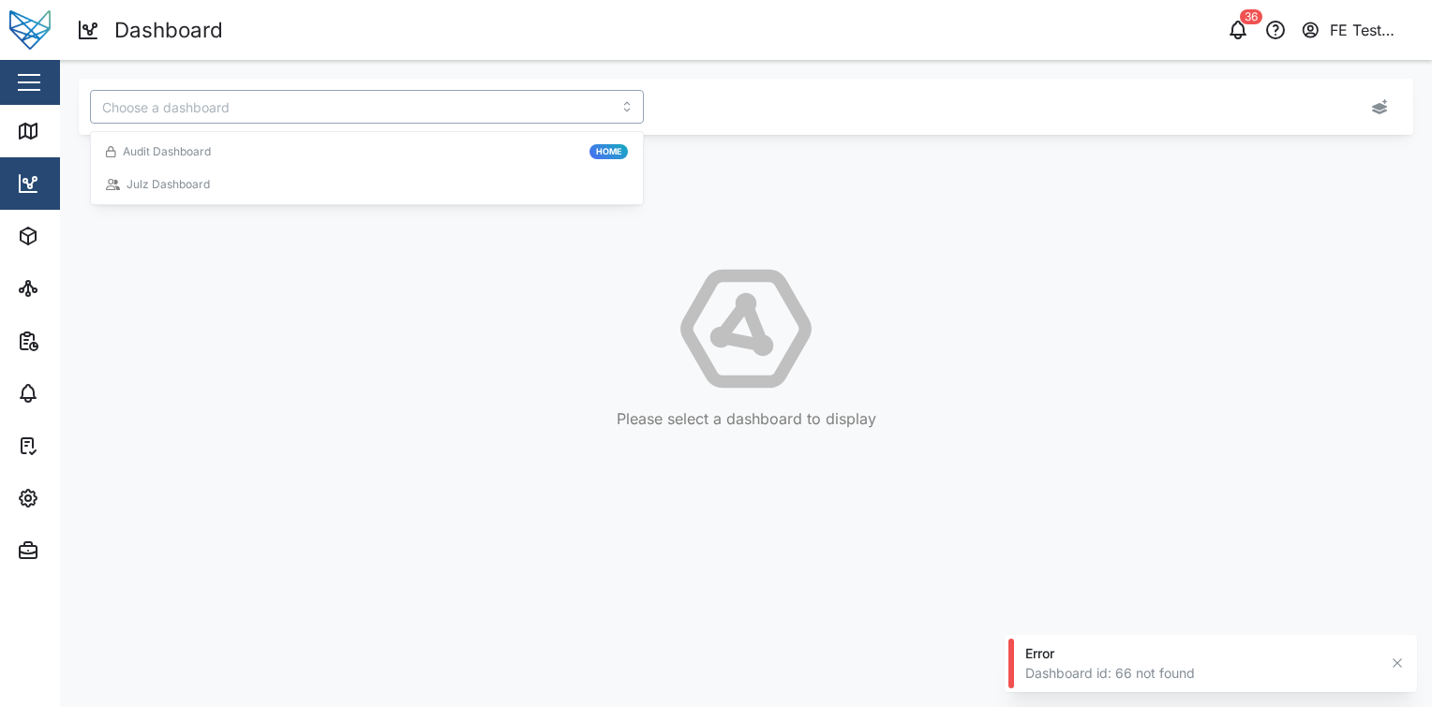
click at [417, 111] on input "search" at bounding box center [367, 107] width 554 height 34
click at [350, 173] on div "Julz Dashboard" at bounding box center [367, 185] width 544 height 33
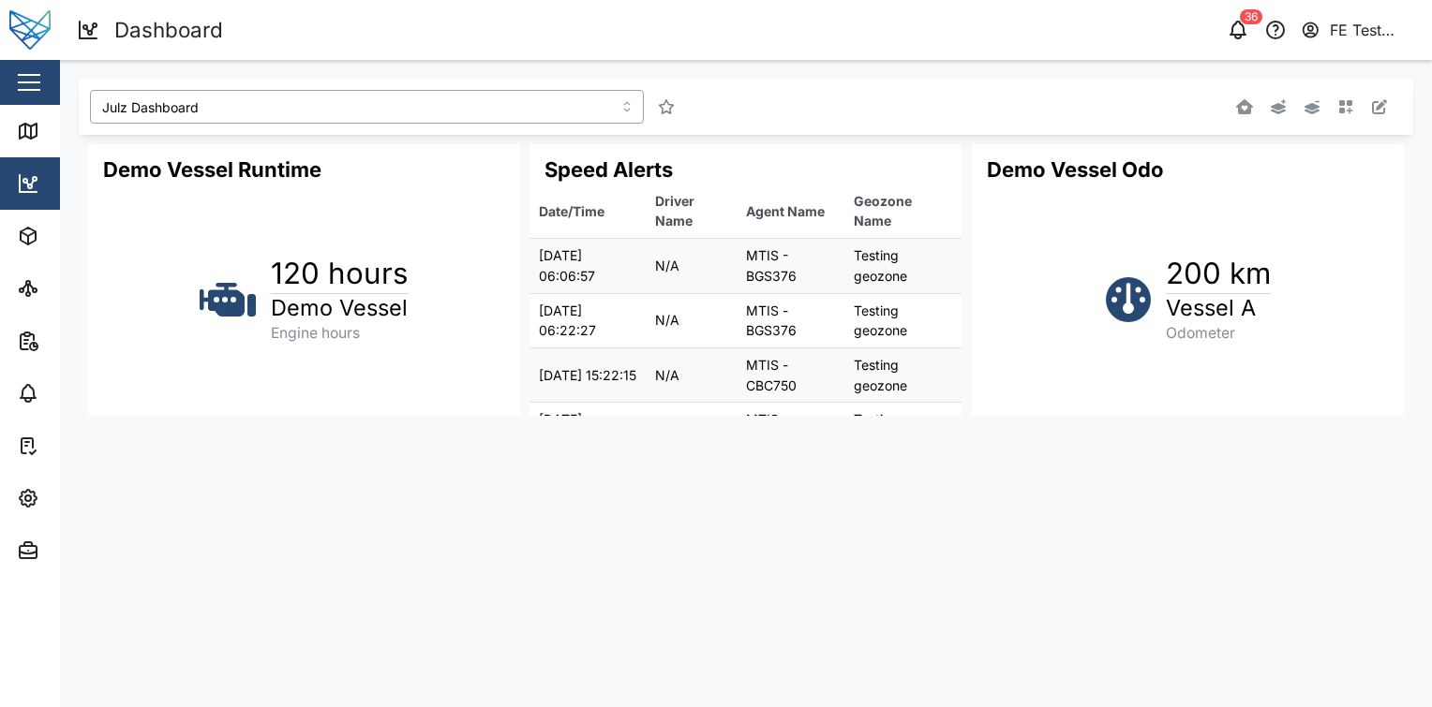
click at [468, 106] on input "Julz Dashboard" at bounding box center [367, 107] width 554 height 34
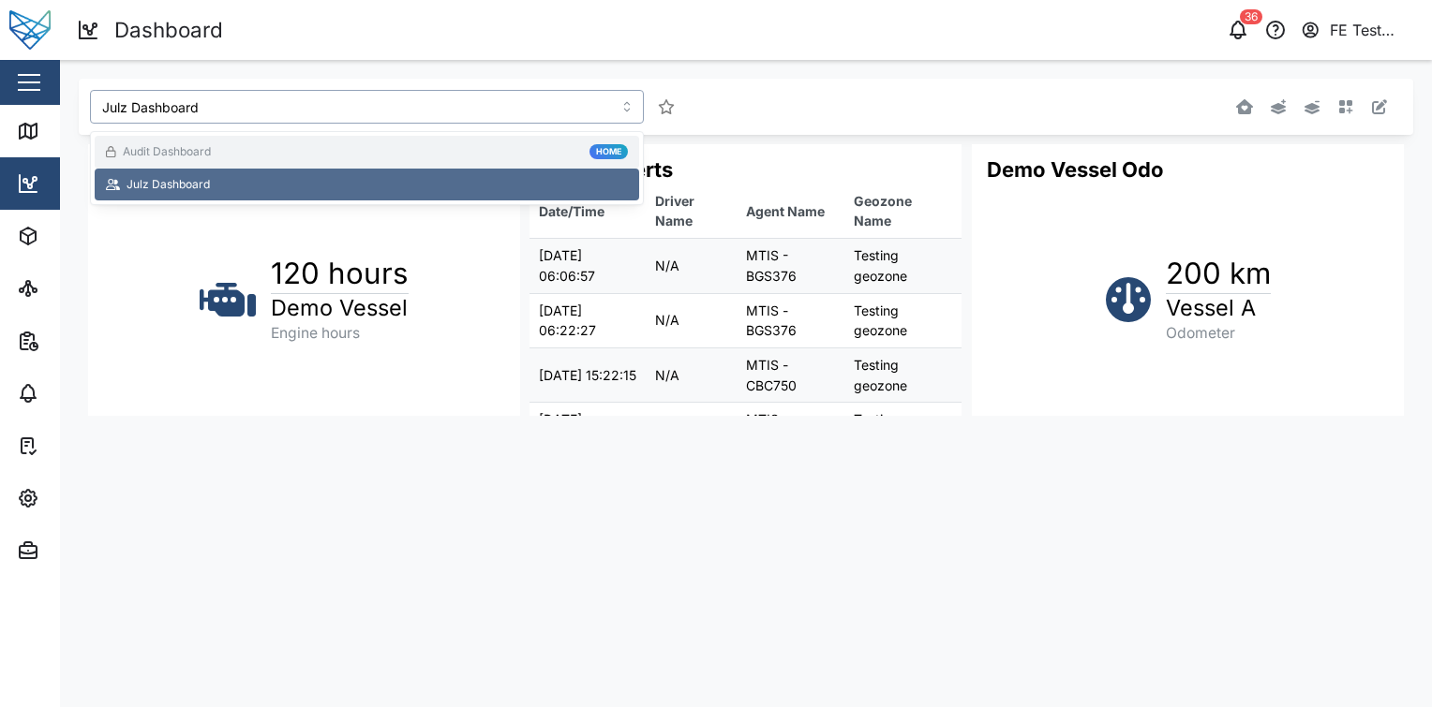
click at [401, 142] on div "Audit Dashboard Home" at bounding box center [367, 152] width 544 height 33
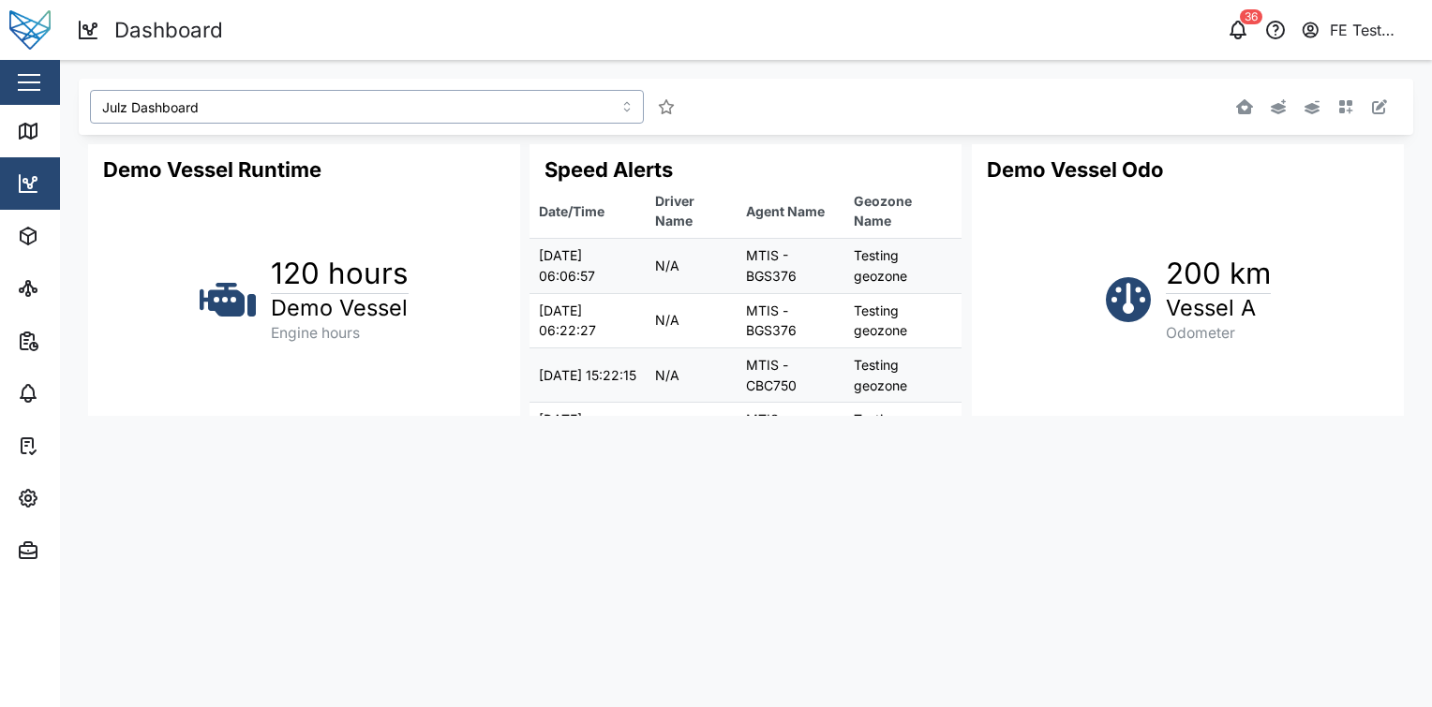
type input "Audit Dashboard"
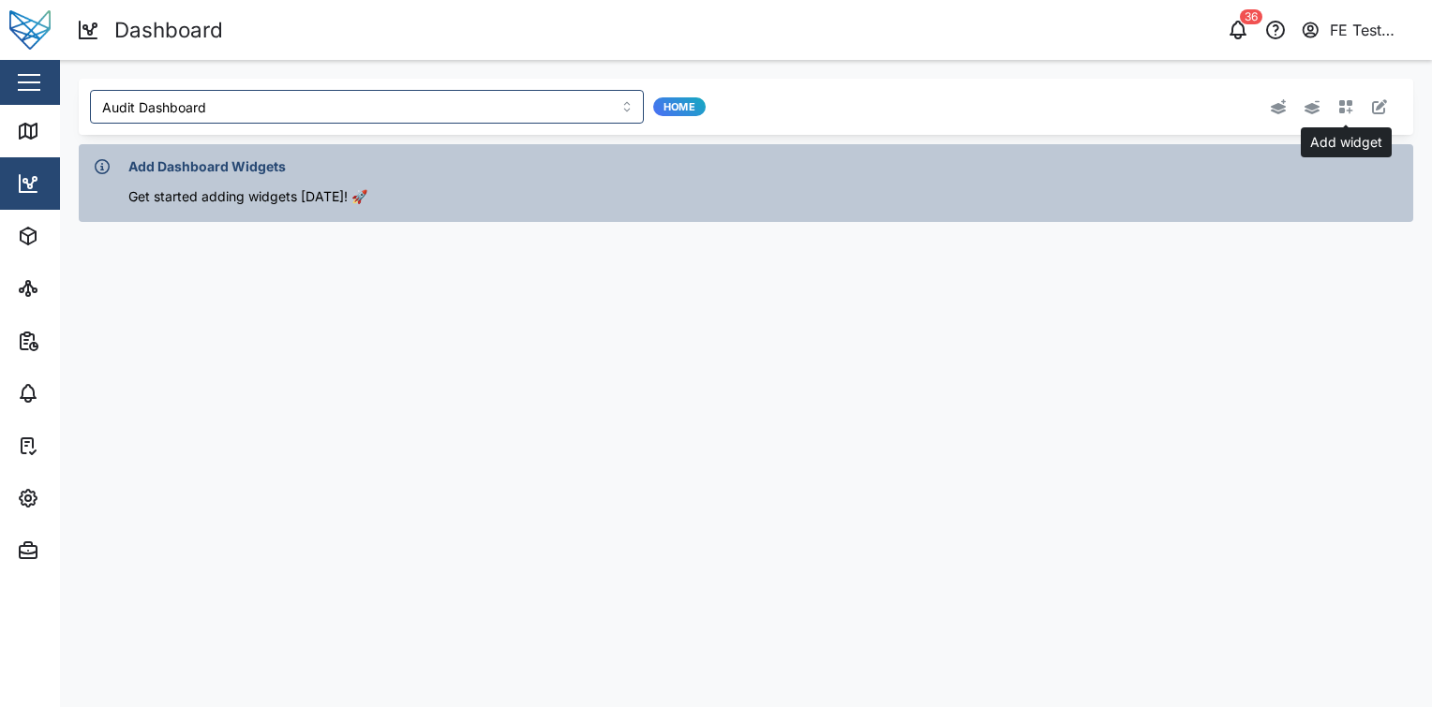
click at [1350, 103] on icon "button" at bounding box center [1346, 107] width 14 height 14
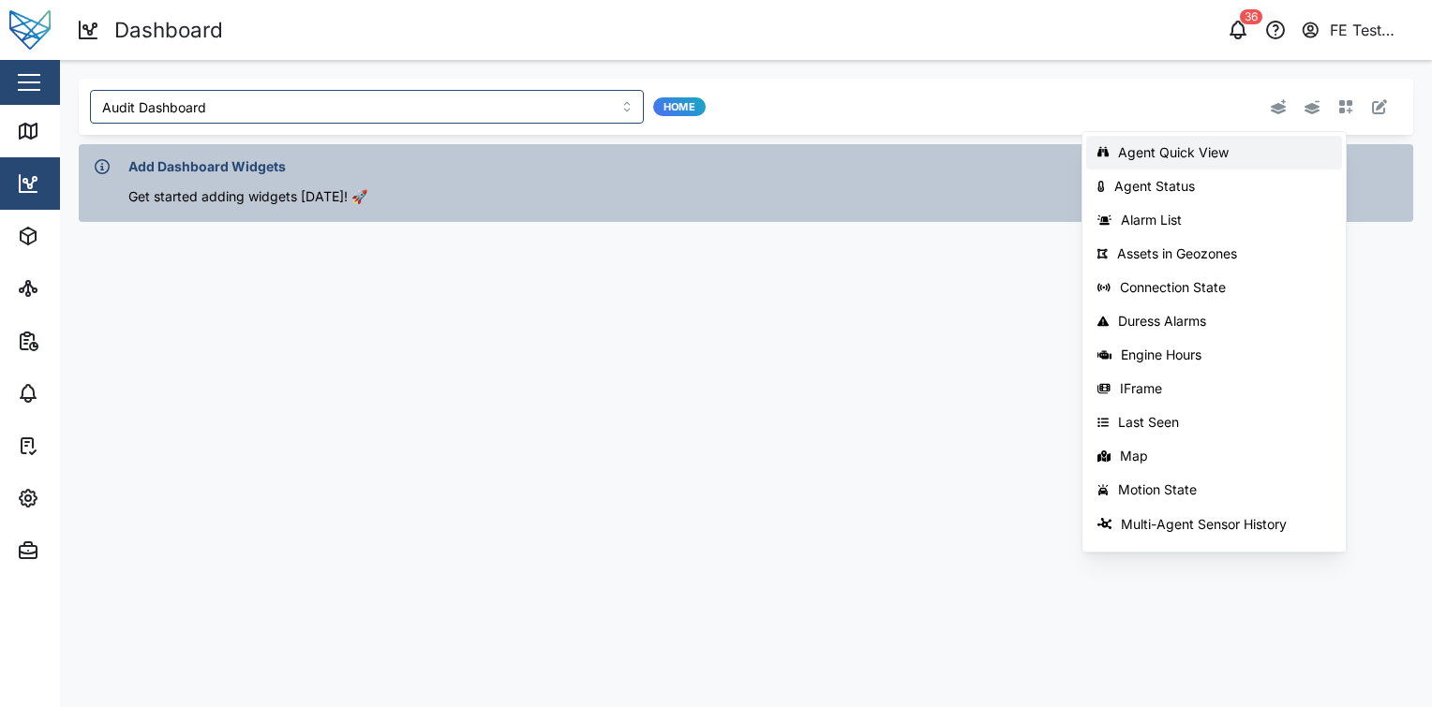
click at [1238, 145] on div "Agent Quick View" at bounding box center [1224, 152] width 213 height 15
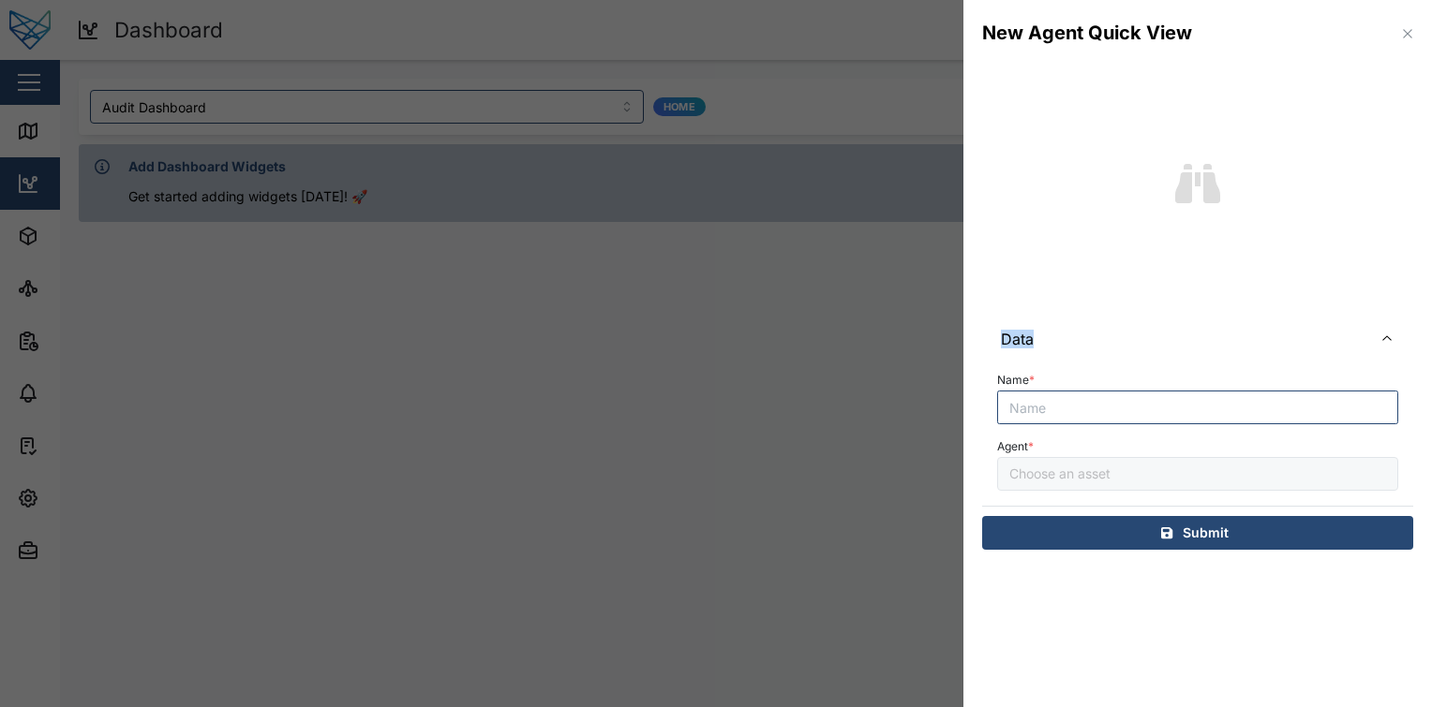
click at [1238, 145] on div "Data Name * Agent * Submit" at bounding box center [1197, 318] width 468 height 502
click at [1415, 45] on div "New Agent Quick View" at bounding box center [1197, 33] width 468 height 67
click at [1411, 39] on icon "button" at bounding box center [1407, 33] width 15 height 15
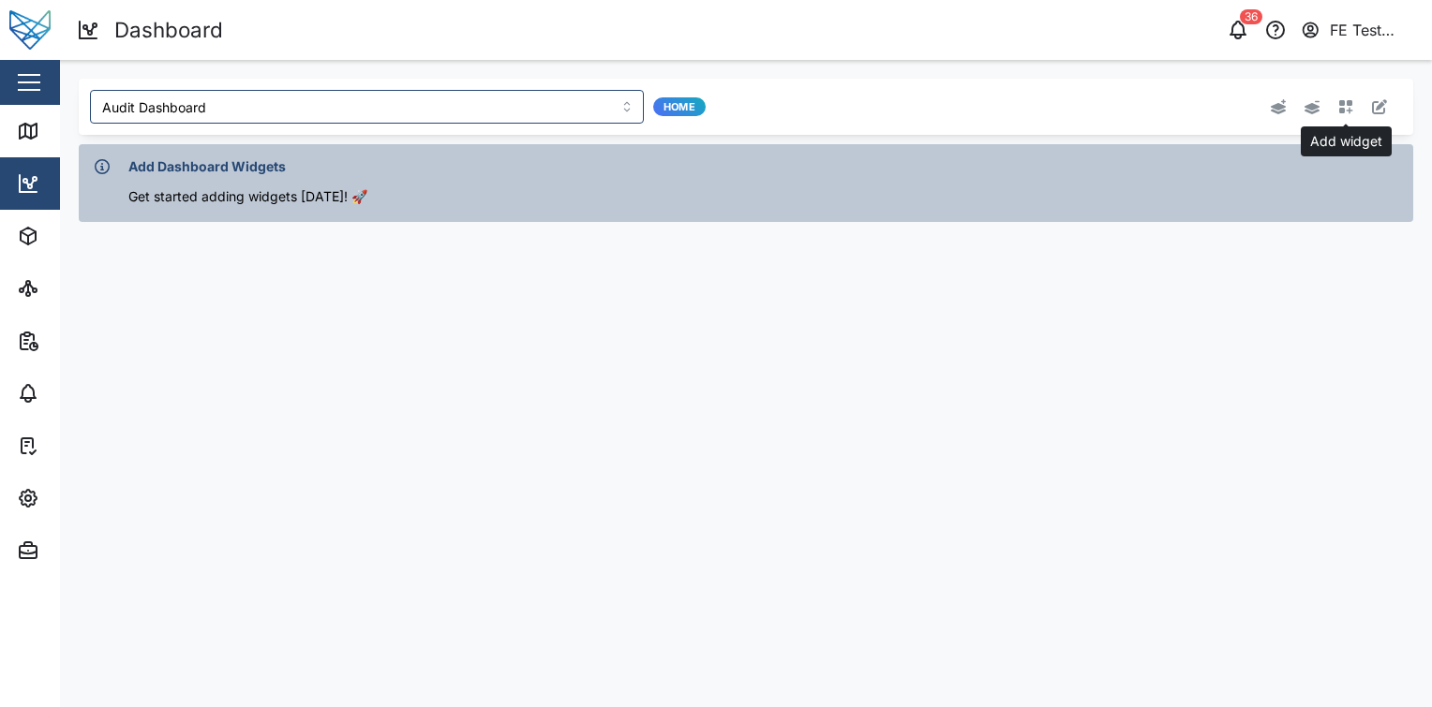
click at [1343, 111] on icon "button" at bounding box center [1346, 107] width 14 height 14
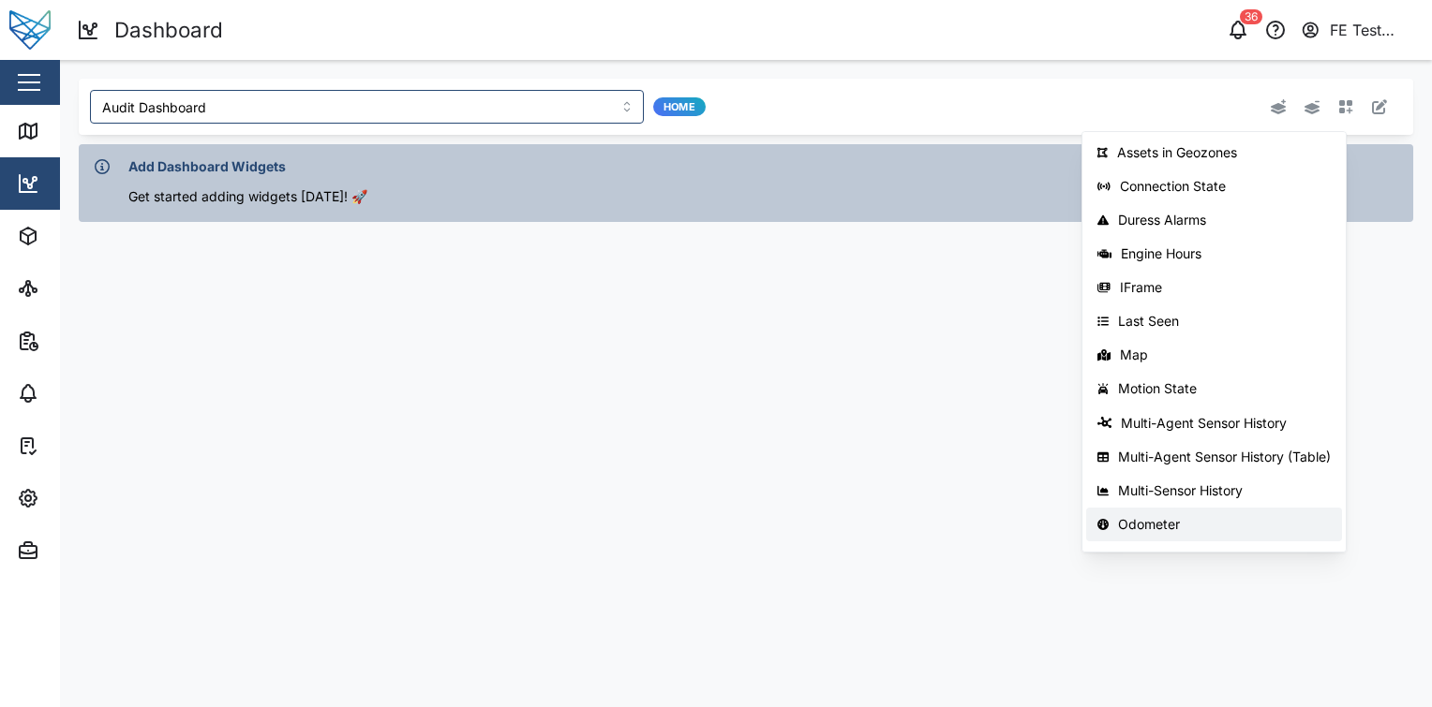
scroll to position [99, 0]
click at [901, 371] on main "Audit Dashboard Home Agent Quick View Agent Status Alarm List Assets in Geozone…" at bounding box center [746, 383] width 1372 height 647
